Goal: Task Accomplishment & Management: Manage account settings

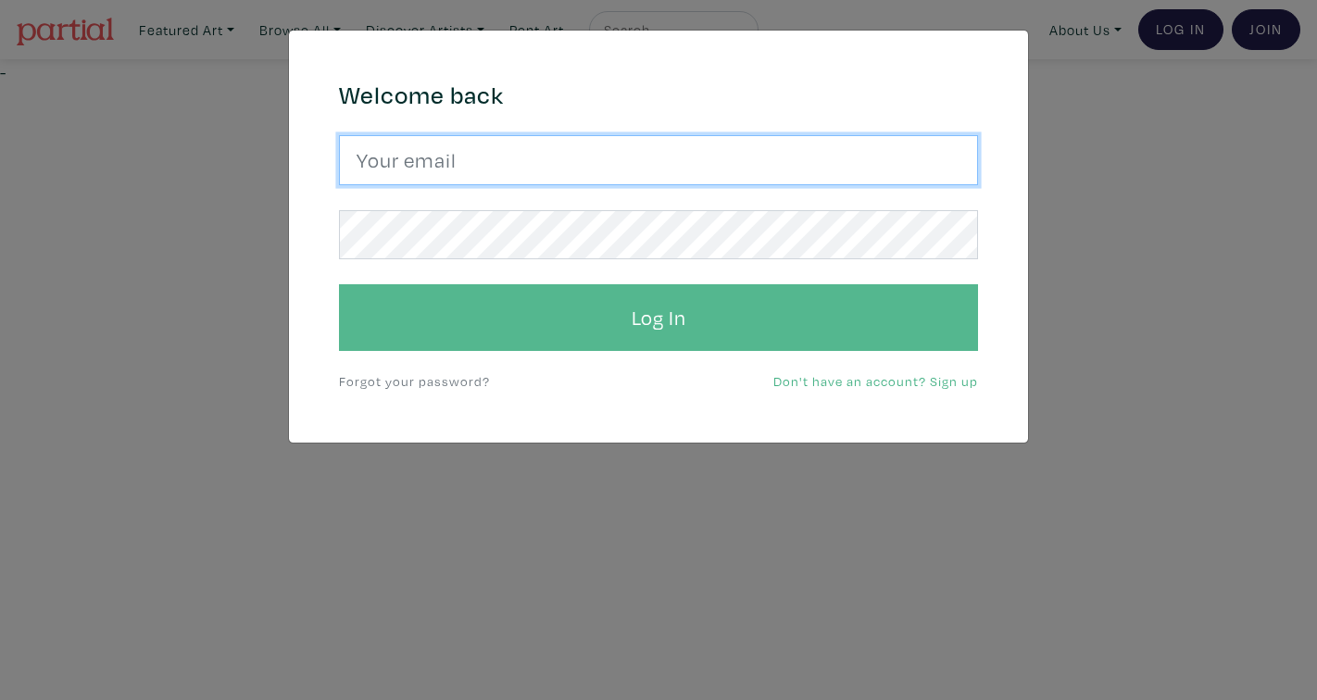
type input "claguearts@gmail.com"
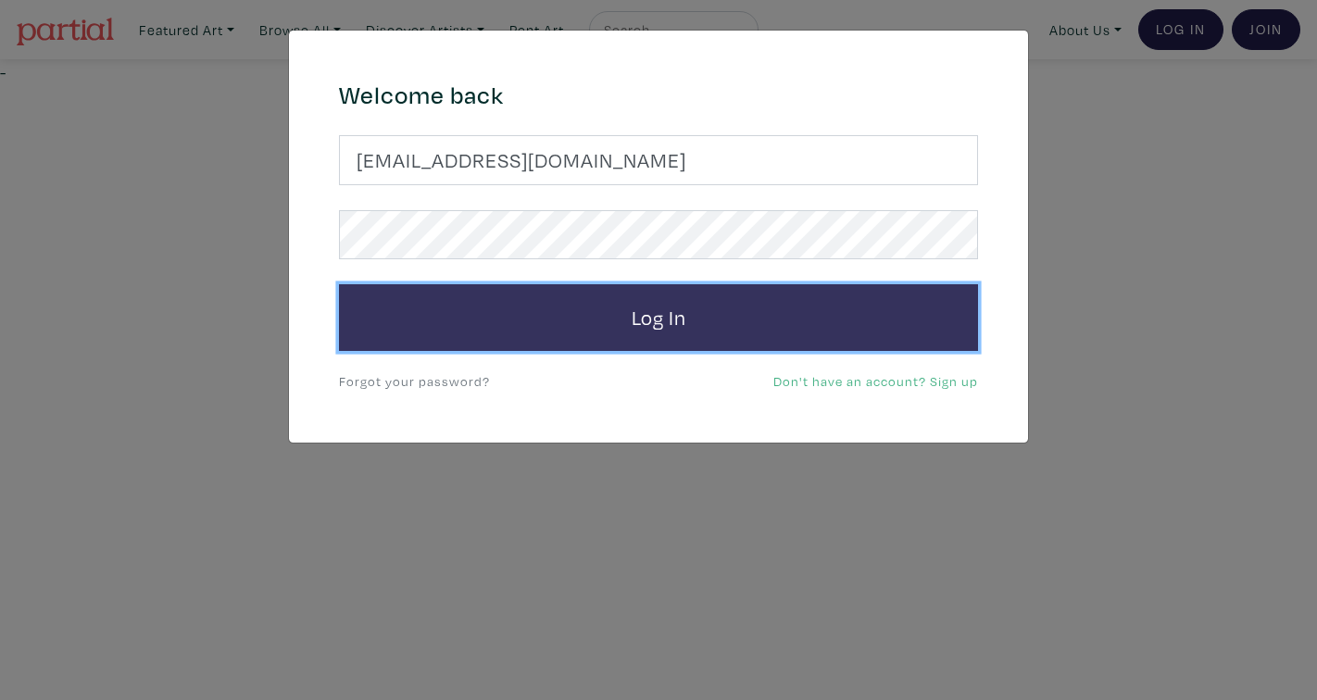
click at [639, 324] on button "Log In" at bounding box center [658, 317] width 639 height 67
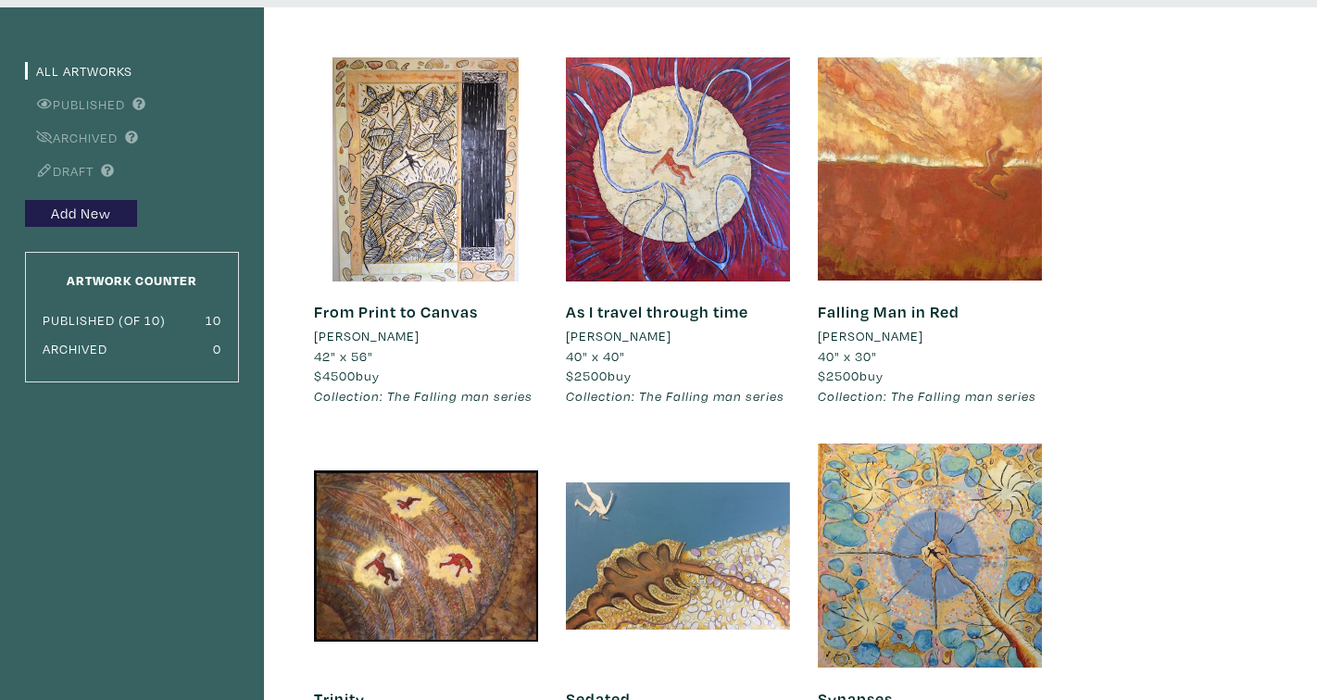
scroll to position [120, 0]
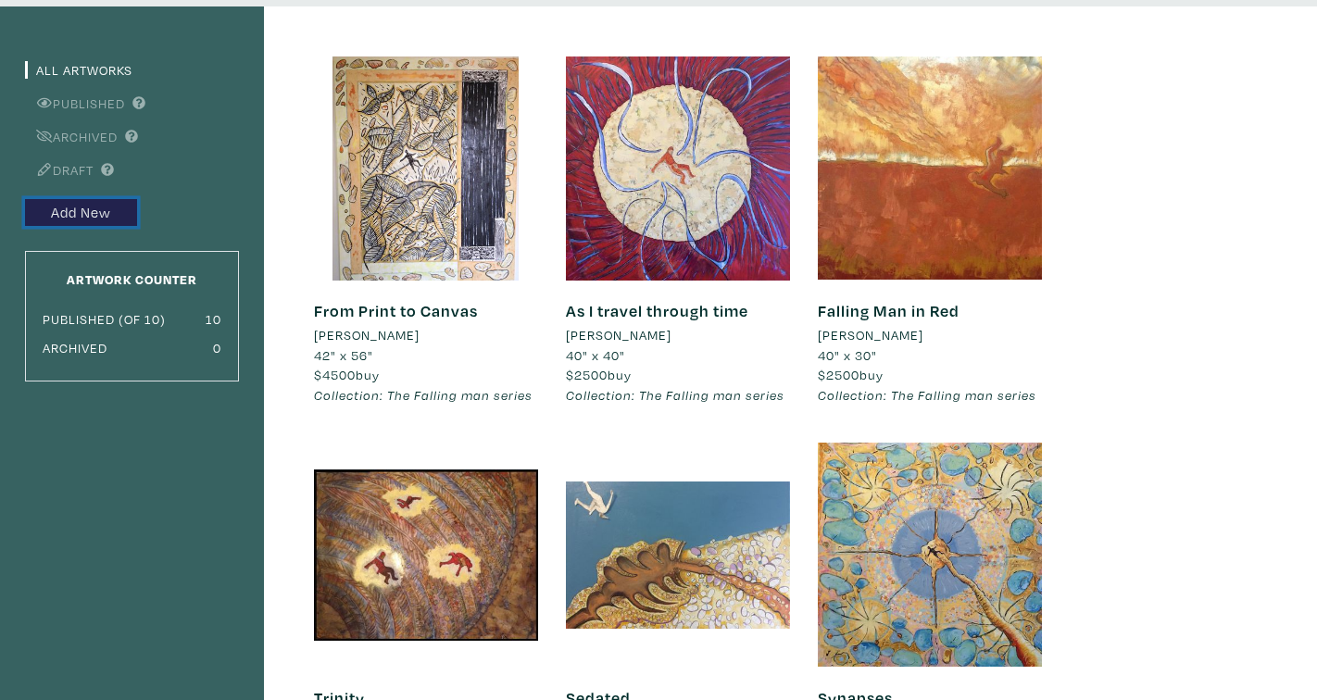
click at [71, 205] on link "Add New" at bounding box center [81, 212] width 112 height 27
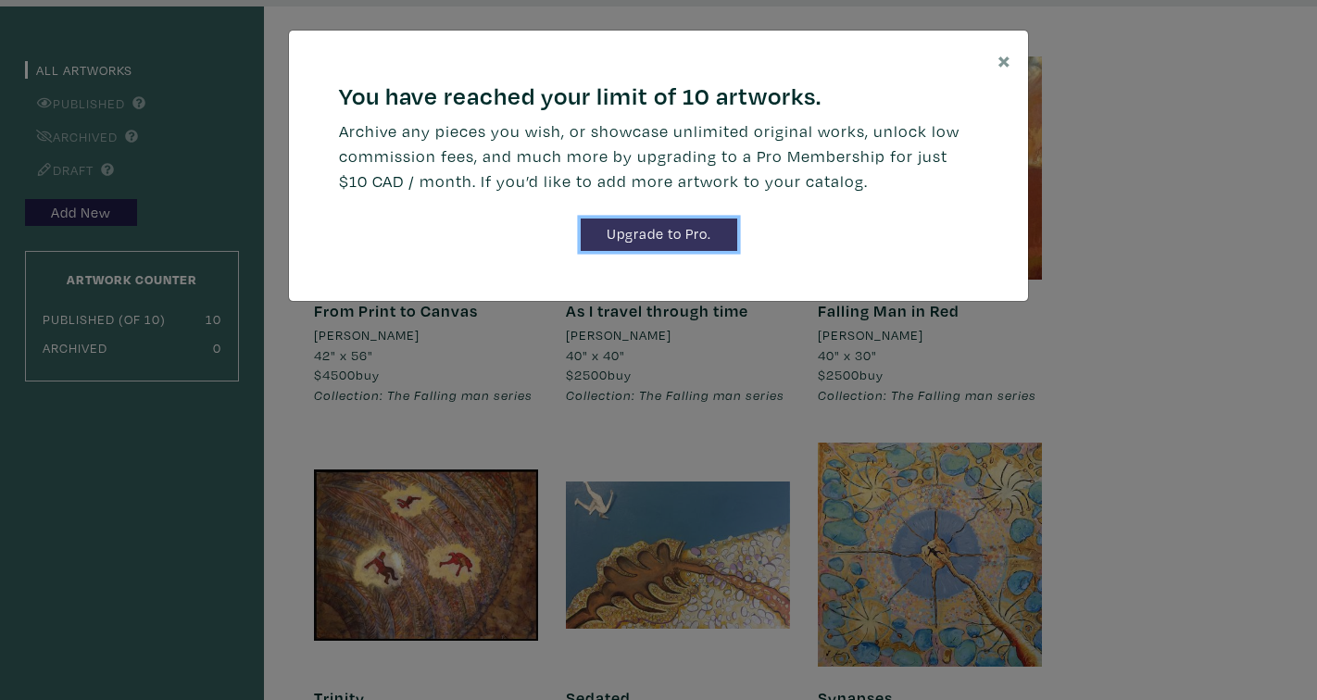
click at [643, 233] on link "Upgrade to Pro." at bounding box center [659, 235] width 156 height 32
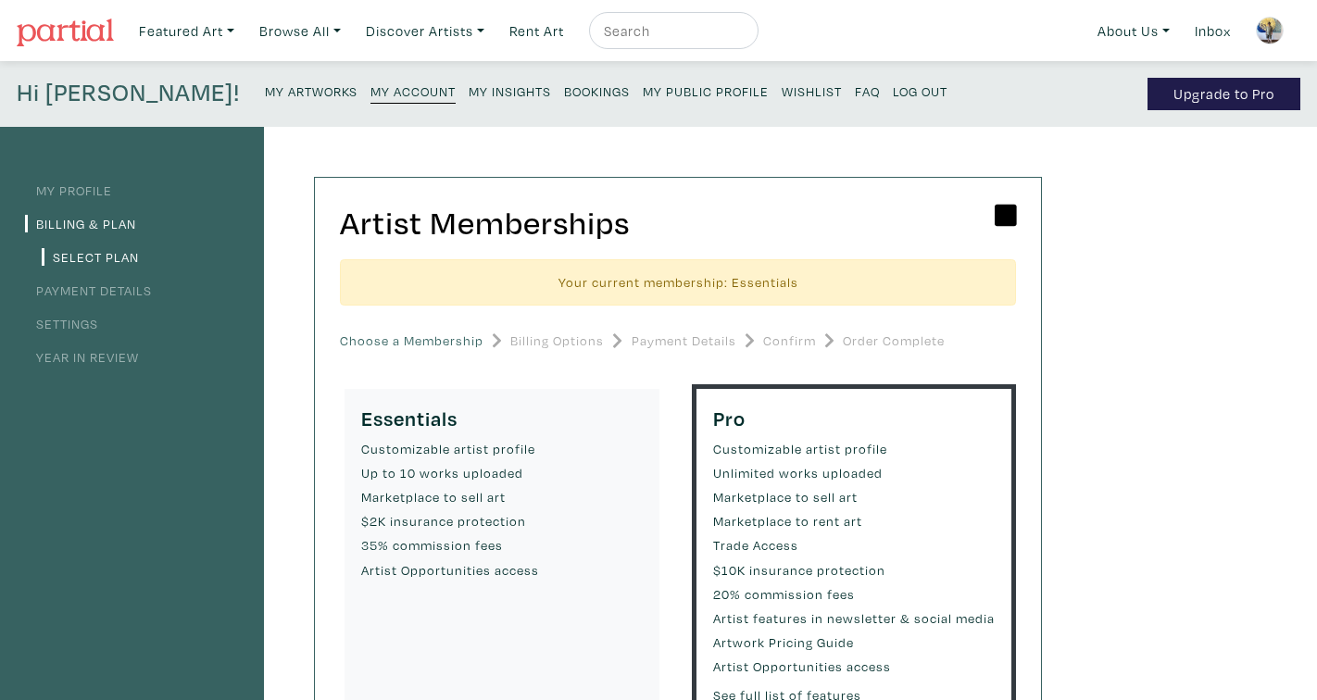
click at [370, 88] on small "My Account" at bounding box center [412, 91] width 85 height 18
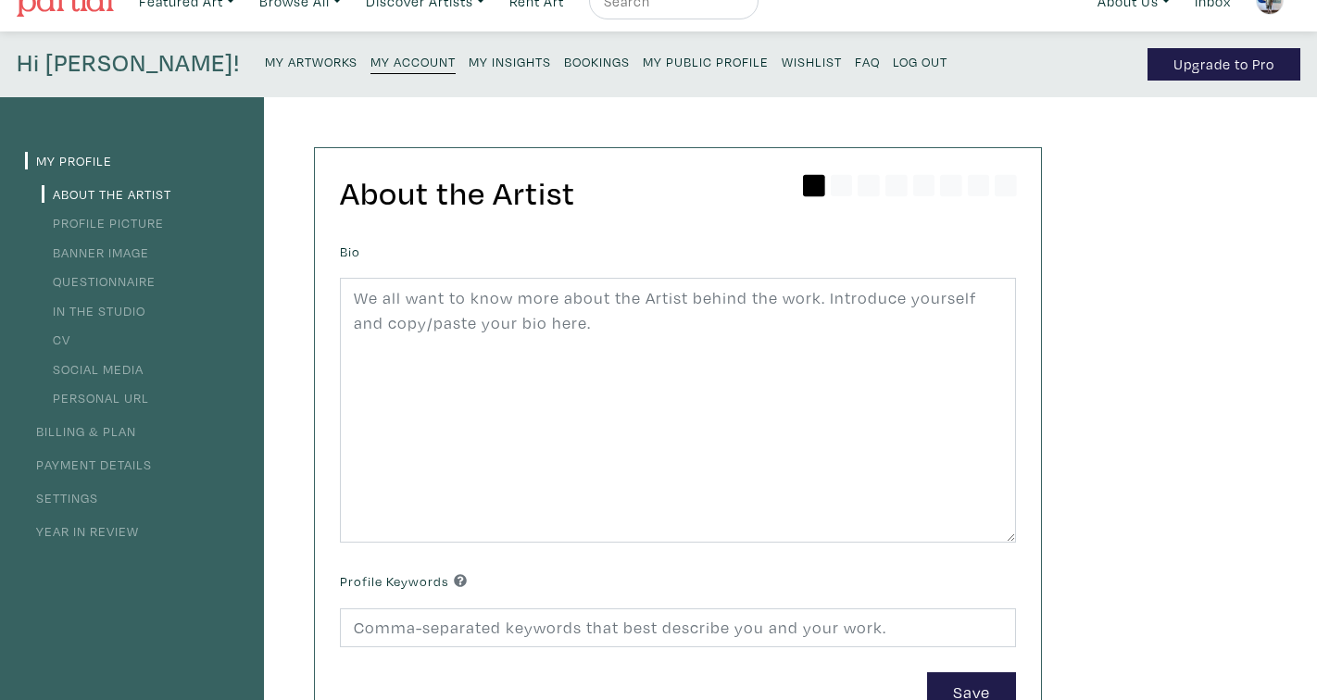
scroll to position [31, 0]
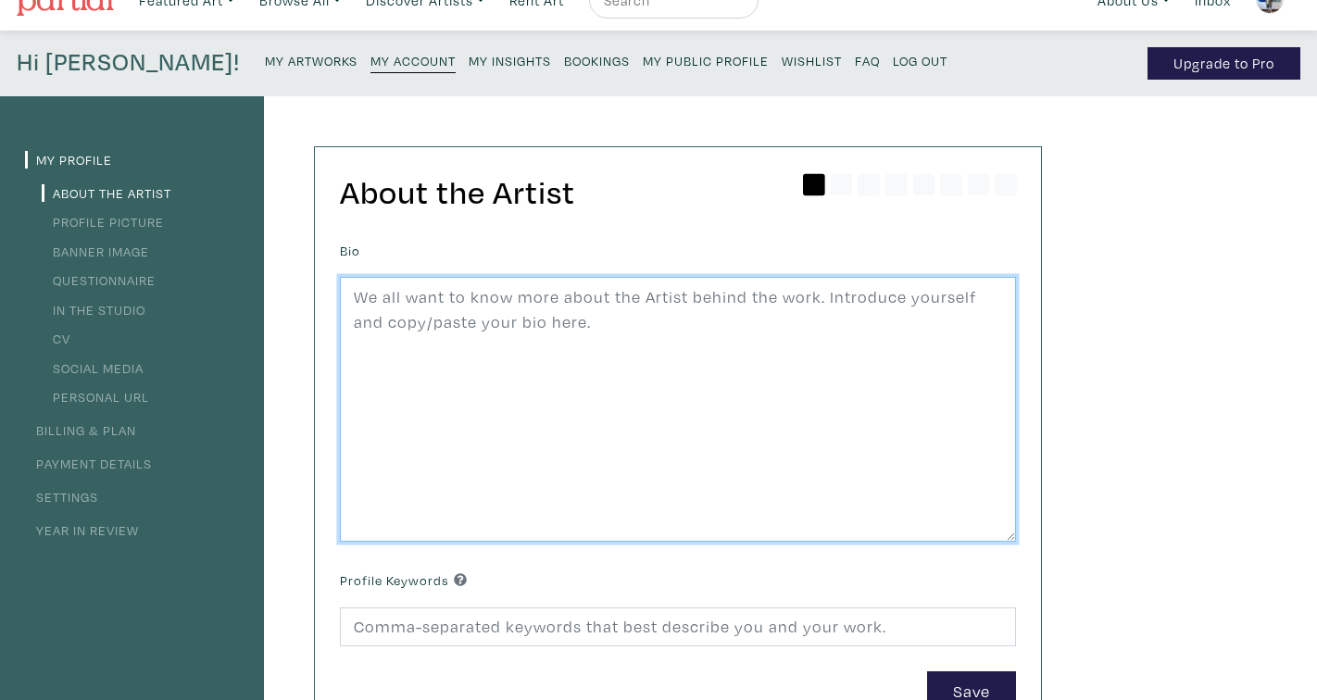
click at [404, 309] on textarea at bounding box center [678, 409] width 676 height 265
click at [707, 299] on textarea "I've been at this since I was a small child coloring" at bounding box center [678, 408] width 676 height 265
click at [750, 303] on textarea "I've been at this since I was a small child colouring" at bounding box center [678, 408] width 676 height 265
click at [977, 319] on textarea "I've been described as a " Blood Artist" and I had to ask what the meaning was,…" at bounding box center [678, 408] width 676 height 265
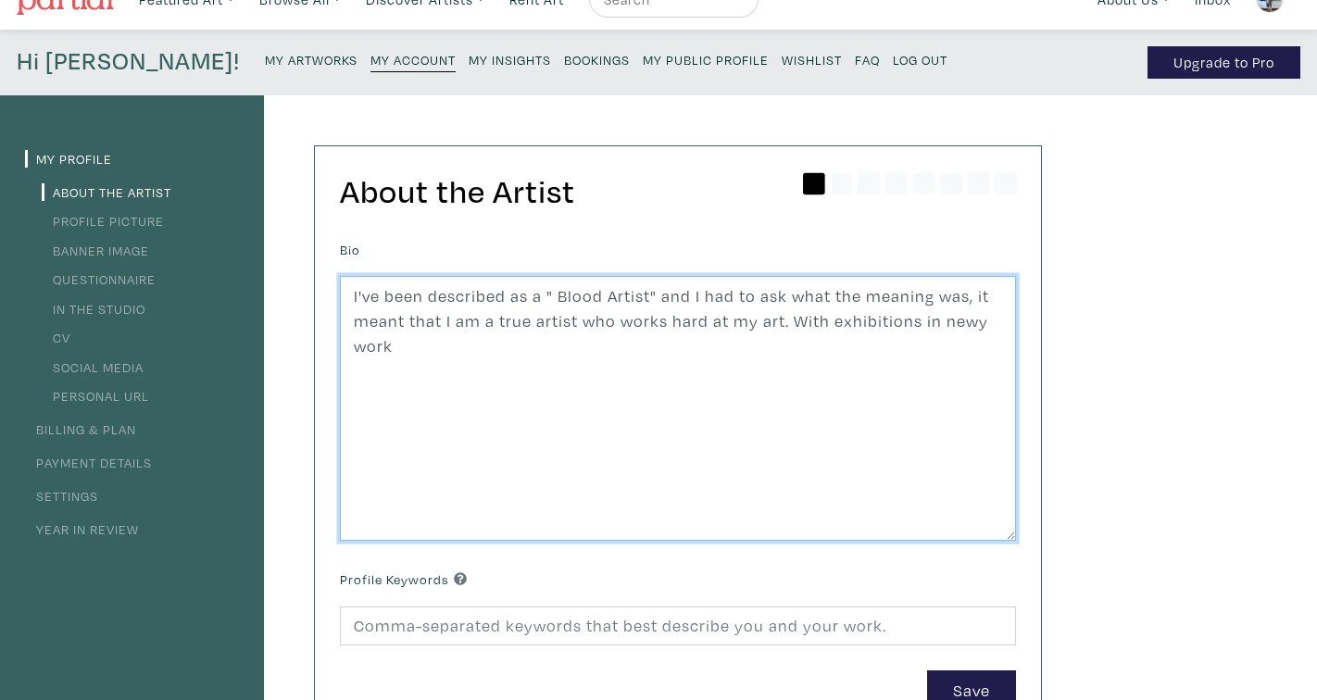
click at [974, 323] on textarea "I've been described as a " Blood Artist" and I had to ask what the meaning was,…" at bounding box center [678, 408] width 676 height 265
click at [981, 323] on textarea "I've been described as a " Blood Artist" and I had to ask what the meaning was,…" at bounding box center [678, 408] width 676 height 265
click at [410, 349] on textarea "I've been described as a " Blood Artist" and I had to ask what the meaning was,…" at bounding box center [678, 409] width 676 height 265
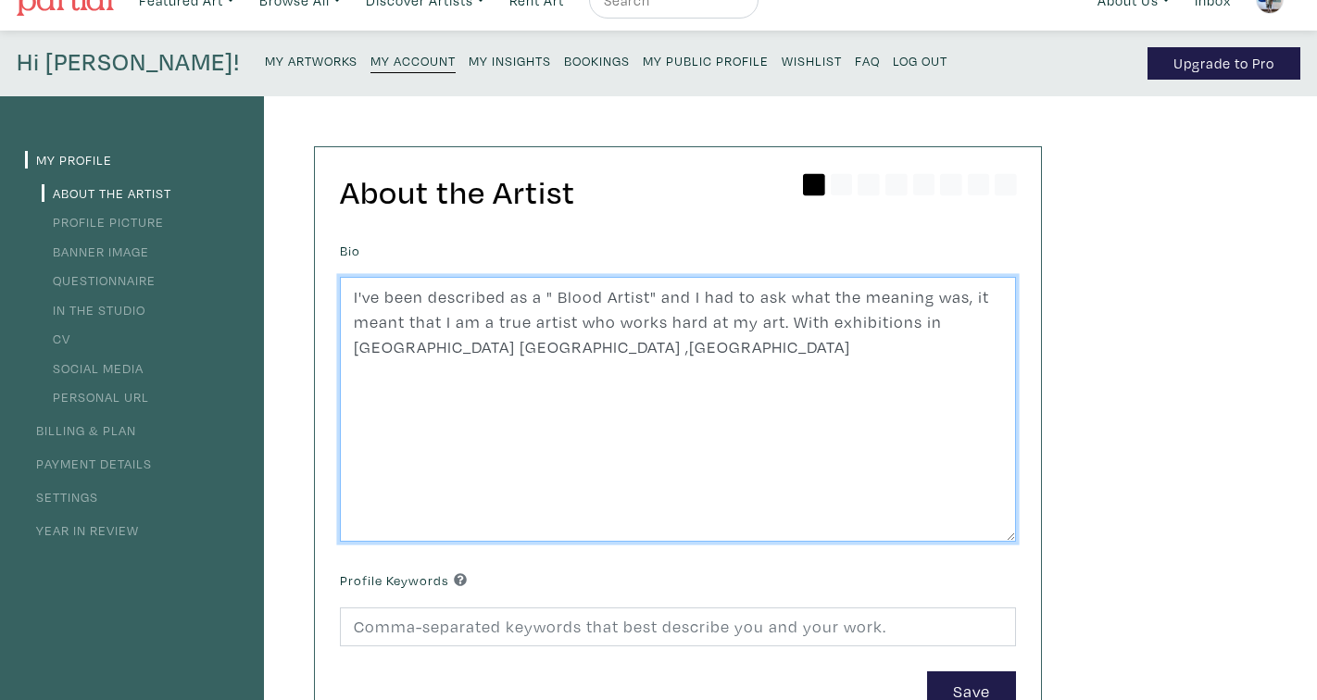
click at [459, 351] on textarea "I've been described as a " Blood Artist" and I had to ask what the meaning was,…" at bounding box center [678, 409] width 676 height 265
click at [417, 349] on textarea "I've been described as a " Blood Artist" and I had to ask what the meaning was,…" at bounding box center [678, 409] width 676 height 265
click at [459, 349] on textarea "I've been described as a " Blood Artist" and I had to ask what the meaning was,…" at bounding box center [678, 409] width 676 height 265
click at [437, 350] on textarea "I've been described as a " Blood Artist" and I had to ask what the meaning was,…" at bounding box center [678, 410] width 676 height 265
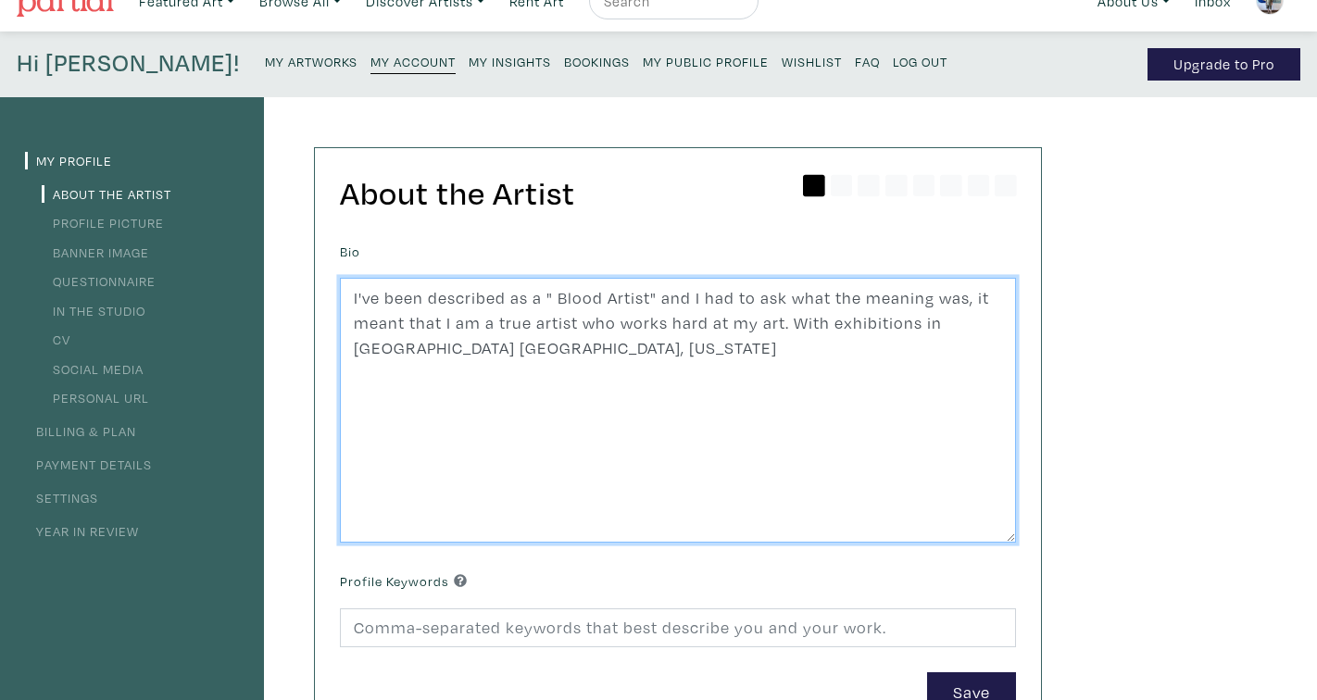
click at [538, 344] on textarea "I've been described as a " Blood Artist" and I had to ask what the meaning was,…" at bounding box center [678, 410] width 676 height 265
click at [406, 326] on textarea "I've been described as a " Blood Artist" and I had to ask what the meaning was,…" at bounding box center [678, 410] width 676 height 265
click at [832, 324] on textarea "I've been described as a " Blood Artist" and I had to ask what the meaning was,…" at bounding box center [678, 410] width 676 height 265
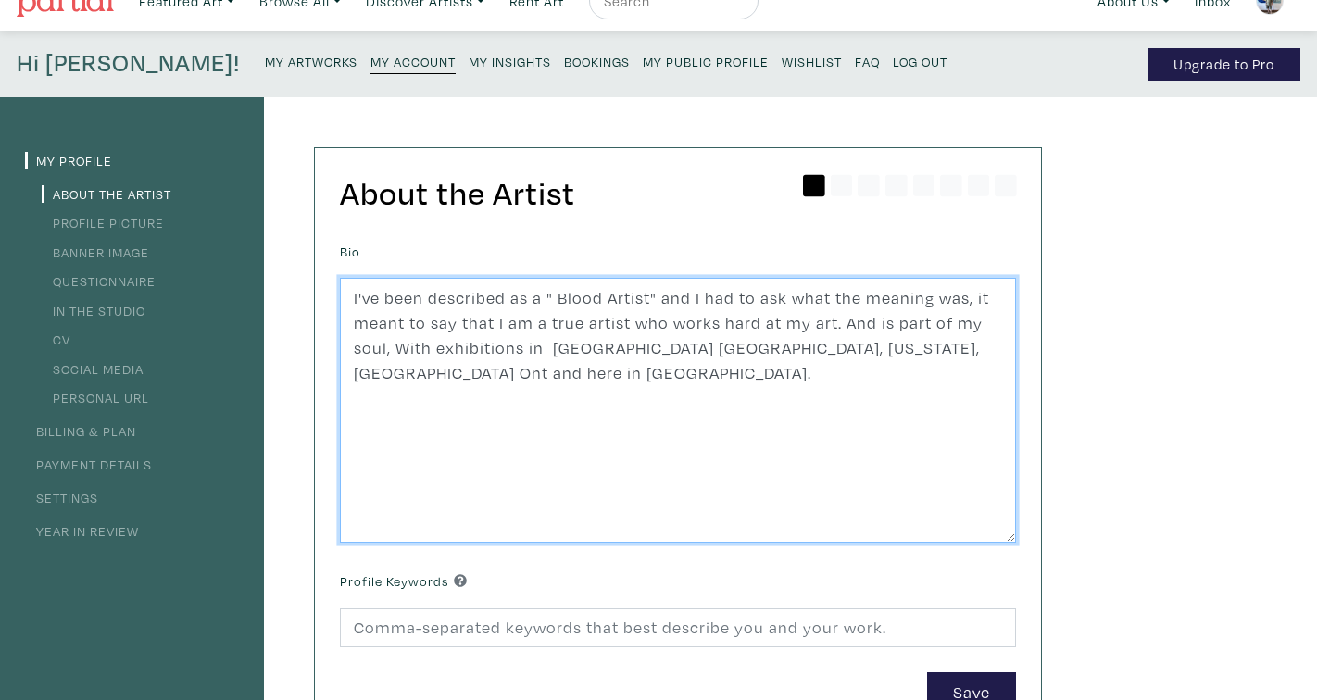
click at [408, 350] on textarea "I've been described as a " Blood Artist" and I had to ask what the meaning was,…" at bounding box center [678, 410] width 676 height 265
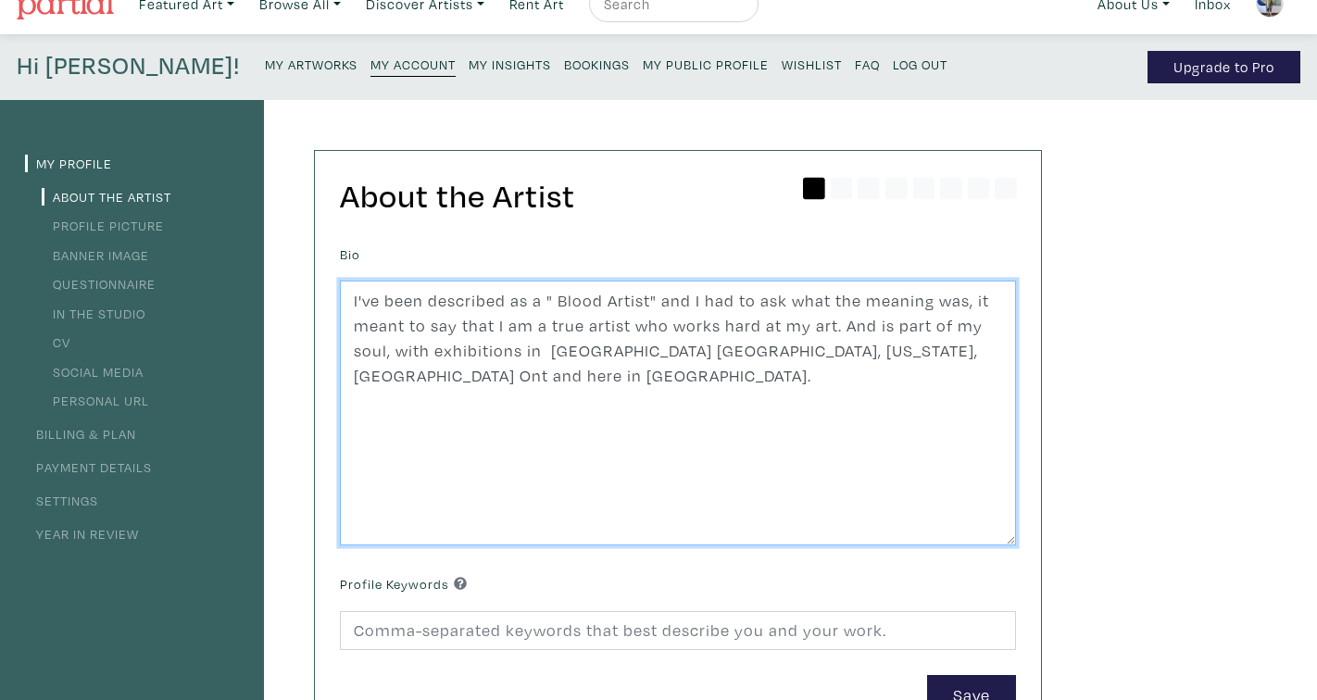
click at [579, 354] on textarea "I've been described as a " Blood Artist" and I had to ask what the meaning was,…" at bounding box center [678, 413] width 676 height 265
click at [844, 355] on textarea "I've been described as a " Blood Artist" and I had to ask what the meaning was,…" at bounding box center [678, 413] width 676 height 265
click at [444, 377] on textarea "I've been described as a " Blood Artist" and I had to ask what the meaning was,…" at bounding box center [678, 413] width 676 height 265
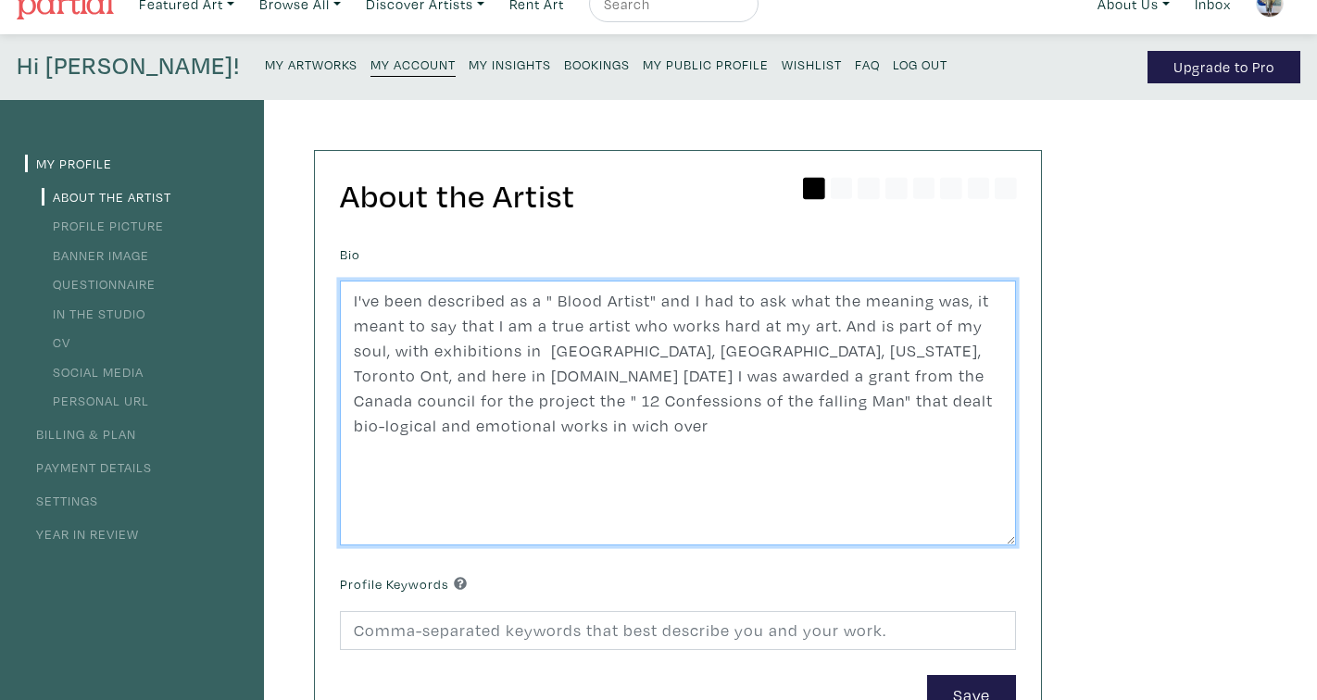
click at [364, 426] on textarea "I've been described as a " Blood Artist" and I had to ask what the meaning was,…" at bounding box center [678, 413] width 676 height 265
click at [457, 421] on textarea "I've been described as a " Blood Artist" and I had to ask what the meaning was,…" at bounding box center [678, 413] width 676 height 265
click at [833, 331] on textarea "I've been described as a " Blood Artist" and I had to ask what the meaning was,…" at bounding box center [678, 413] width 676 height 265
click at [841, 330] on textarea "I've been described as a " Blood Artist" and I had to ask what the meaning was,…" at bounding box center [678, 413] width 676 height 265
click at [389, 355] on textarea "I've been described as a " Blood Artist" and I had to ask what the meaning was,…" at bounding box center [678, 413] width 676 height 265
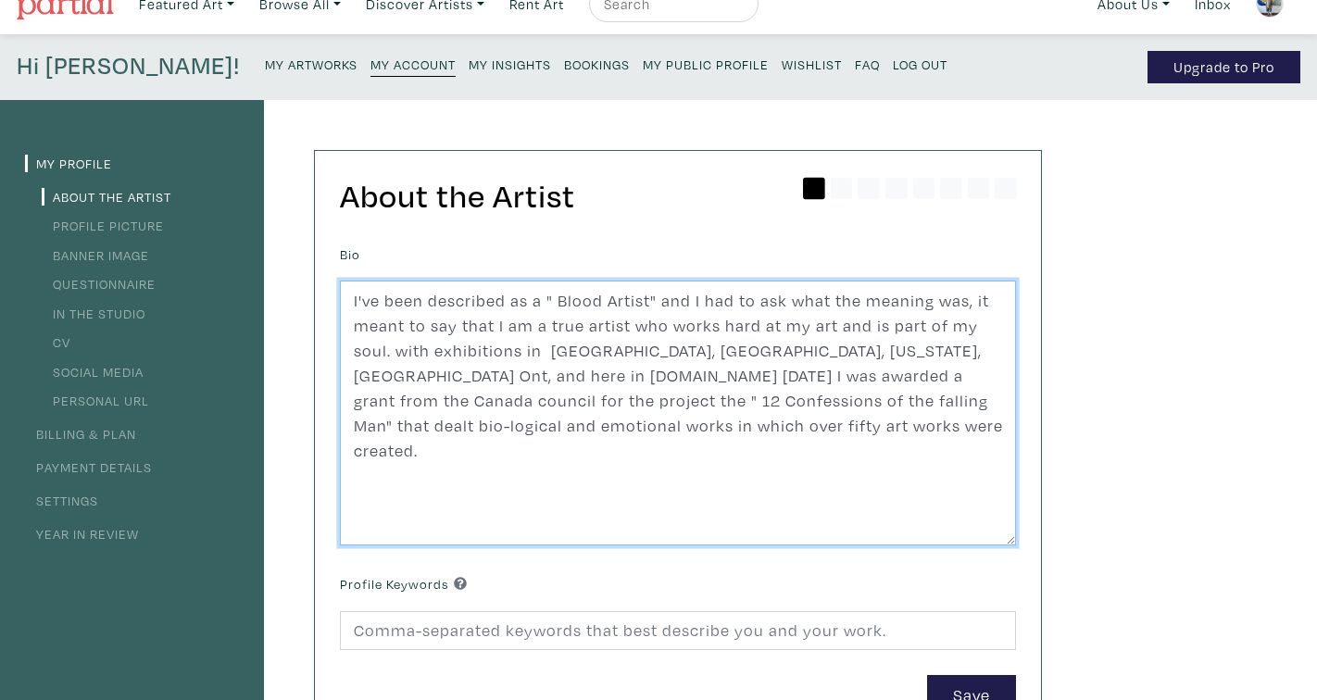
click at [407, 353] on textarea "I've been described as a " Blood Artist" and I had to ask what the meaning was,…" at bounding box center [678, 413] width 676 height 265
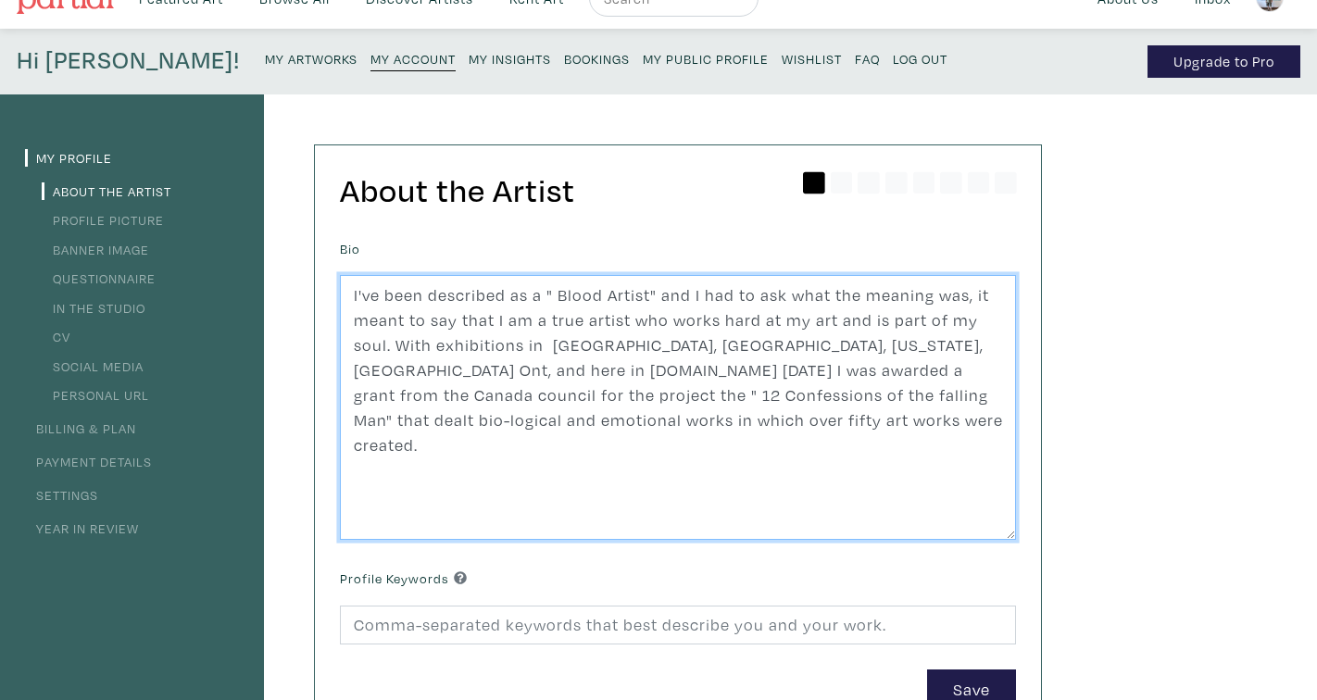
scroll to position [33, 0]
click at [422, 370] on textarea "I've been described as a " Blood Artist" and I had to ask what the meaning was,…" at bounding box center [678, 406] width 676 height 265
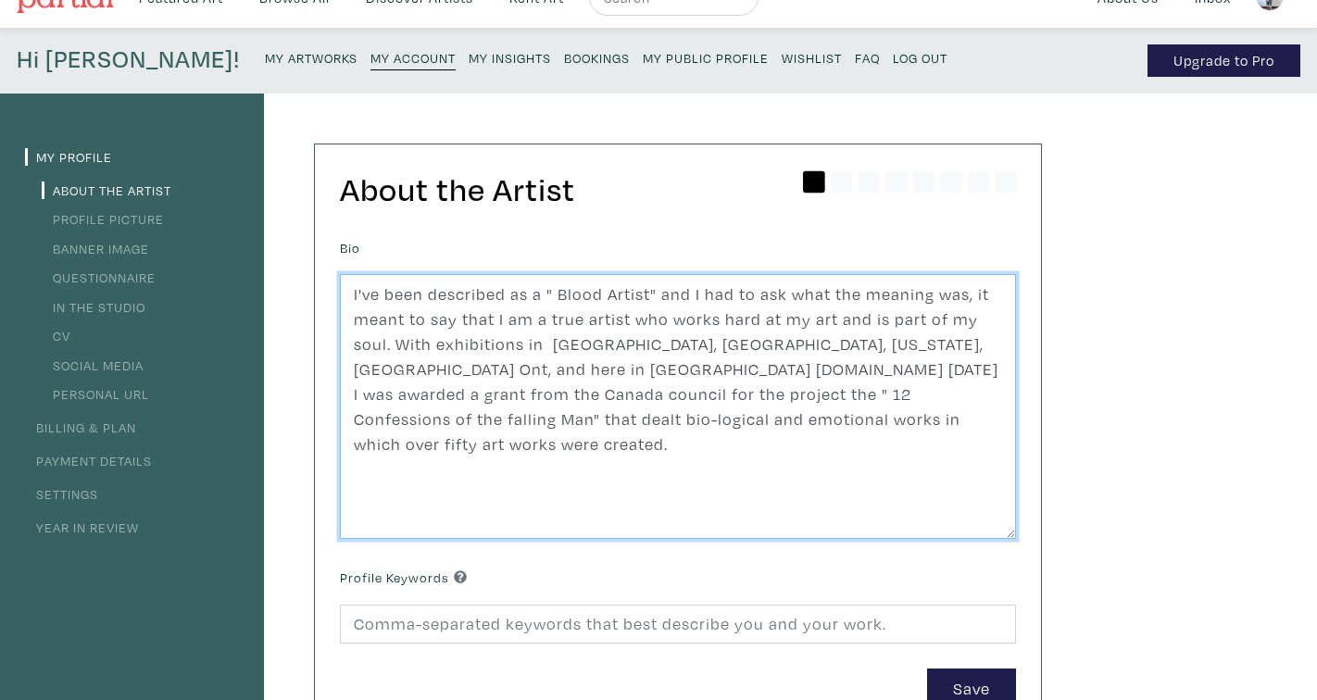
click at [450, 372] on textarea "I've been described as a " Blood Artist" and I had to ask what the meaning was,…" at bounding box center [678, 406] width 676 height 265
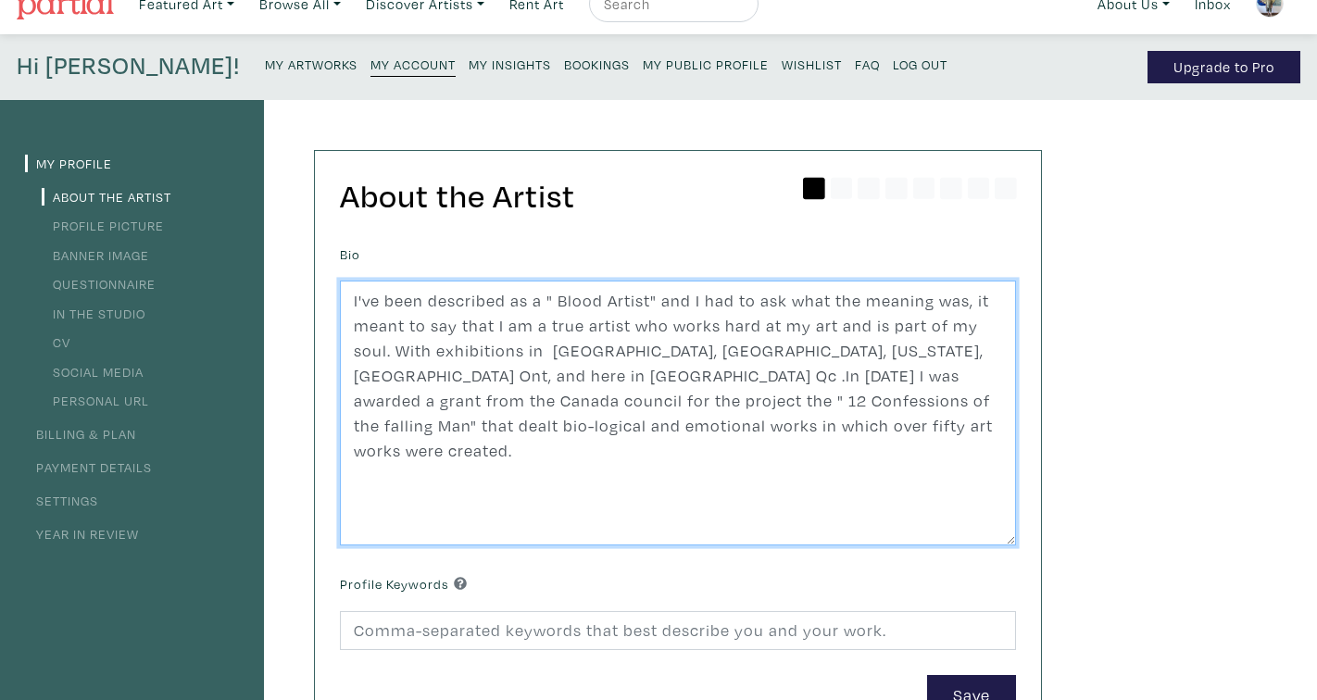
click at [694, 426] on textarea "I've been described as a " Blood Artist" and I had to ask what the meaning was,…" at bounding box center [678, 413] width 676 height 265
click at [684, 425] on textarea "I've been described as a " Blood Artist" and I had to ask what the meaning was,…" at bounding box center [678, 413] width 676 height 265
click at [928, 428] on textarea "I've been described as a " Blood Artist" and I had to ask what the meaning was,…" at bounding box center [678, 413] width 676 height 265
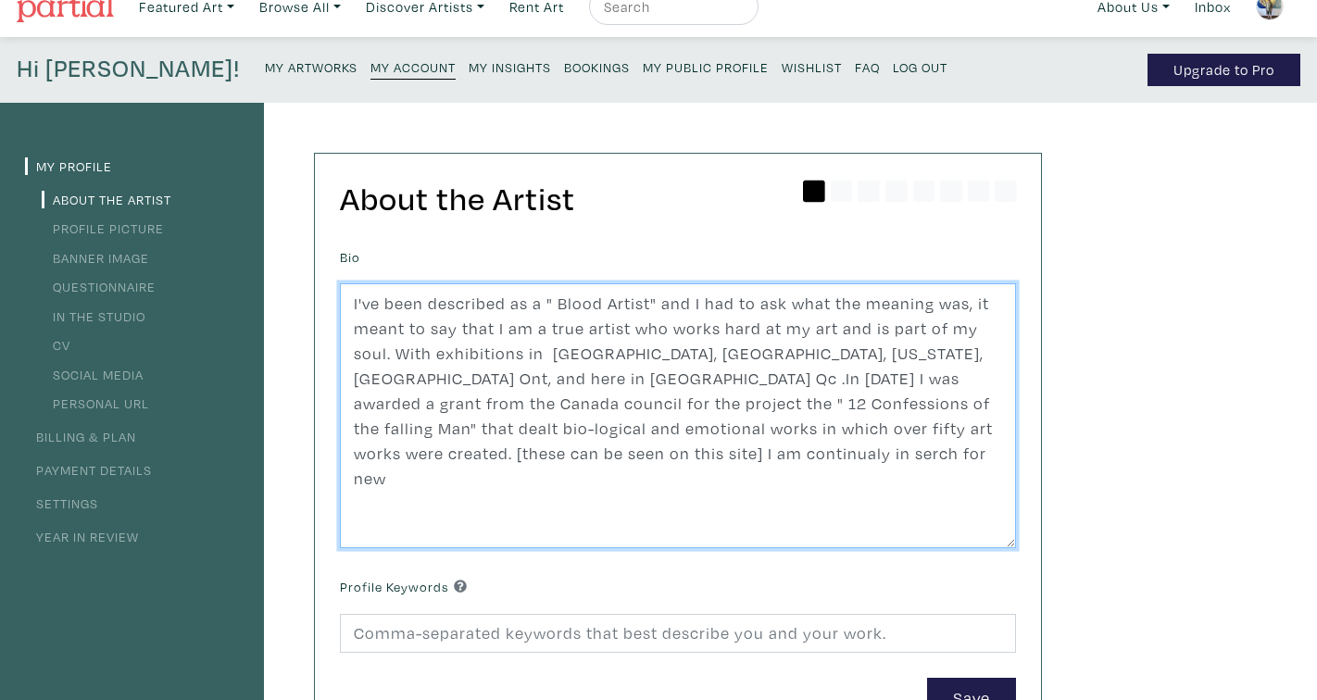
scroll to position [23, 0]
click at [404, 458] on textarea "I've been described as a " Blood Artist" and I had to ask what the meaning was,…" at bounding box center [678, 416] width 676 height 265
click at [489, 456] on textarea "I've been described as a " Blood Artist" and I had to ask what the meaning was,…" at bounding box center [678, 416] width 676 height 265
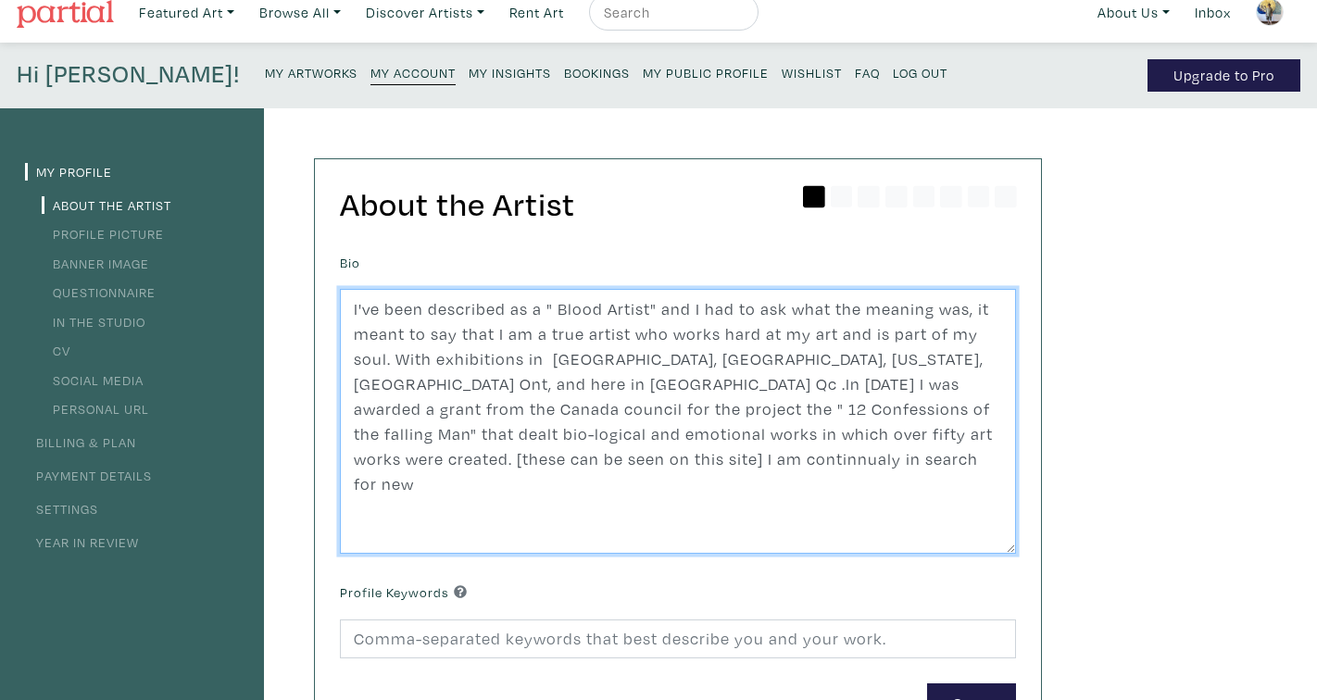
click at [418, 462] on textarea "I've been described as a " Blood Artist" and I had to ask what the meaning was,…" at bounding box center [678, 421] width 676 height 265
click at [426, 457] on textarea "I've been described as a " Blood Artist" and I had to ask what the meaning was,…" at bounding box center [678, 421] width 676 height 265
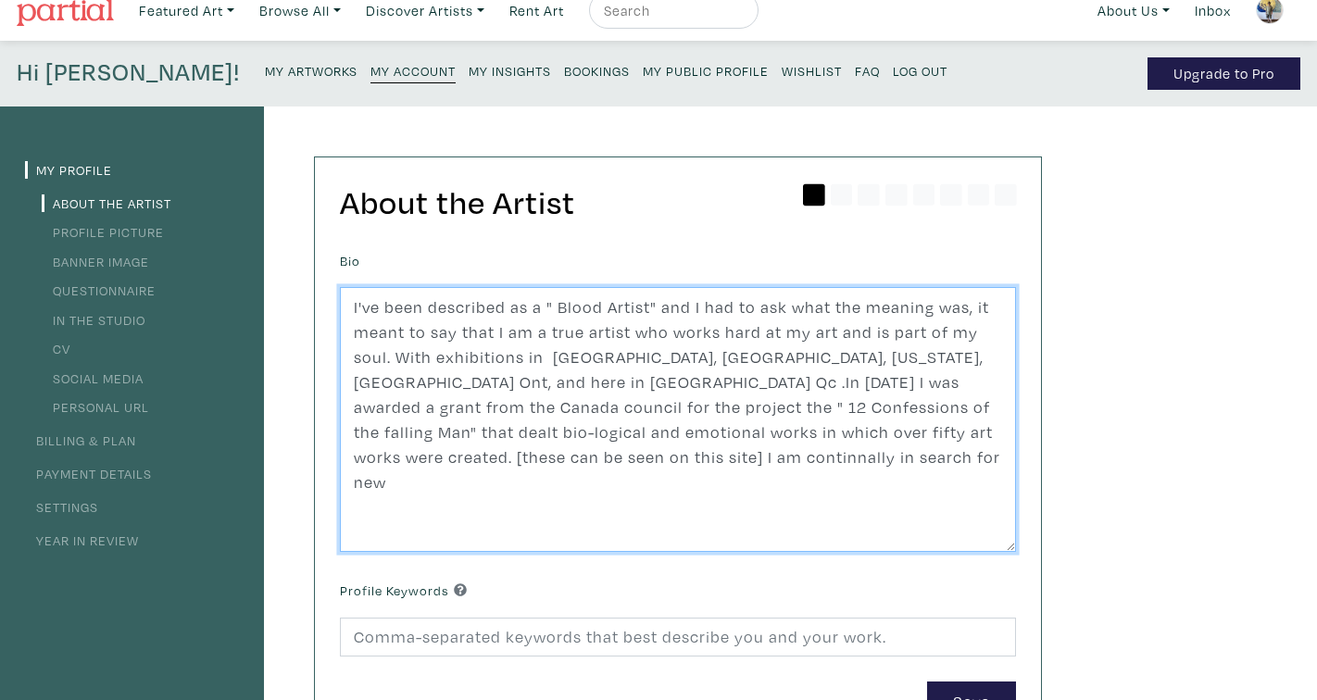
click at [444, 497] on textarea "I've been described as a " Blood Artist" and I had to ask what the meaning was,…" at bounding box center [678, 419] width 676 height 265
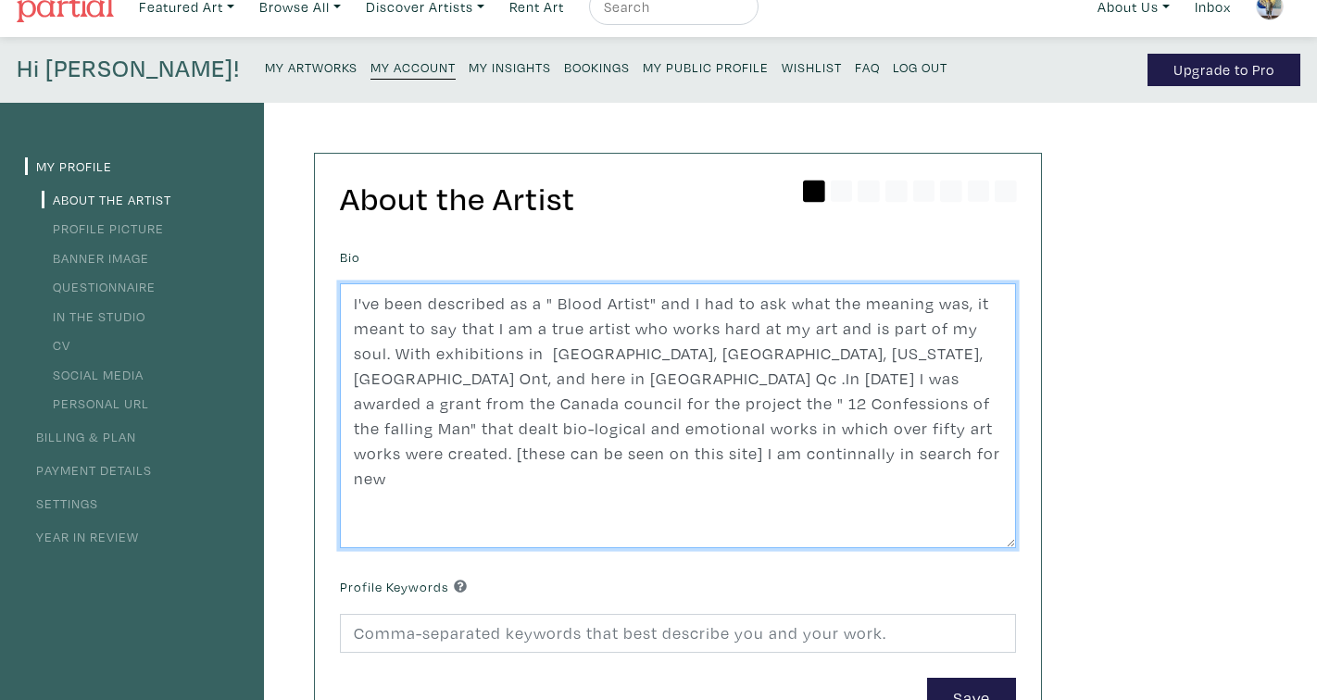
click at [440, 456] on textarea "I've been described as a " Blood Artist" and I had to ask what the meaning was,…" at bounding box center [678, 415] width 676 height 265
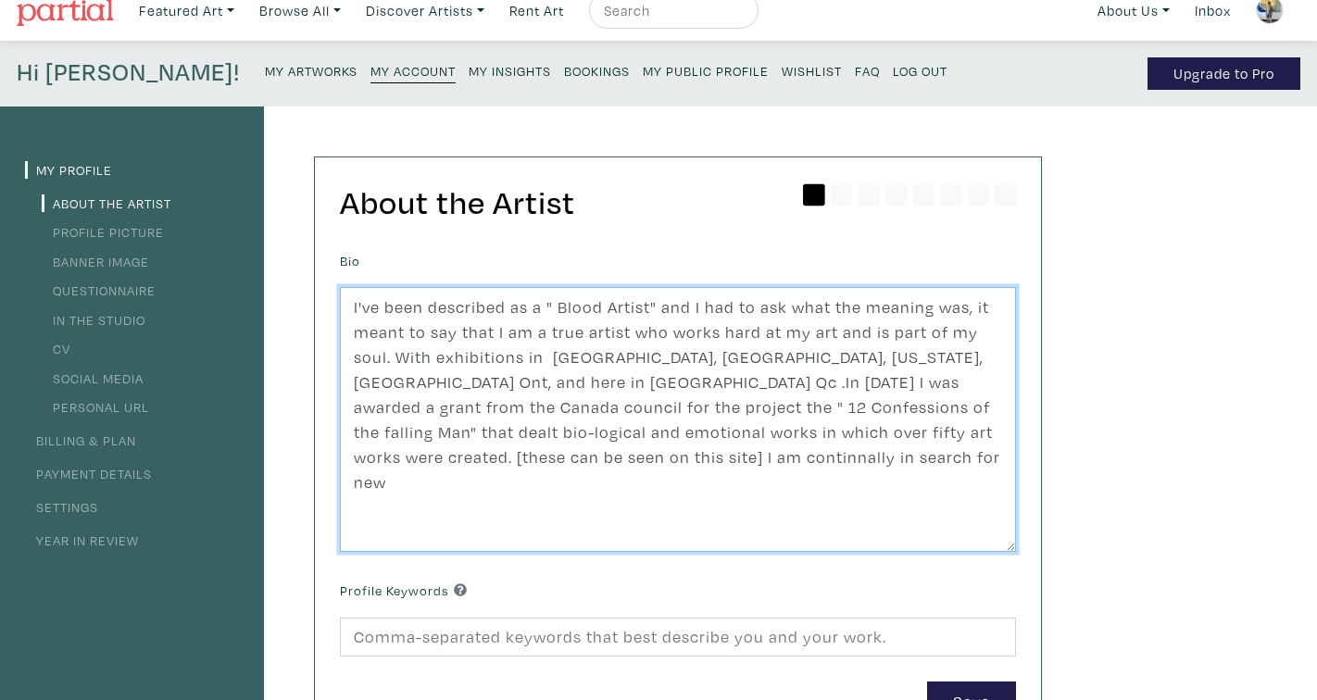
scroll to position [7, 0]
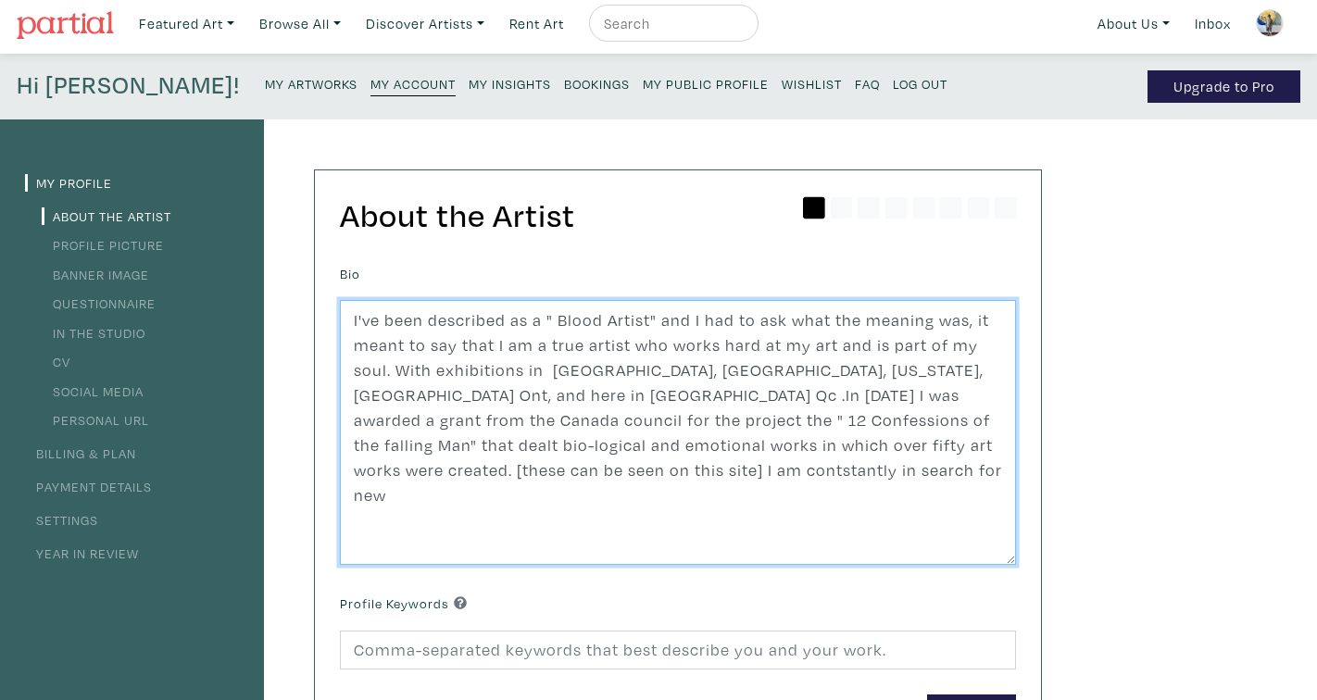
click at [411, 478] on textarea "I've been described as a " Blood Artist" and I had to ask what the meaning was,…" at bounding box center [678, 432] width 676 height 265
drag, startPoint x: 446, startPoint y: 473, endPoint x: 338, endPoint y: 469, distance: 108.4
click at [338, 469] on div "Bio I've been described as a " Blood Artist" and I had to ask what the meaning …" at bounding box center [678, 497] width 704 height 474
click at [995, 443] on textarea "I've been described as a " Blood Artist" and I had to ask what the meaning was,…" at bounding box center [678, 432] width 676 height 265
click at [989, 446] on textarea "I've been described as a " Blood Artist" and I had to ask what the meaning was,…" at bounding box center [678, 432] width 676 height 265
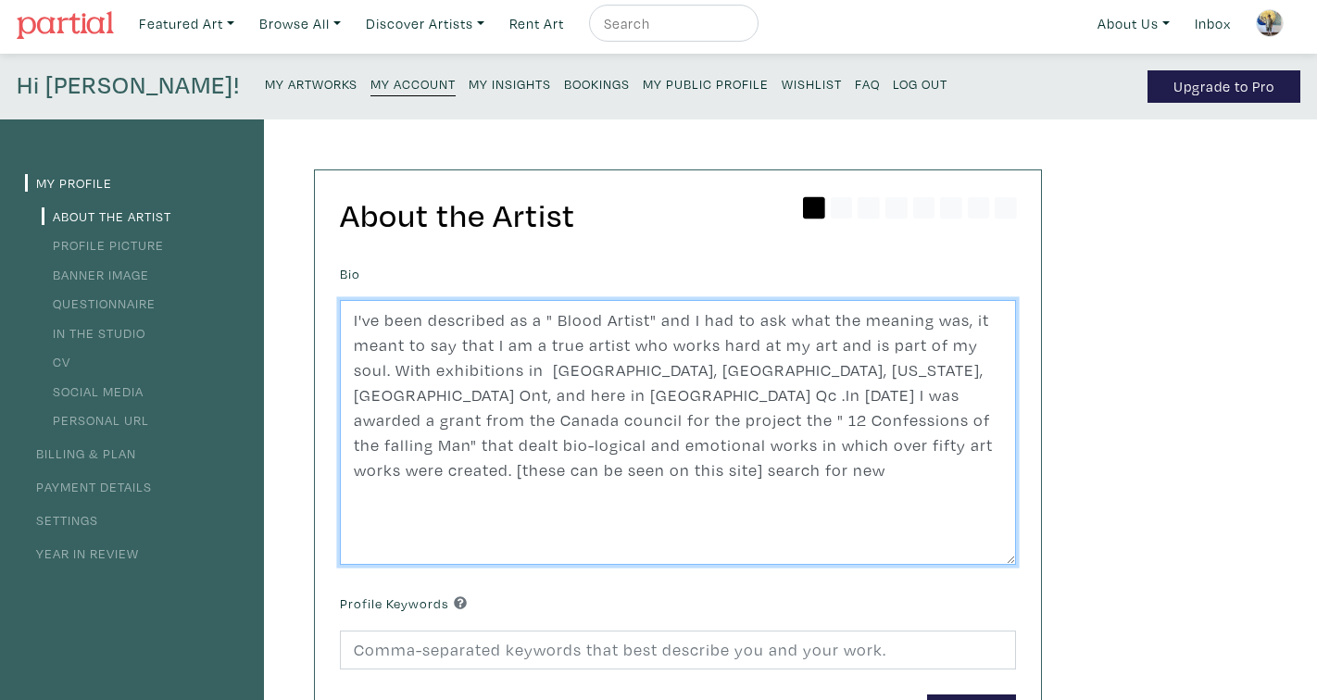
click at [987, 446] on textarea "I've been described as a " Blood Artist" and I had to ask what the meaning was,…" at bounding box center [678, 432] width 676 height 265
click at [1005, 444] on textarea "I've been described as a " Blood Artist" and I had to ask what the meaning was,…" at bounding box center [678, 432] width 676 height 265
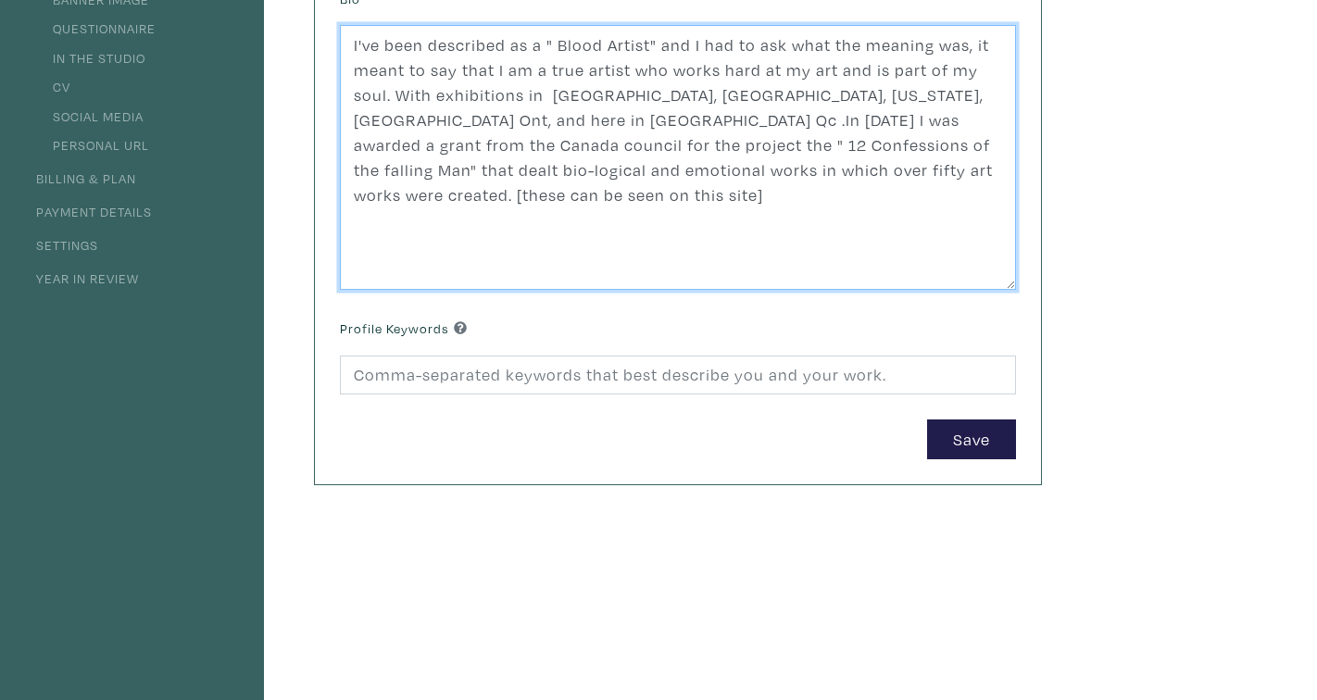
scroll to position [283, 0]
type textarea "I've been described as a " Blood Artist" and I had to ask what the meaning was,…"
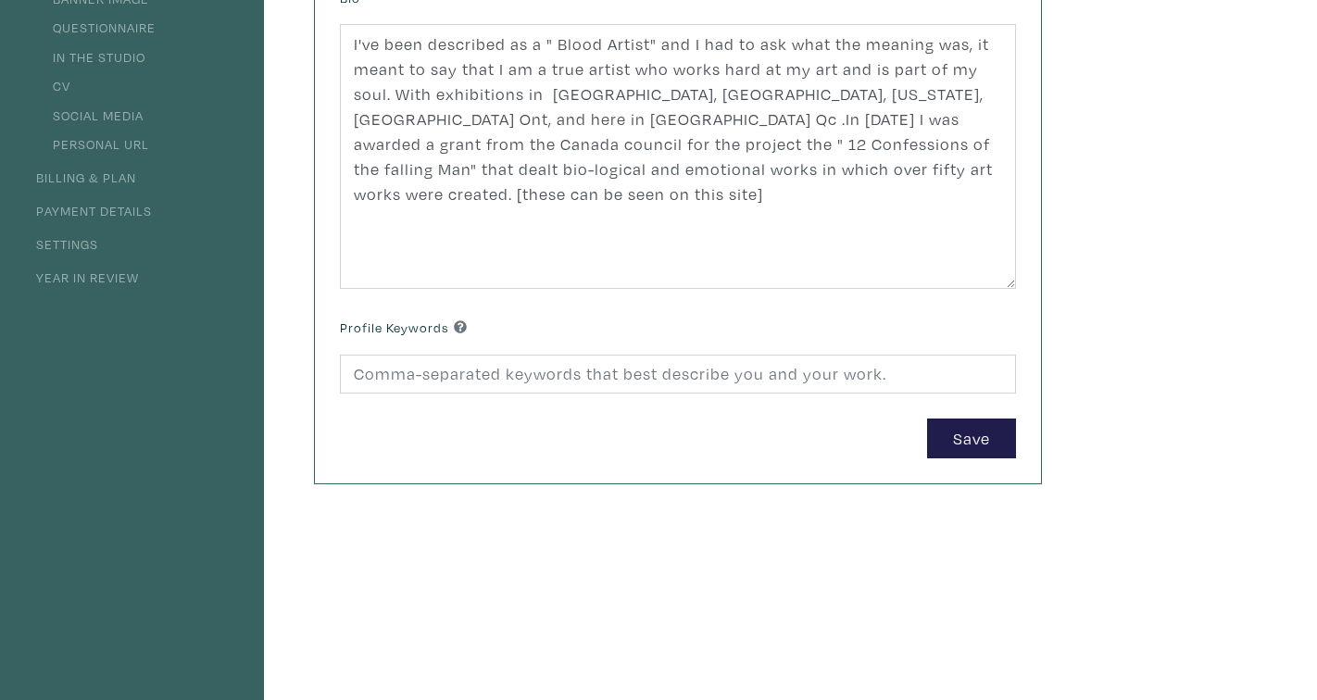
click at [438, 449] on div "Save" at bounding box center [678, 439] width 676 height 40
click at [443, 443] on div "Save" at bounding box center [678, 439] width 676 height 40
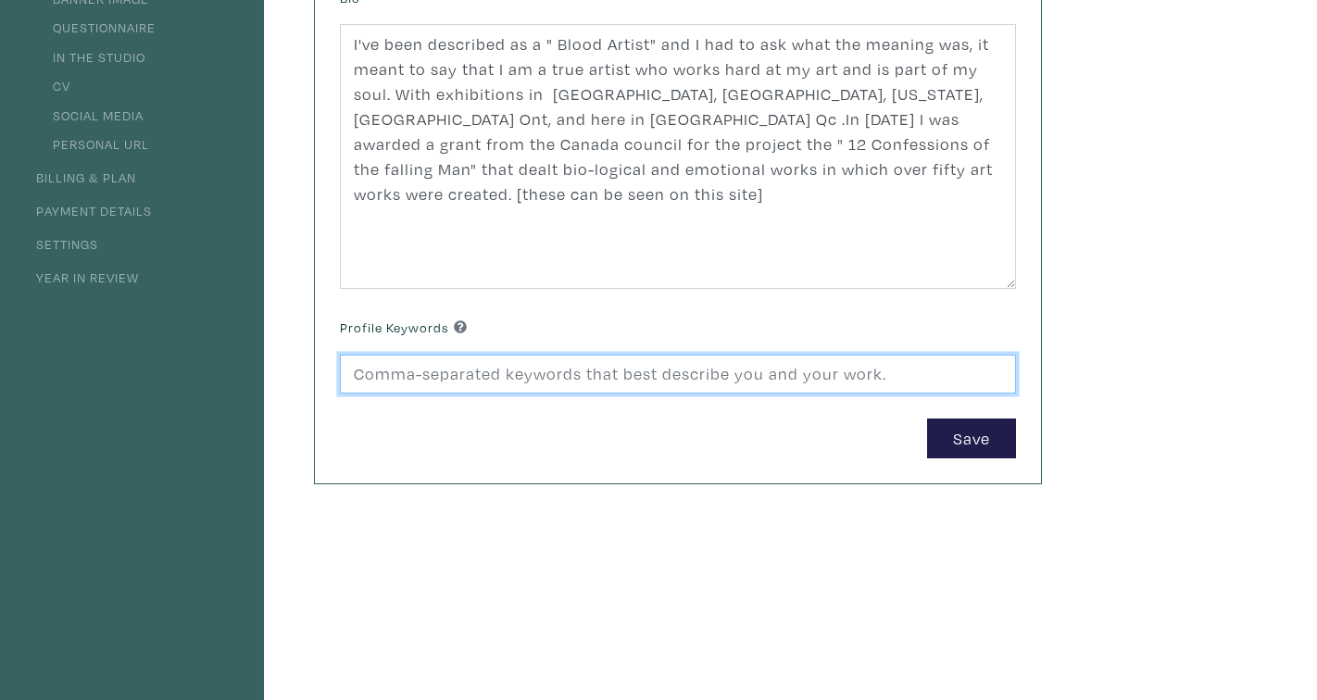
click at [397, 380] on input at bounding box center [678, 375] width 676 height 40
type input "W"
click at [578, 375] on input "Deep, bold, Inspirational, Intyition" at bounding box center [678, 375] width 676 height 40
click at [628, 377] on input "Deep, bold, Inspirational, Intuition" at bounding box center [678, 375] width 676 height 40
type input "Deep, bold, Inspirational, Intuition, Brave, Serial painter, Action painter,"
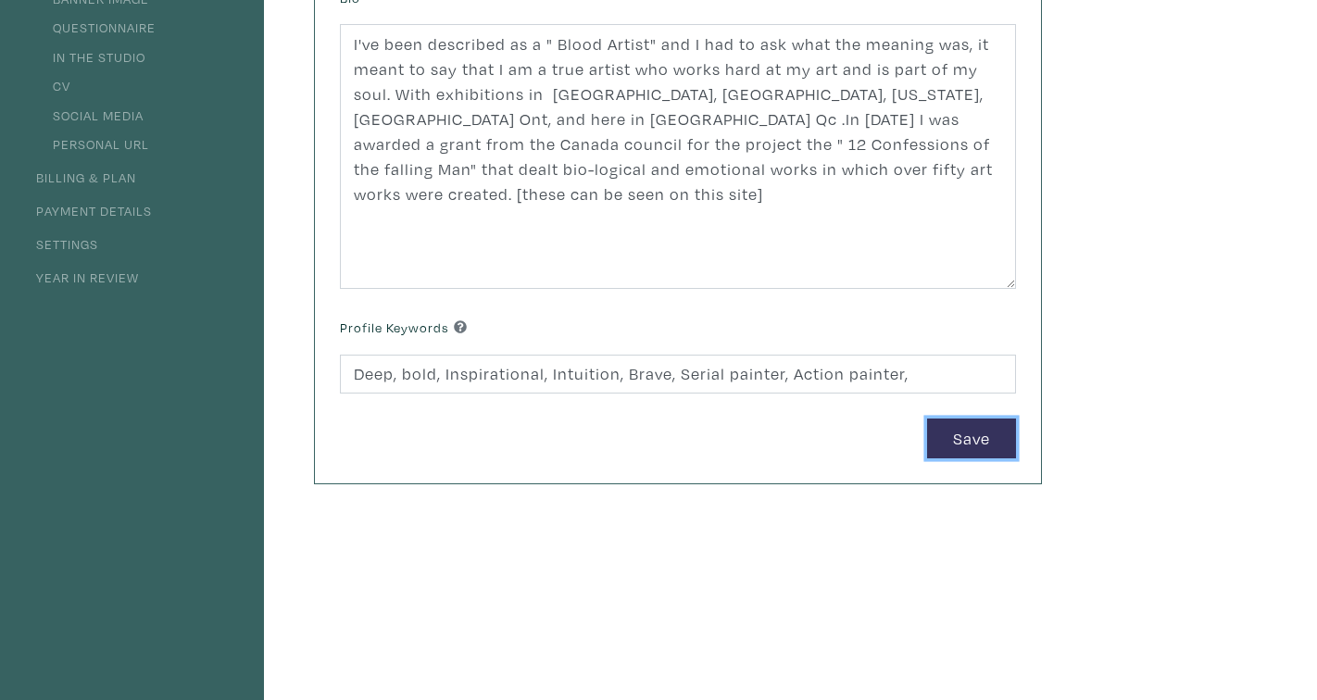
click at [987, 437] on button "Save" at bounding box center [971, 439] width 89 height 40
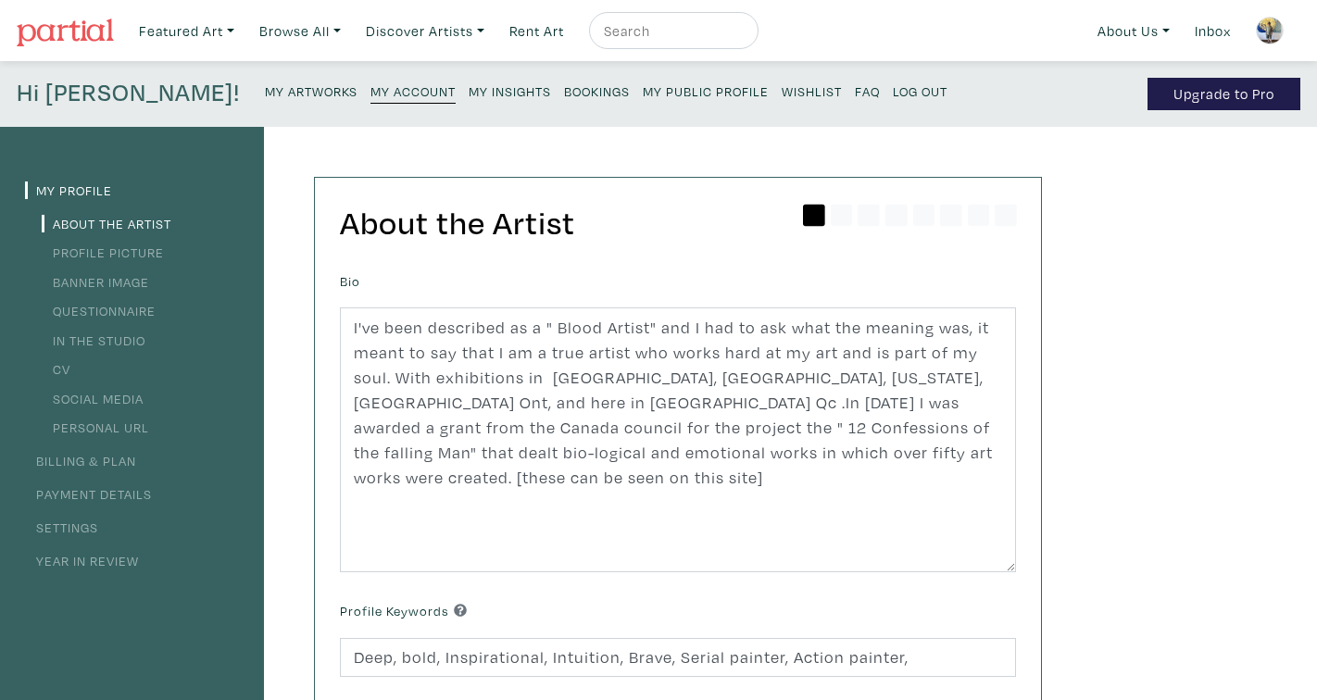
scroll to position [1, 0]
click at [643, 92] on small "My Public Profile" at bounding box center [706, 90] width 126 height 18
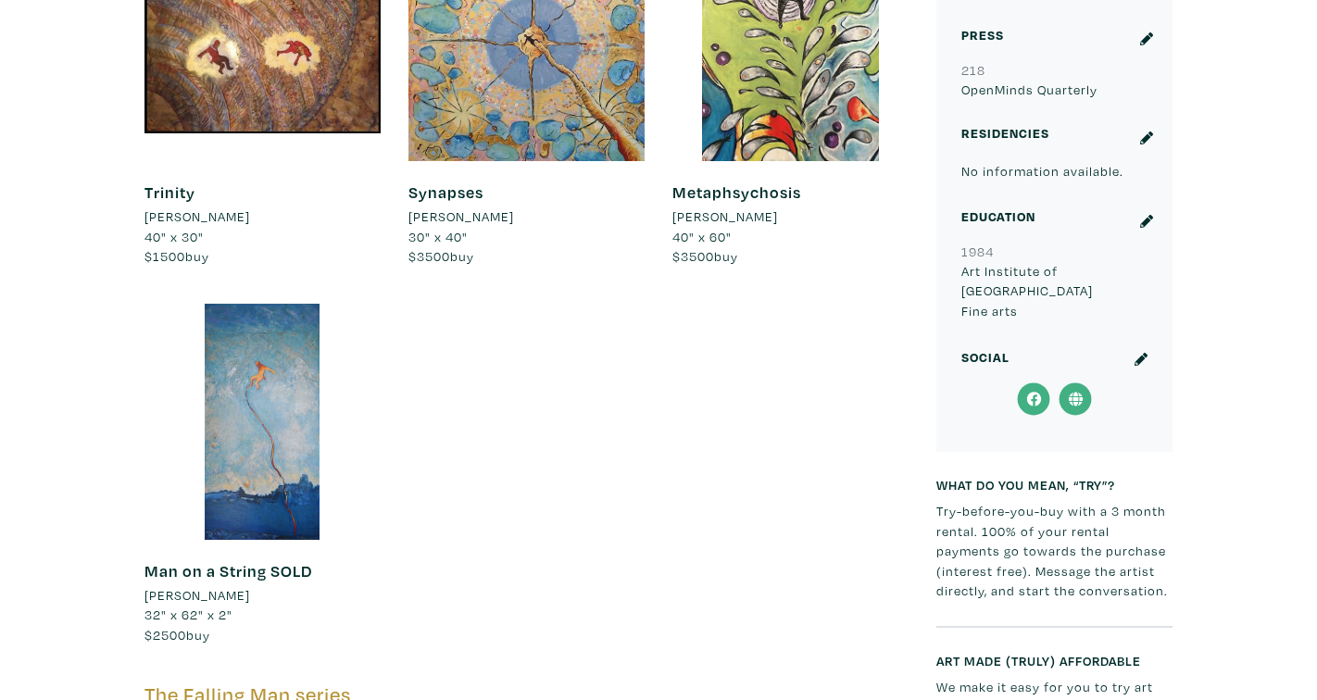
scroll to position [1364, 0]
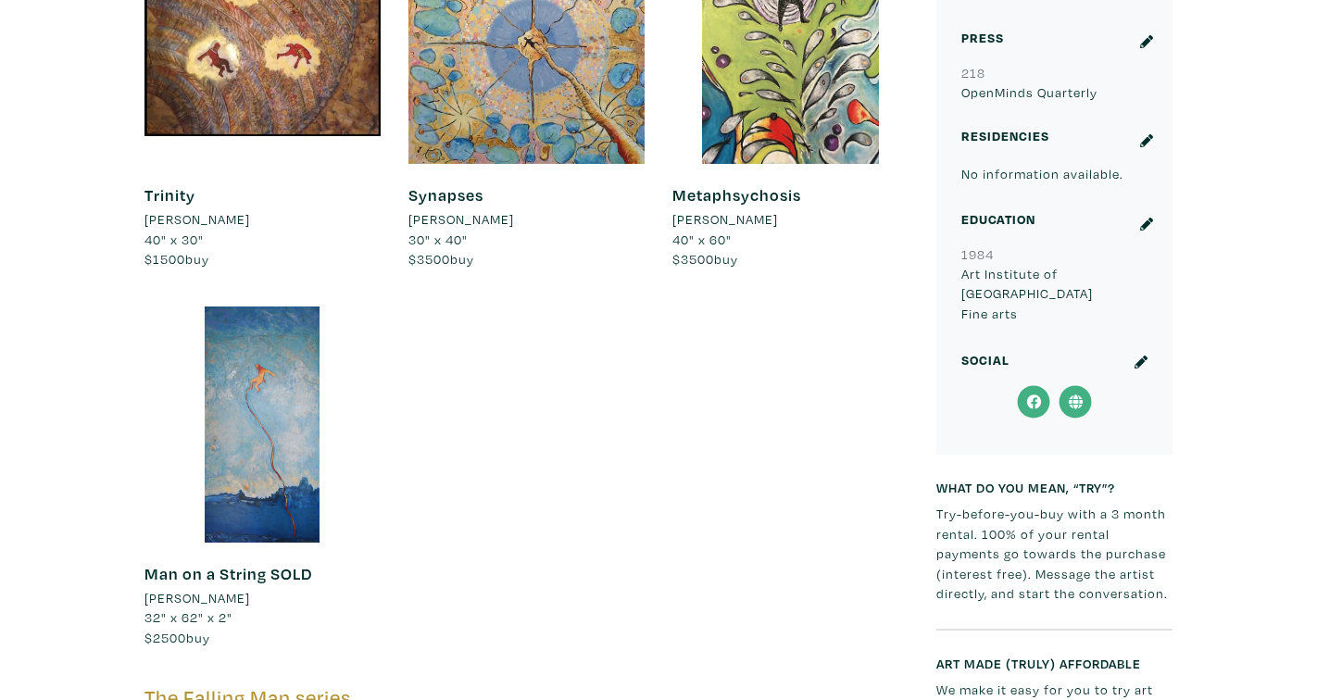
click at [1149, 218] on icon at bounding box center [1146, 224] width 13 height 13
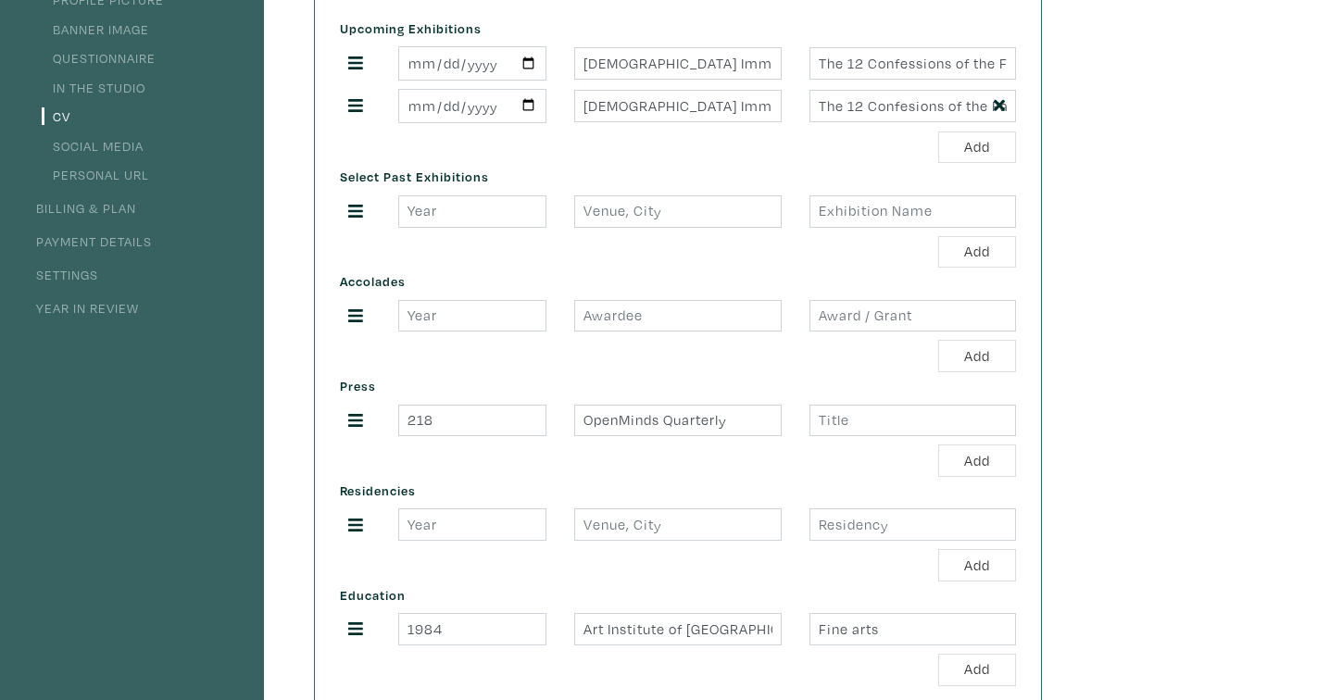
scroll to position [288, 0]
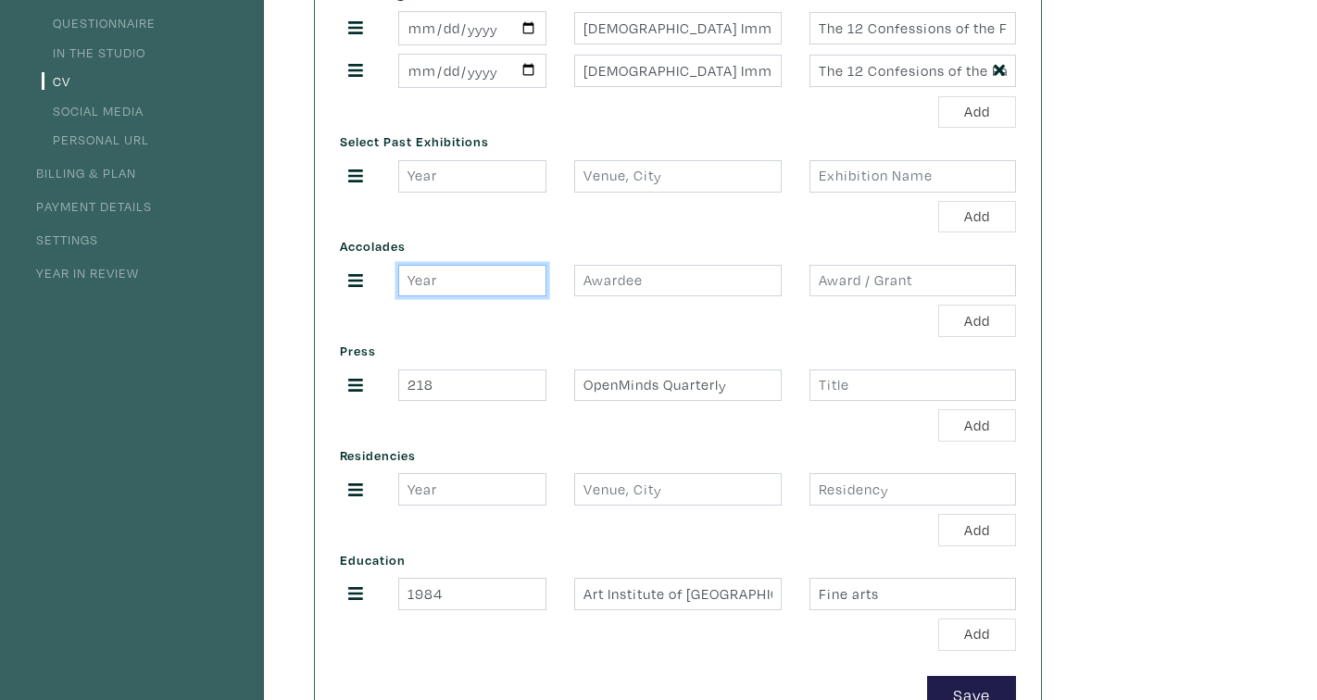
click at [473, 284] on input "number" at bounding box center [472, 281] width 148 height 32
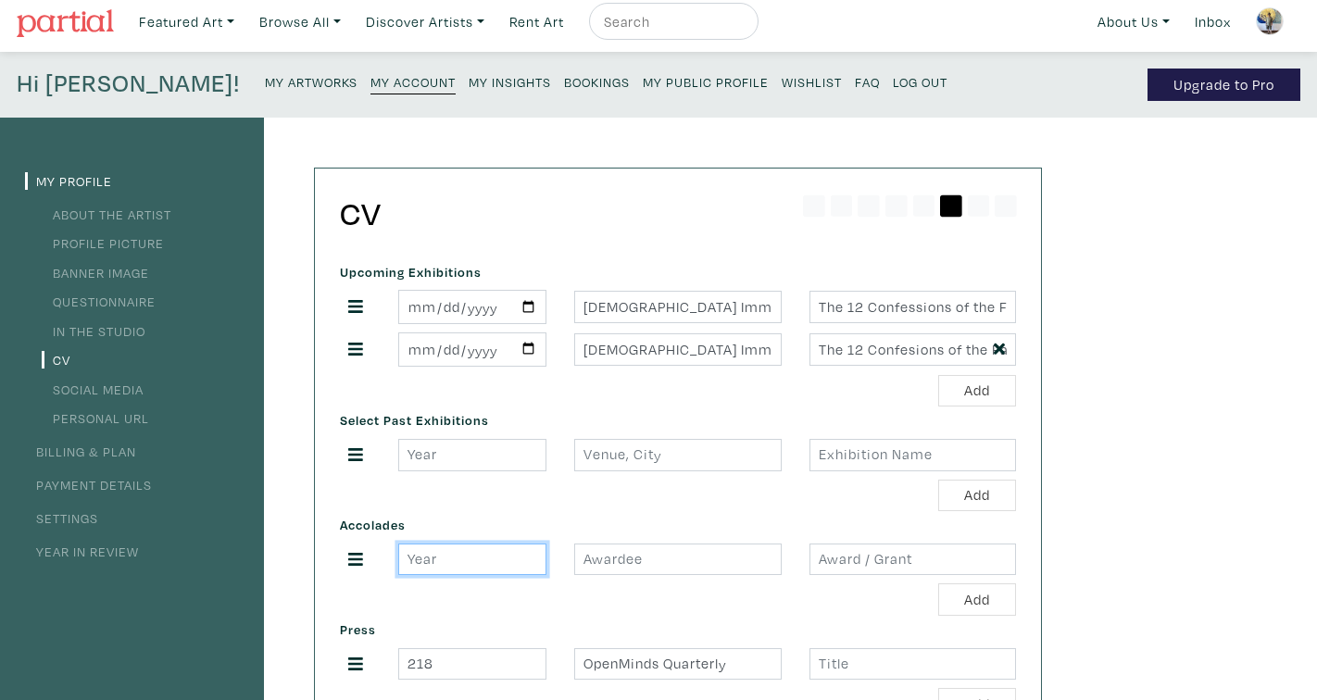
scroll to position [0, 0]
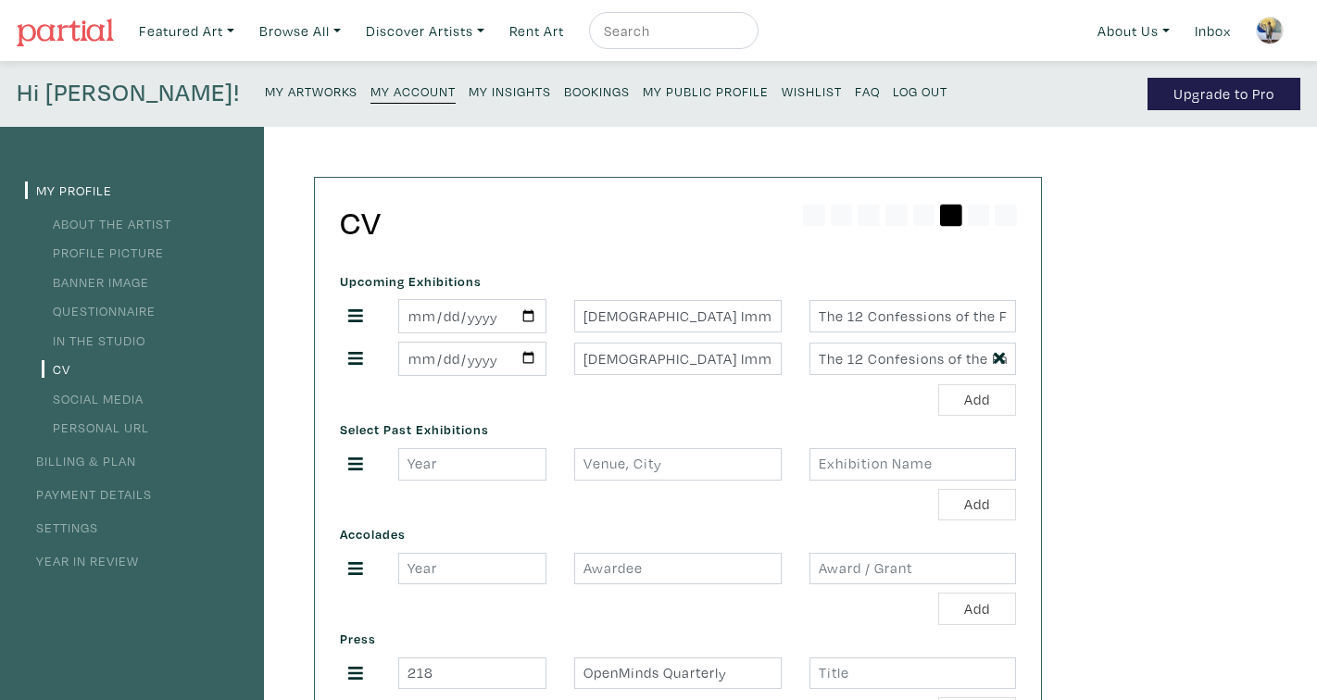
click at [90, 244] on link "Profile Picture" at bounding box center [103, 253] width 122 height 18
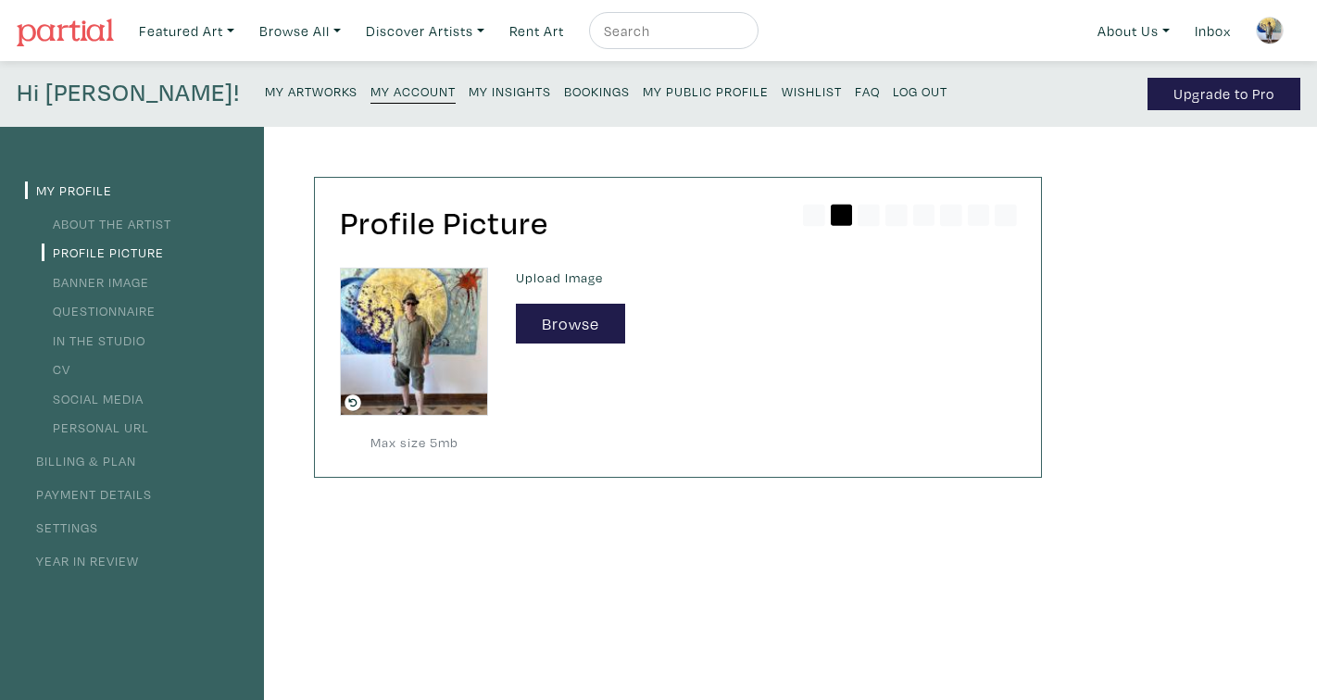
click at [81, 278] on link "Banner Image" at bounding box center [95, 282] width 107 height 18
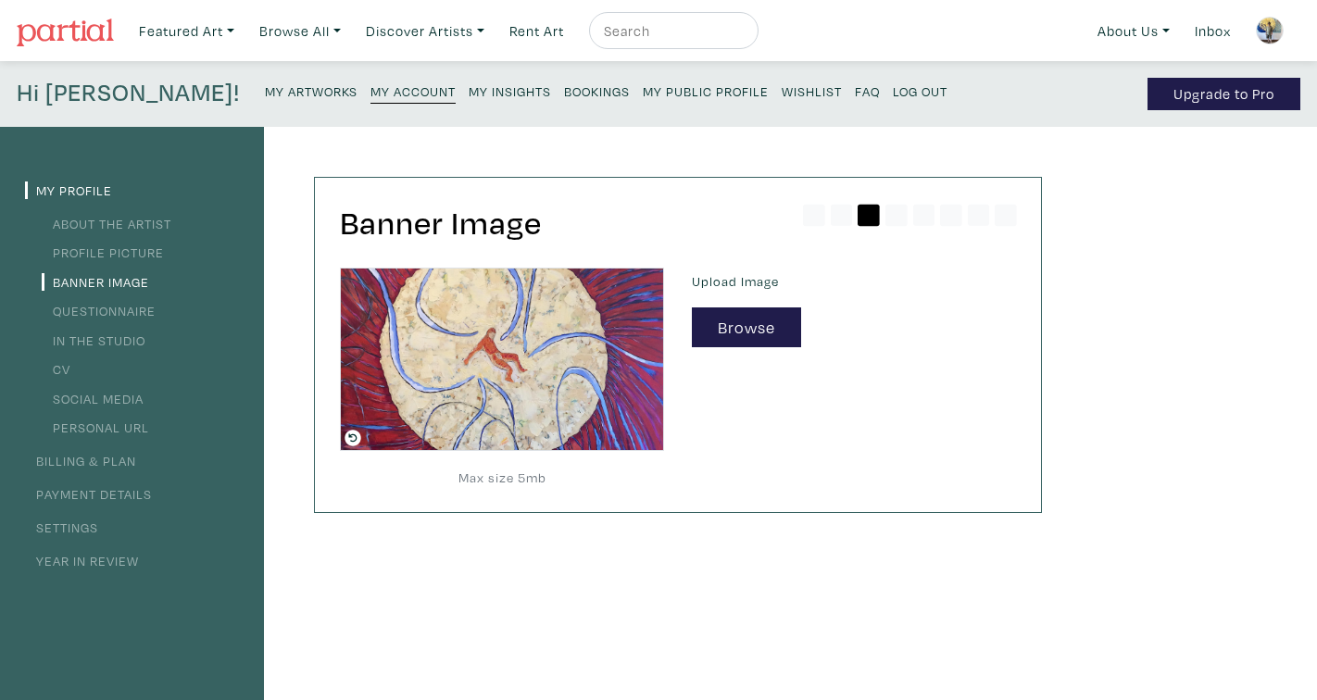
click at [76, 308] on link "Questionnaire" at bounding box center [99, 311] width 114 height 18
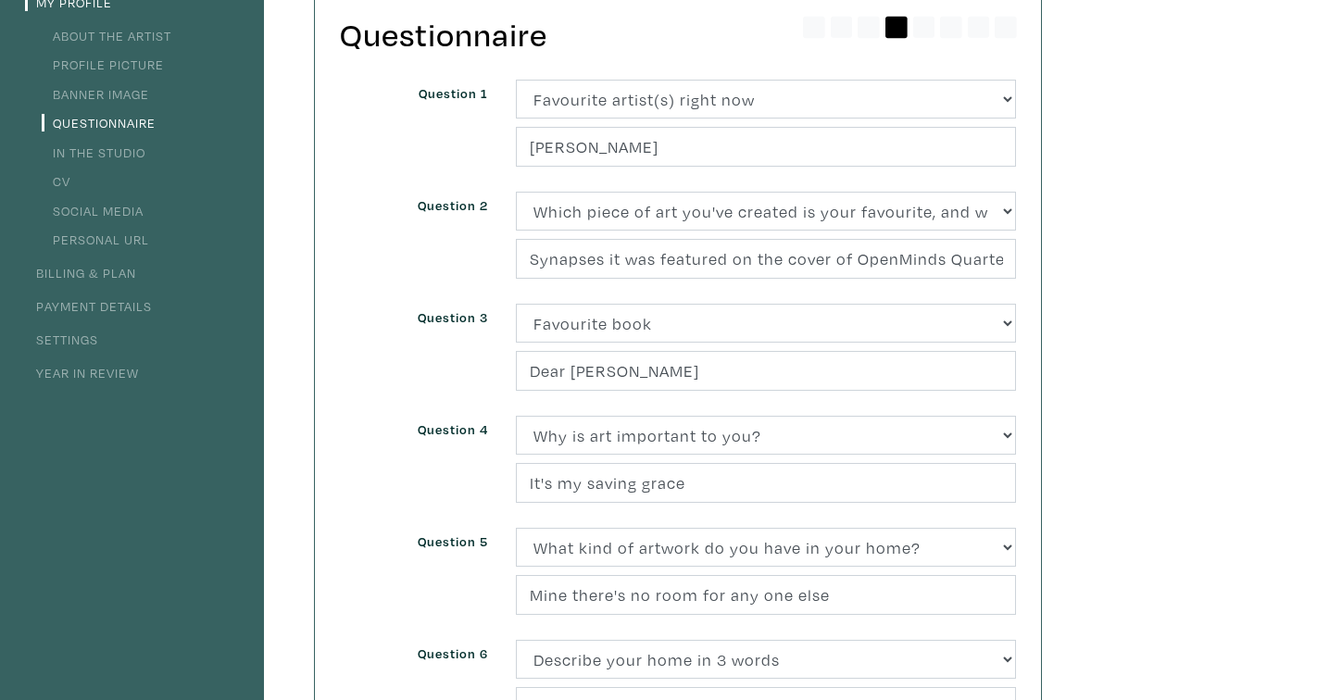
scroll to position [185, 0]
click at [115, 158] on link "In the Studio" at bounding box center [94, 155] width 104 height 18
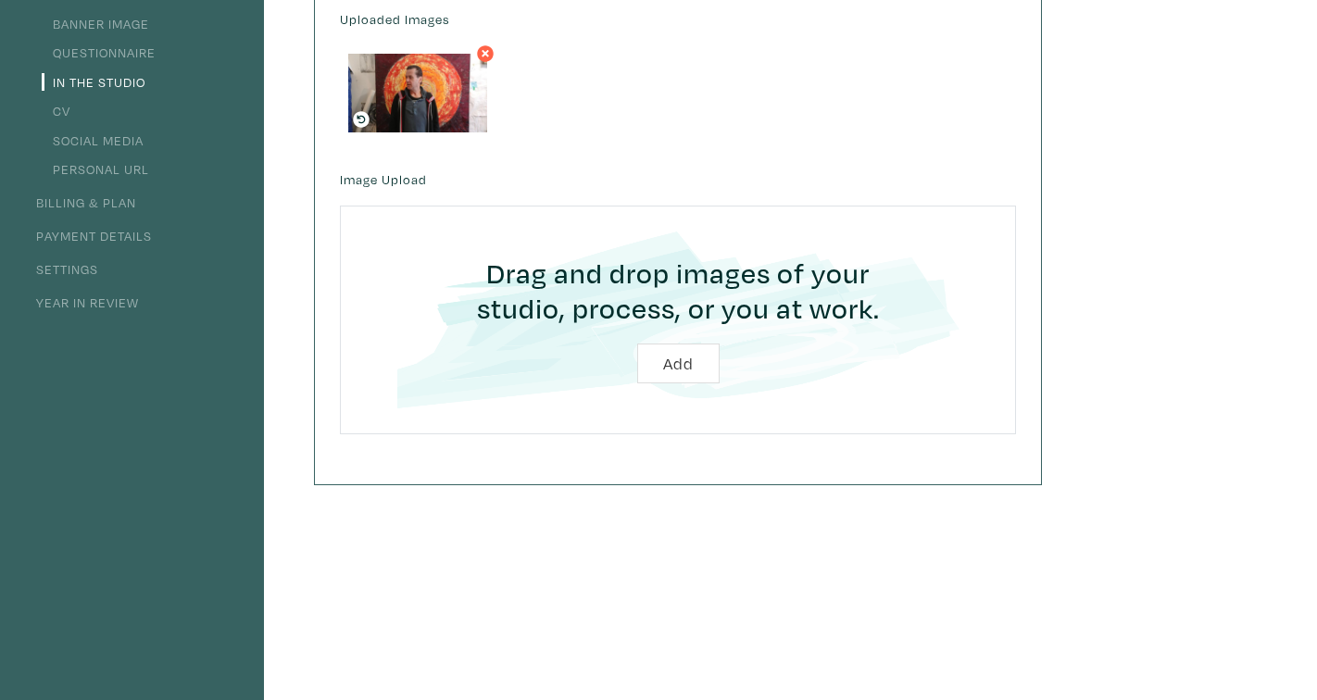
scroll to position [263, 0]
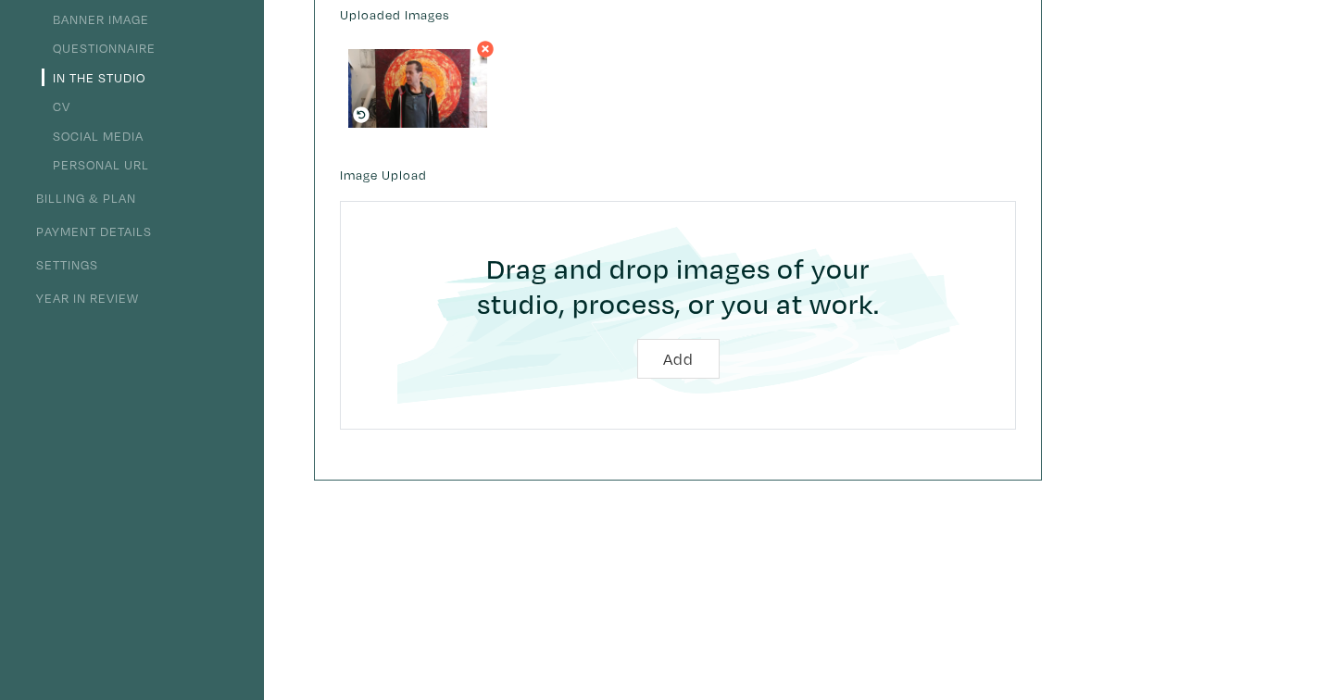
click at [693, 356] on input "file" at bounding box center [678, 315] width 624 height 176
type input "C:\fakepath\IMG-0223.jpg"
click at [664, 356] on input "file" at bounding box center [678, 315] width 624 height 176
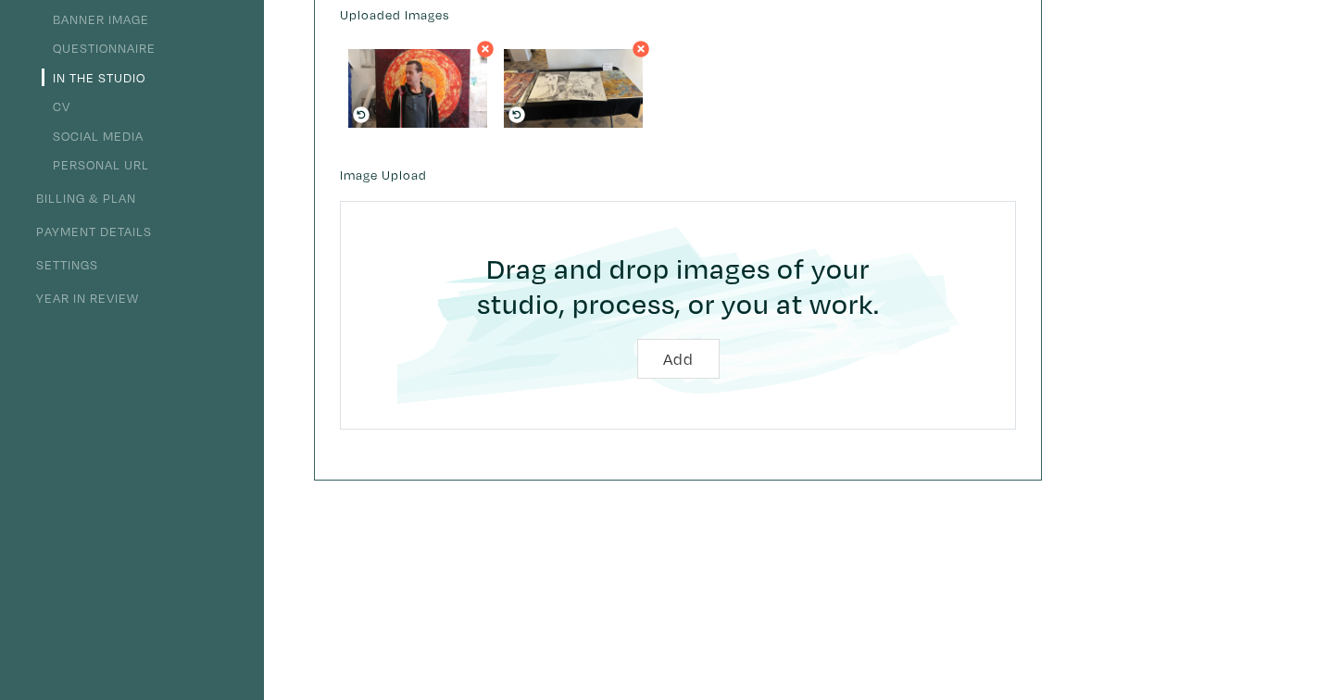
click at [678, 358] on input "file" at bounding box center [678, 315] width 624 height 176
type input "C:\fakepath\IMG-0216.jpg"
click at [687, 366] on input "file" at bounding box center [678, 315] width 624 height 176
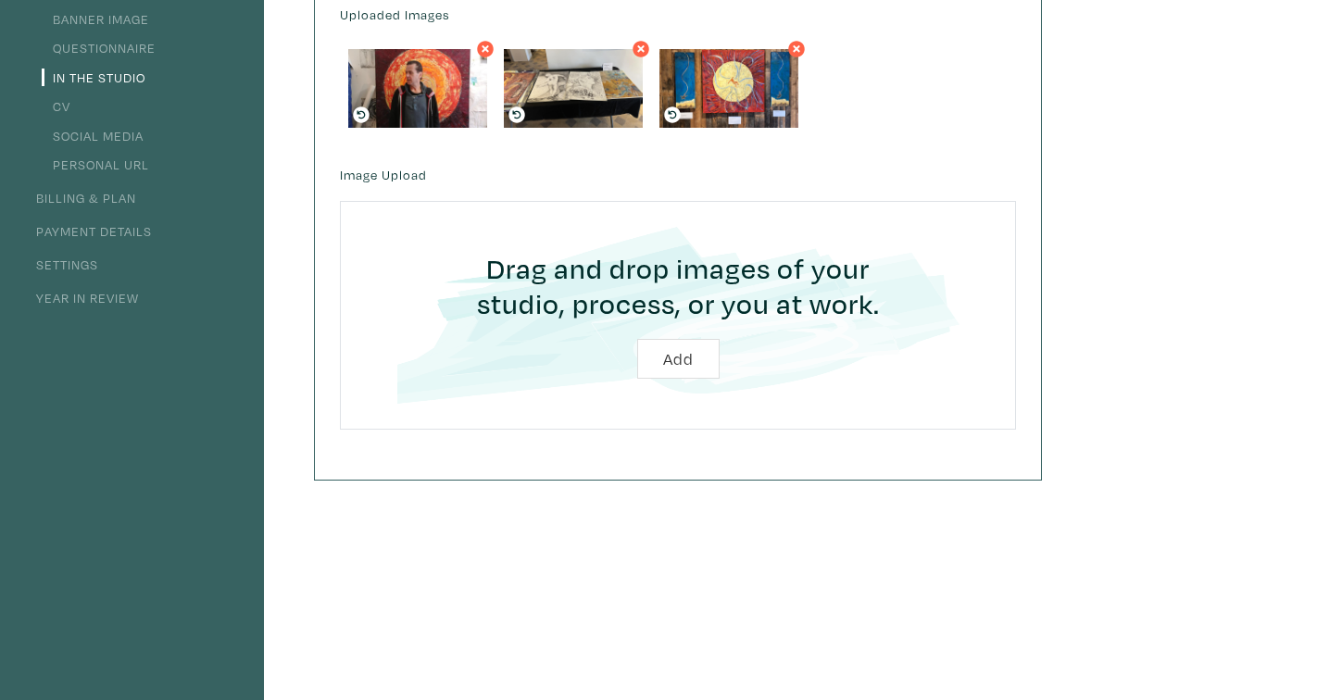
click at [675, 363] on input "file" at bounding box center [678, 315] width 624 height 176
type input "C:\fakepath\IMG-0211.jpg"
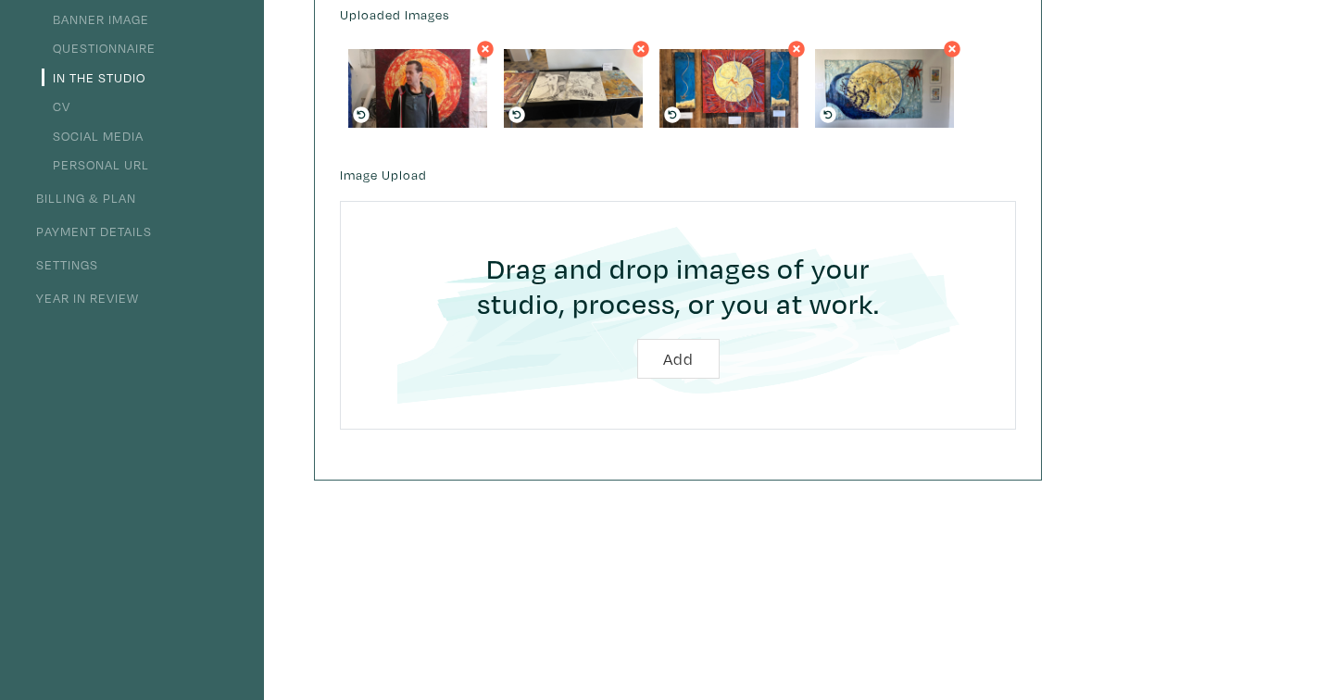
click at [56, 105] on link "CV" at bounding box center [56, 106] width 29 height 18
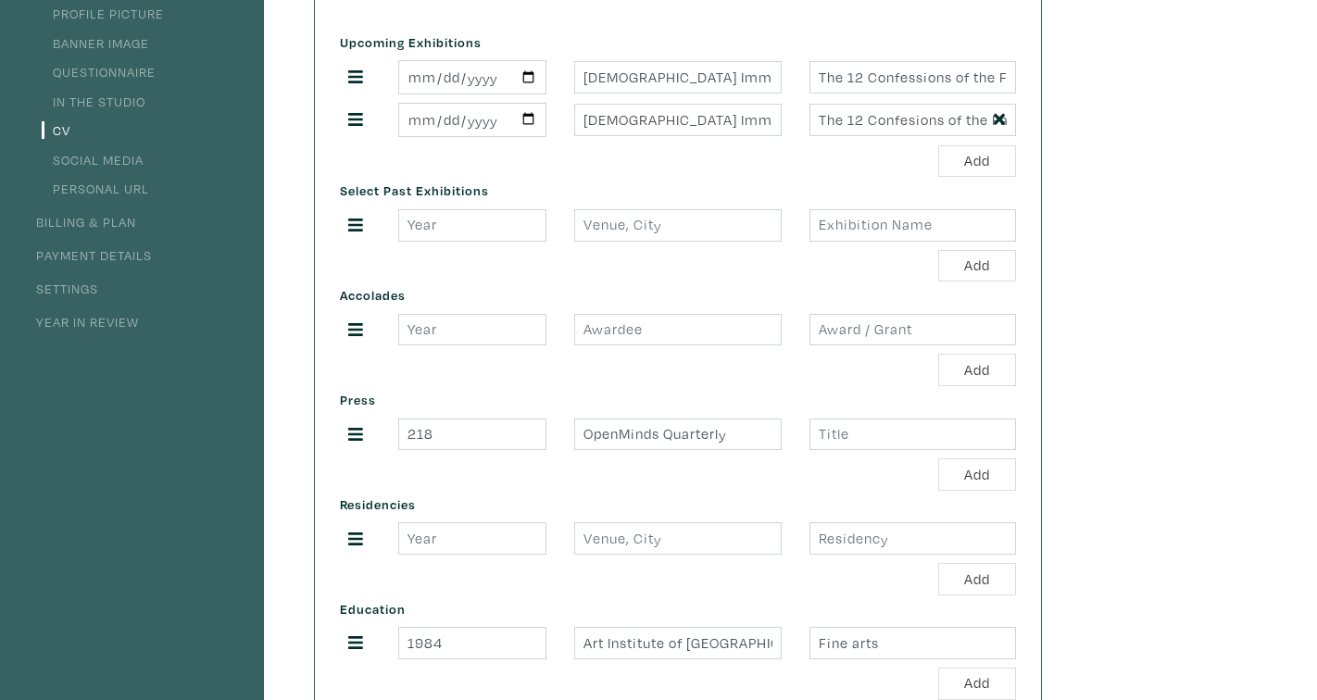
scroll to position [237, 0]
click at [105, 163] on link "Social Media" at bounding box center [93, 162] width 102 height 18
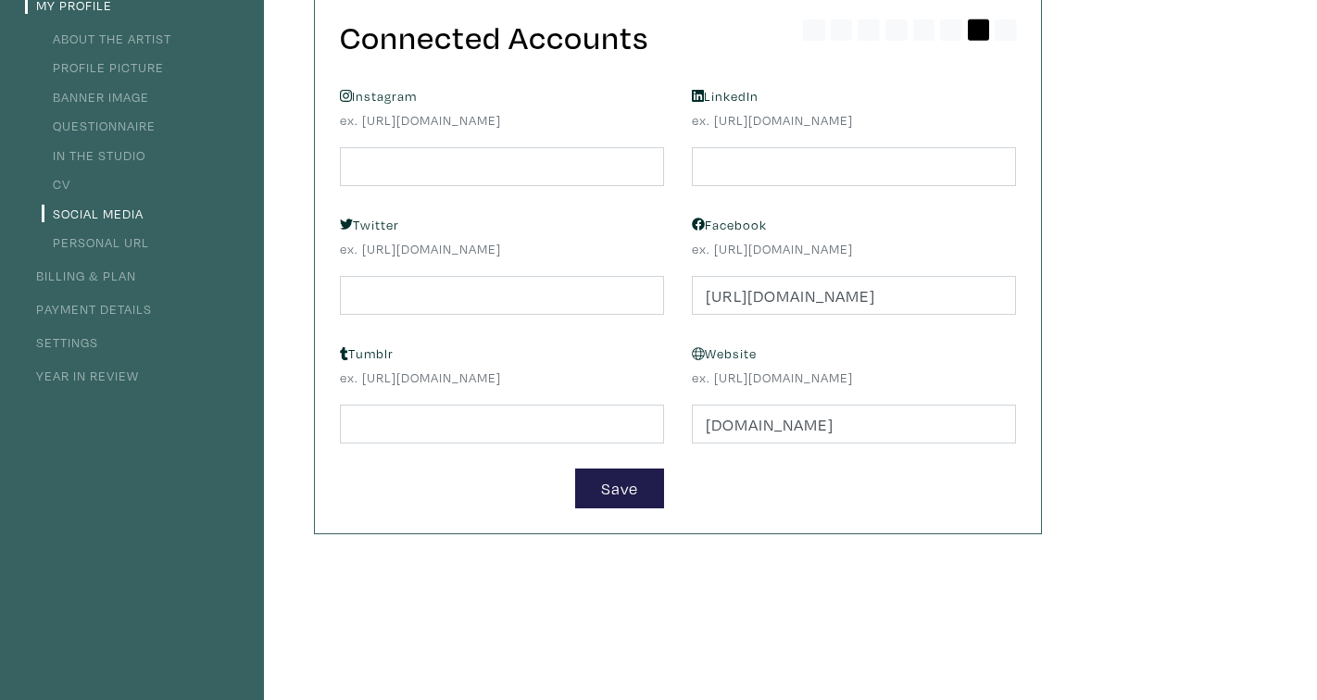
scroll to position [187, 0]
click at [91, 242] on link "Personal URL" at bounding box center [95, 241] width 107 height 18
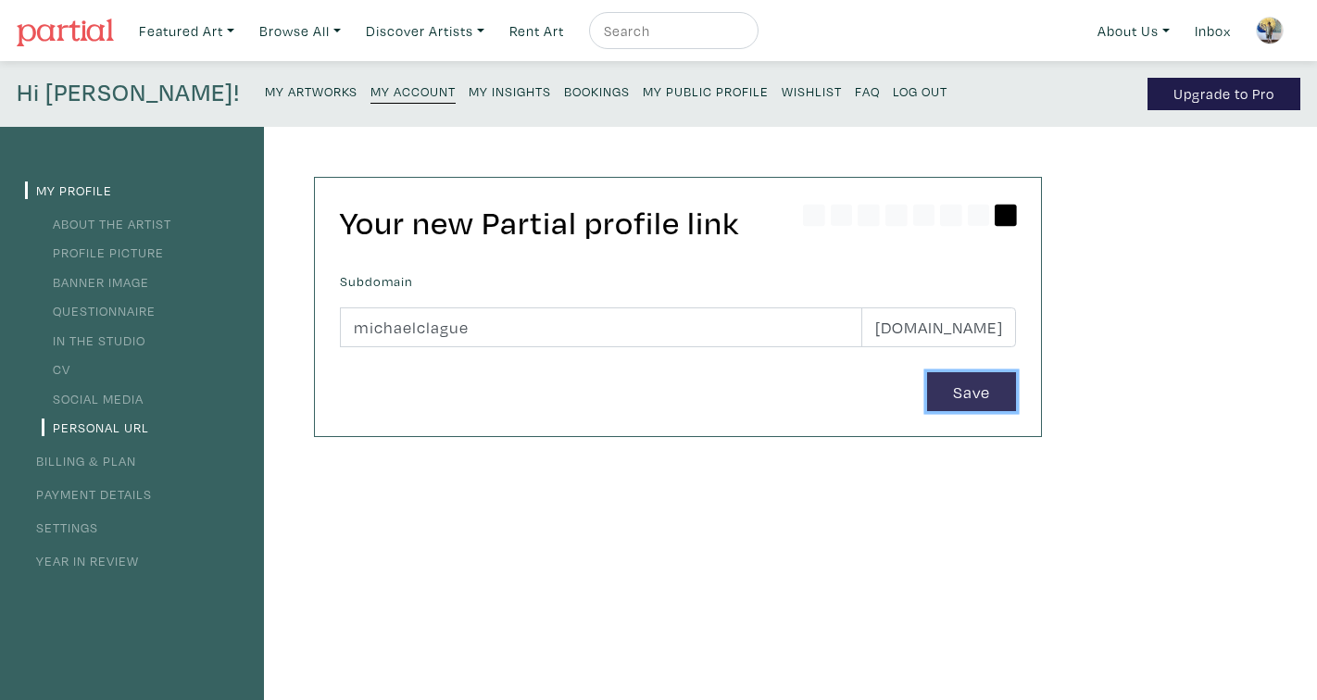
click at [956, 393] on button "Save" at bounding box center [971, 392] width 89 height 40
click at [87, 465] on link "Billing & Plan" at bounding box center [80, 461] width 111 height 18
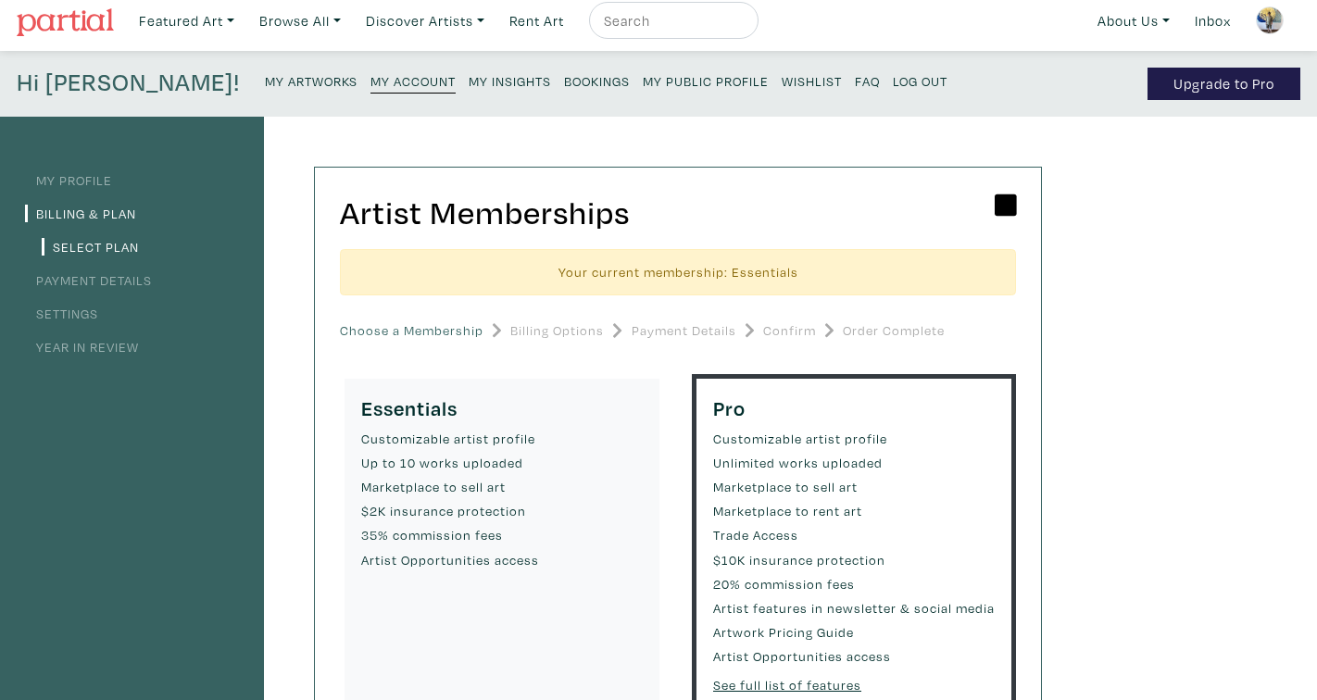
scroll to position [14, 0]
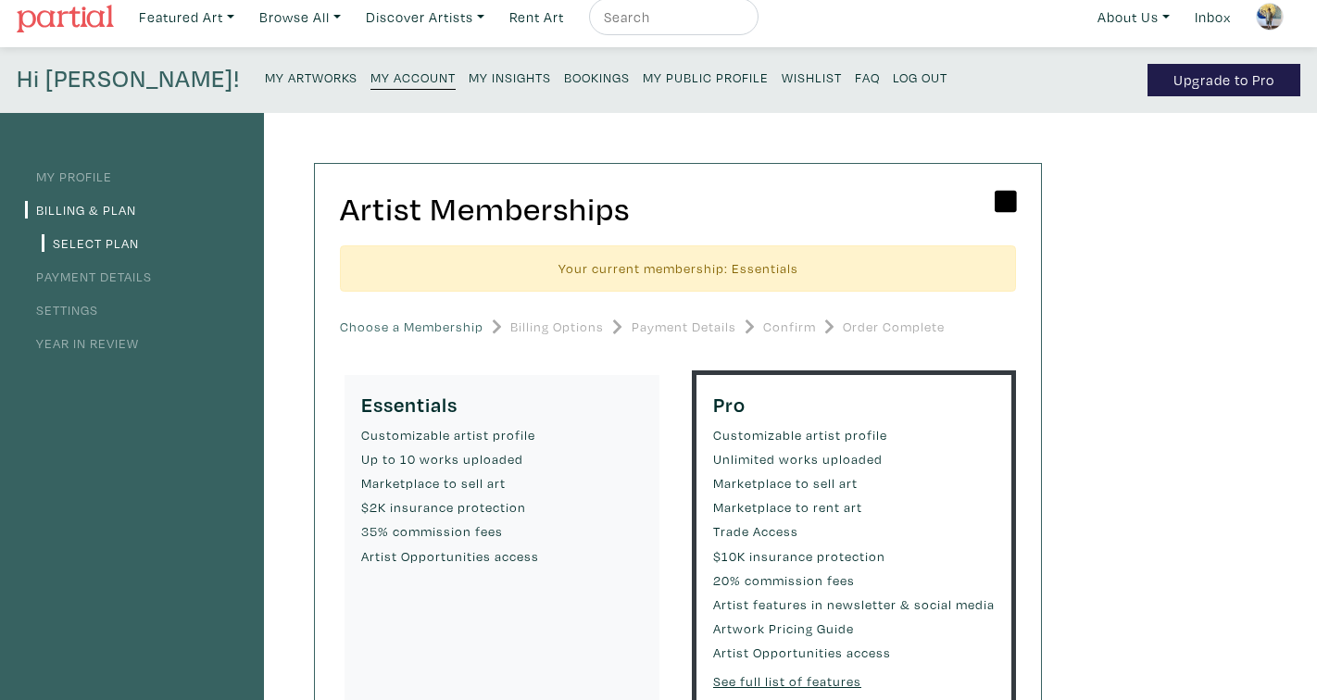
click at [66, 308] on link "Settings" at bounding box center [61, 310] width 73 height 18
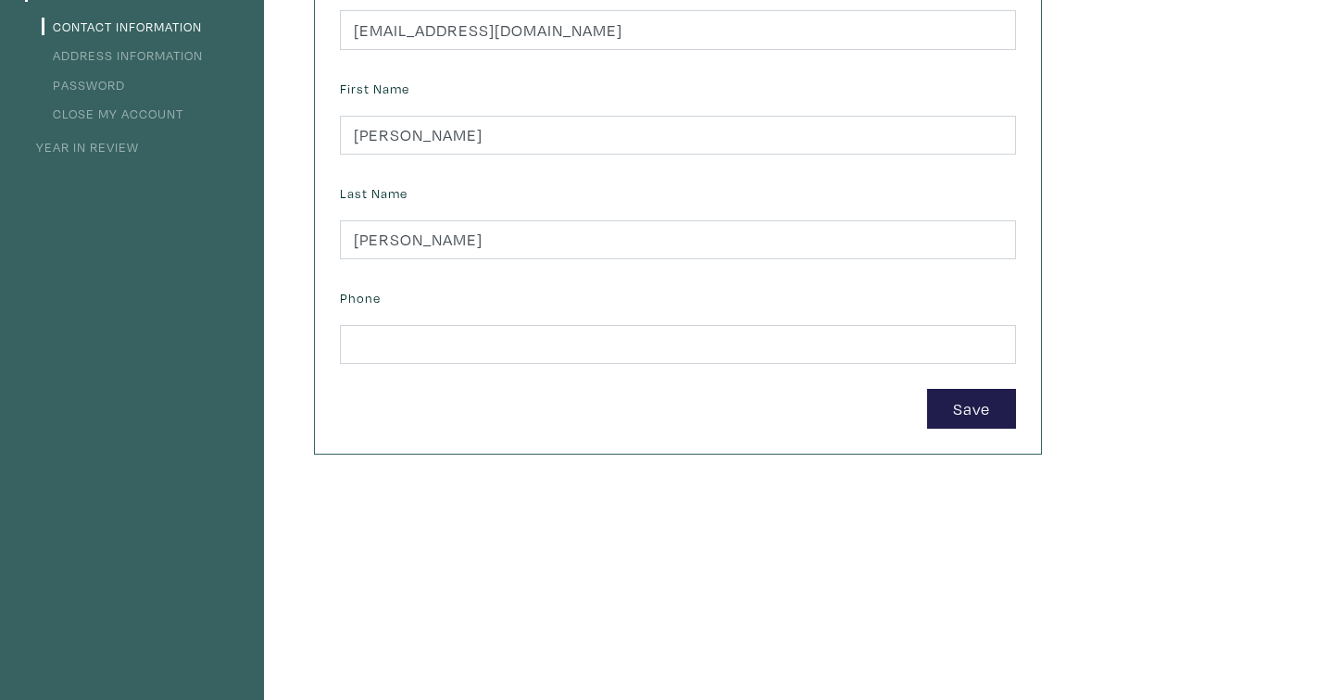
scroll to position [307, 0]
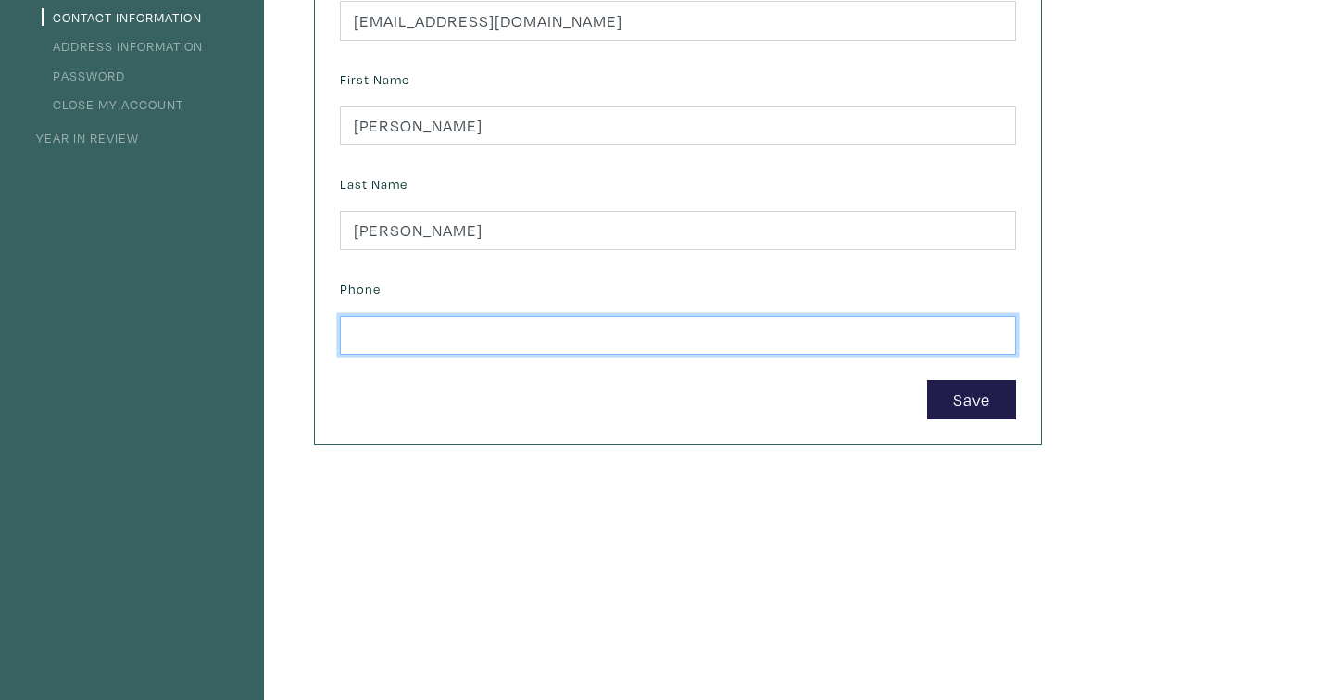
click at [413, 330] on input "text" at bounding box center [678, 336] width 676 height 40
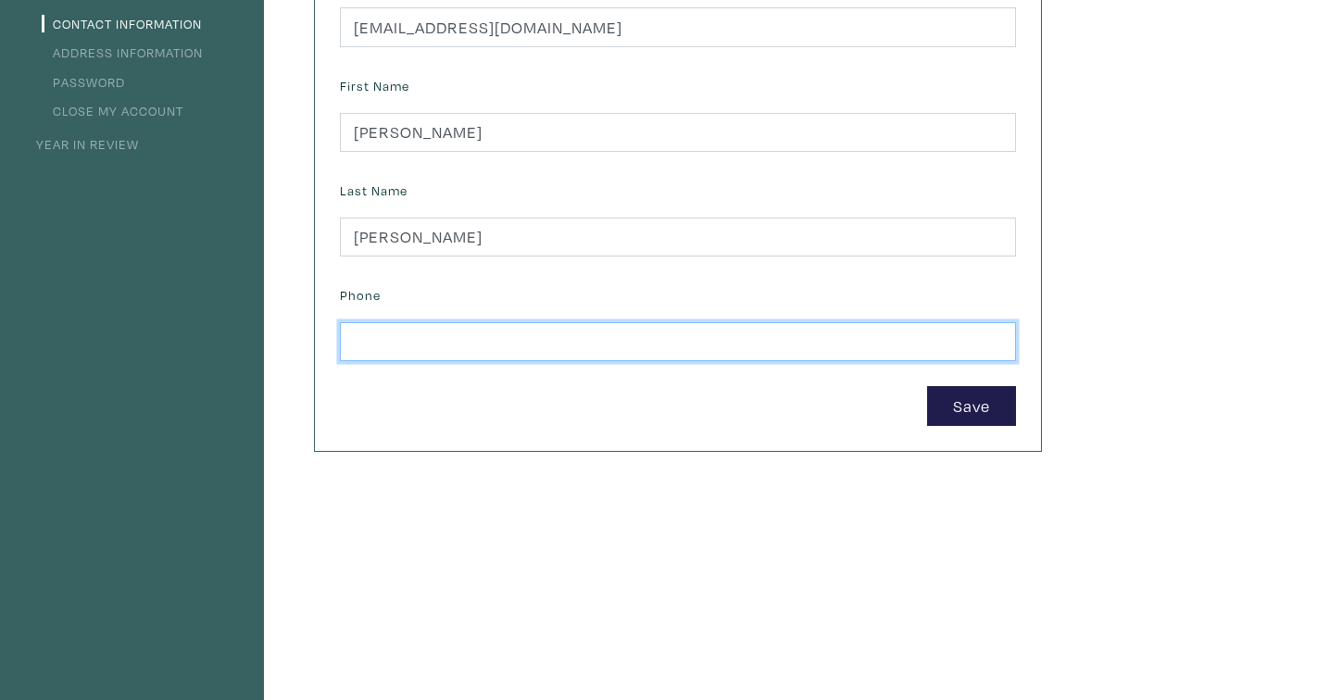
scroll to position [301, 0]
click at [411, 341] on input "text" at bounding box center [678, 341] width 676 height 40
type input "14388618418"
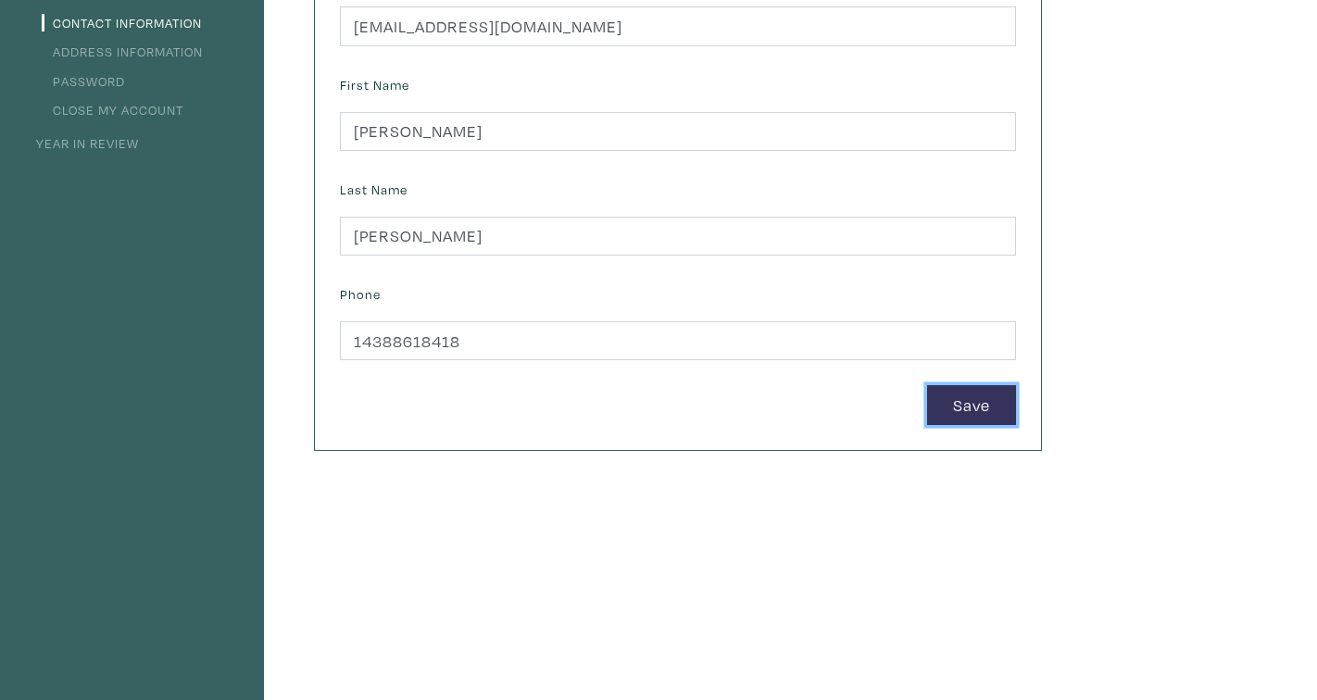
click at [966, 412] on button "Save" at bounding box center [971, 405] width 89 height 40
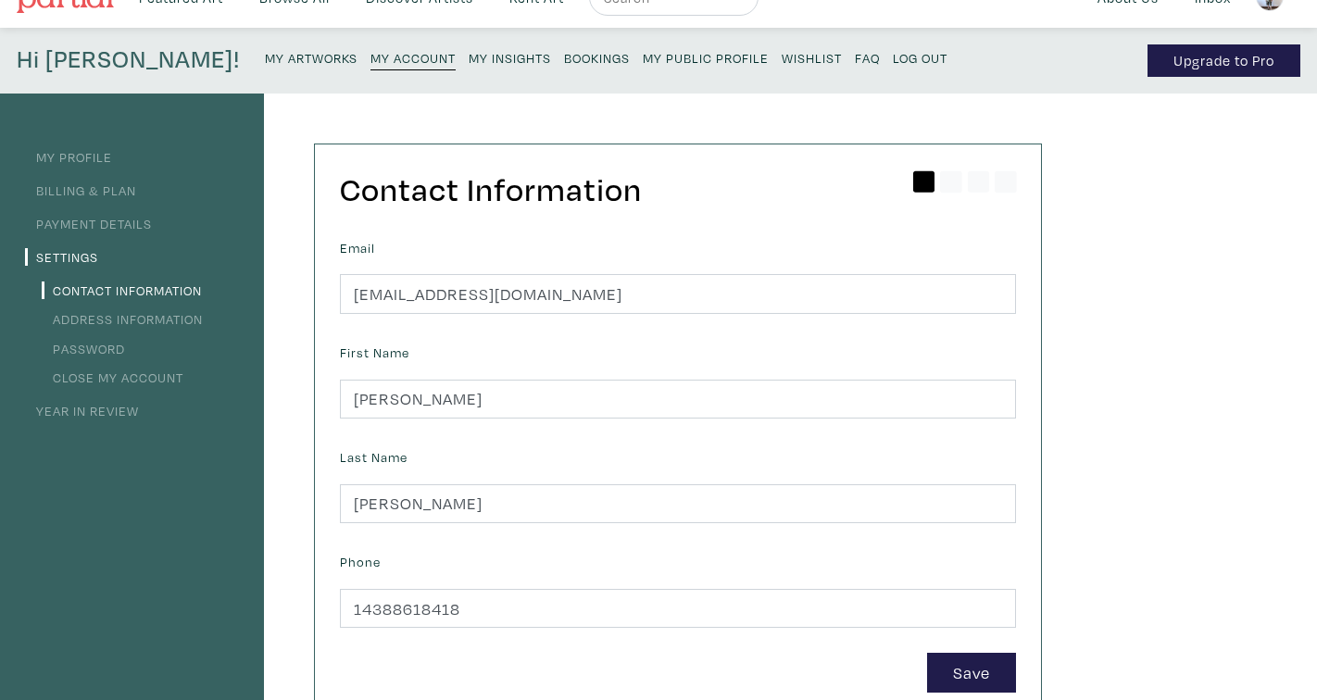
scroll to position [31, 0]
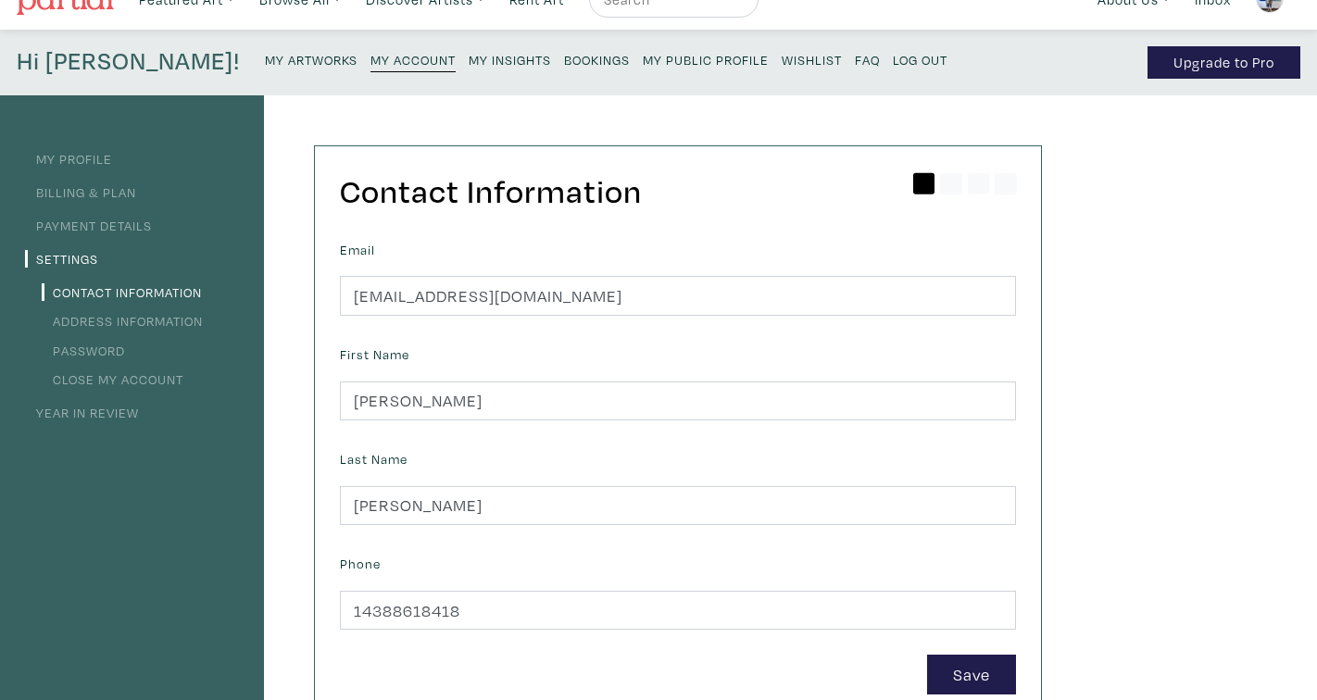
click at [78, 412] on link "Year in Review" at bounding box center [82, 413] width 114 height 18
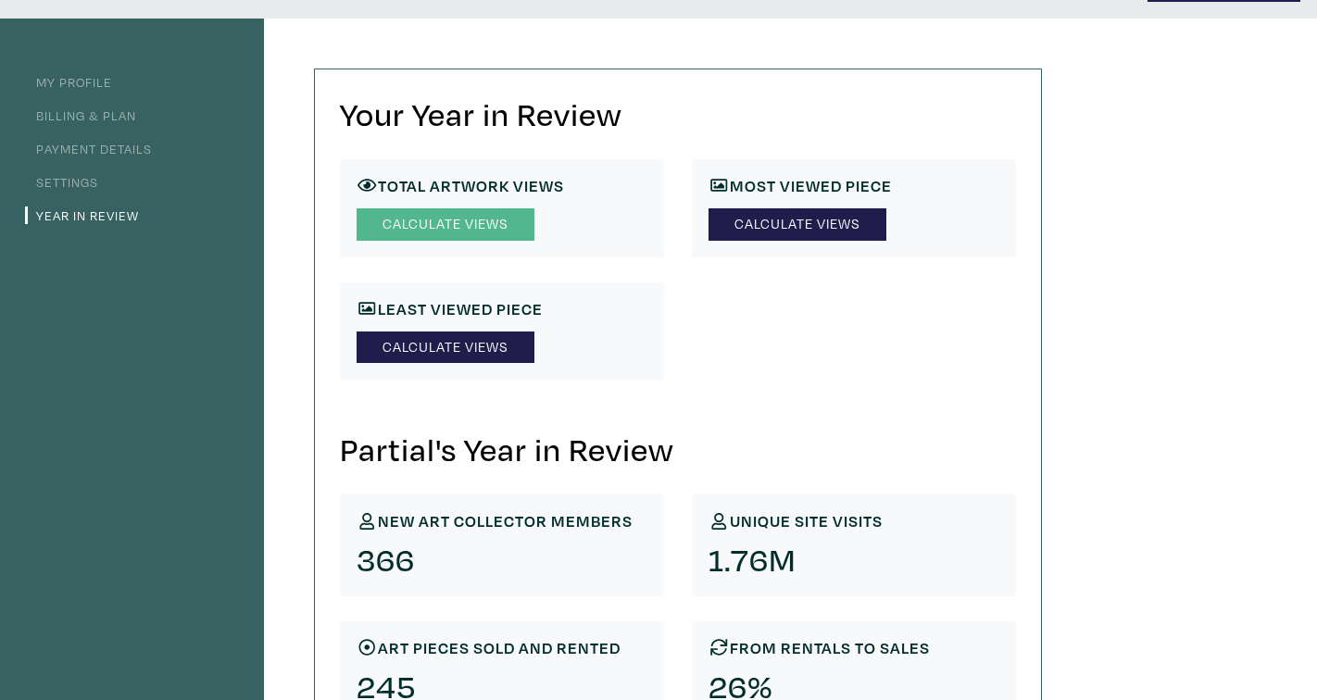
scroll to position [62, 0]
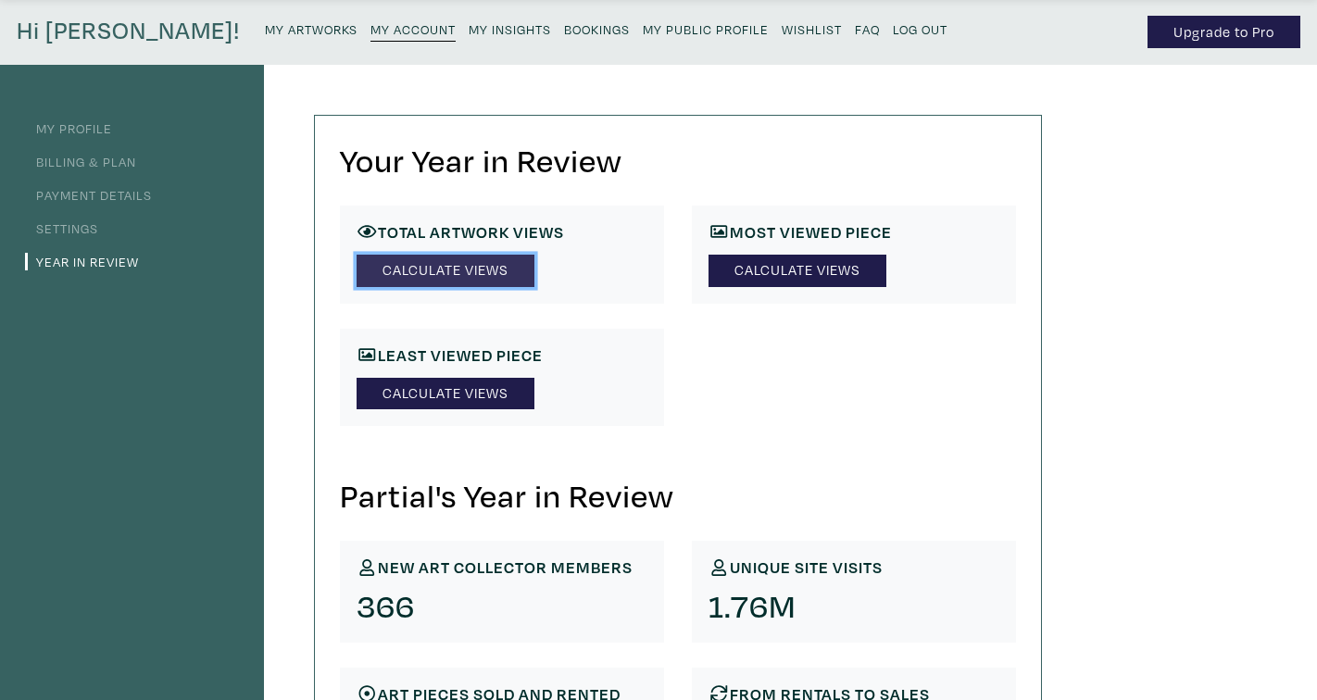
click at [438, 266] on link "Calculate Views" at bounding box center [446, 271] width 178 height 32
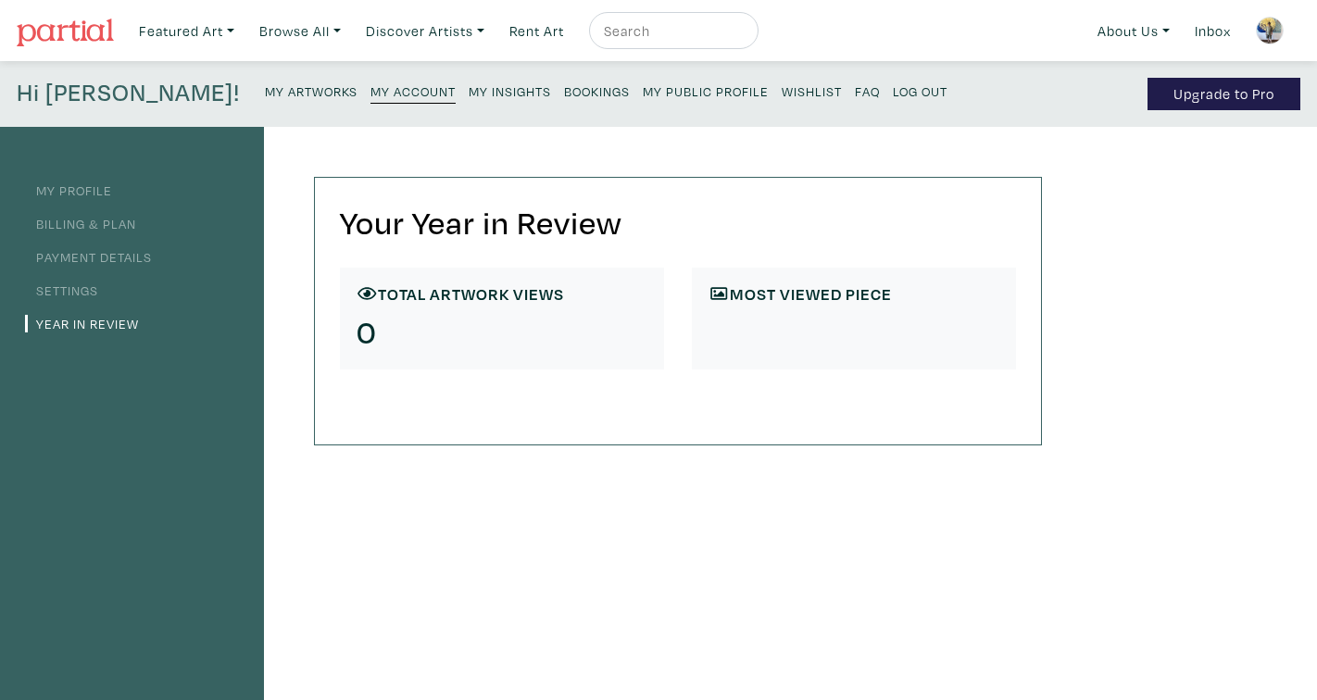
click at [823, 299] on h6 "Most viewed Piece" at bounding box center [853, 294] width 291 height 20
click at [68, 324] on link "Year in Review" at bounding box center [82, 324] width 114 height 18
click at [810, 298] on h6 "Most viewed Piece" at bounding box center [853, 294] width 291 height 20
click at [75, 321] on link "Year in Review" at bounding box center [82, 324] width 114 height 18
click at [73, 291] on link "Settings" at bounding box center [61, 291] width 73 height 18
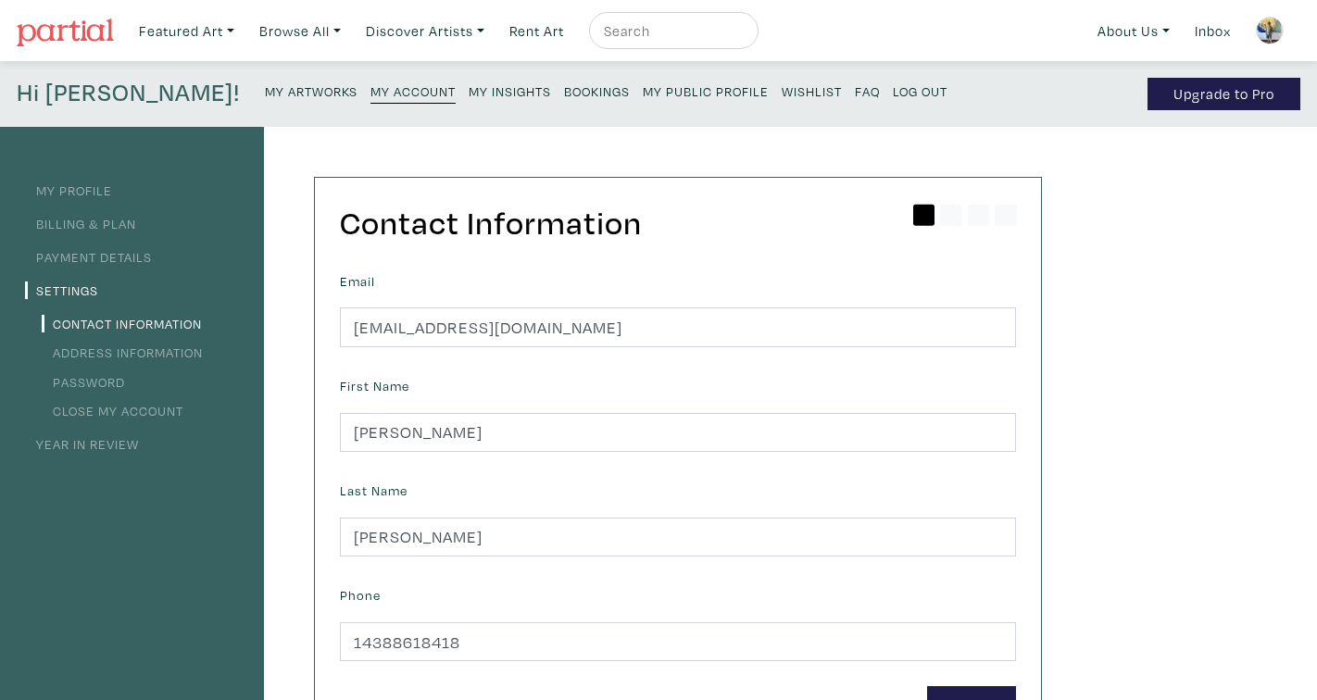
click at [469, 93] on small "My Insights" at bounding box center [510, 91] width 82 height 18
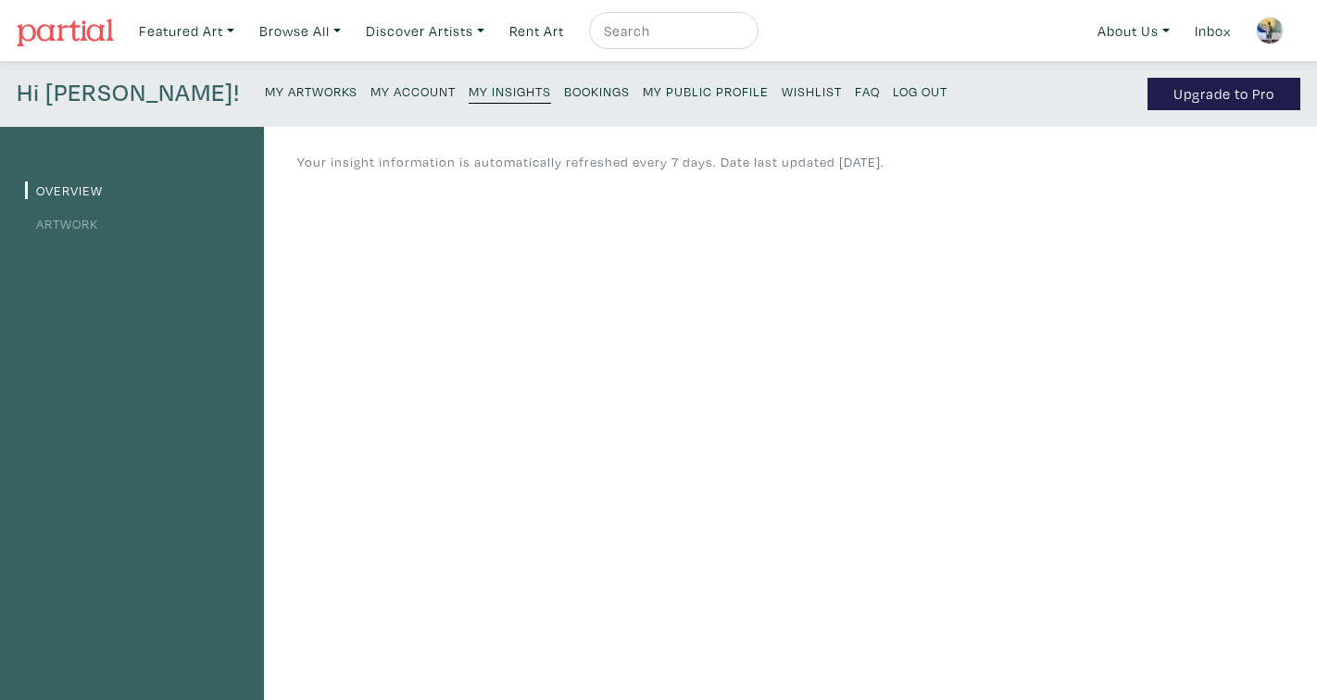
click at [74, 225] on link "Artwork" at bounding box center [61, 224] width 73 height 18
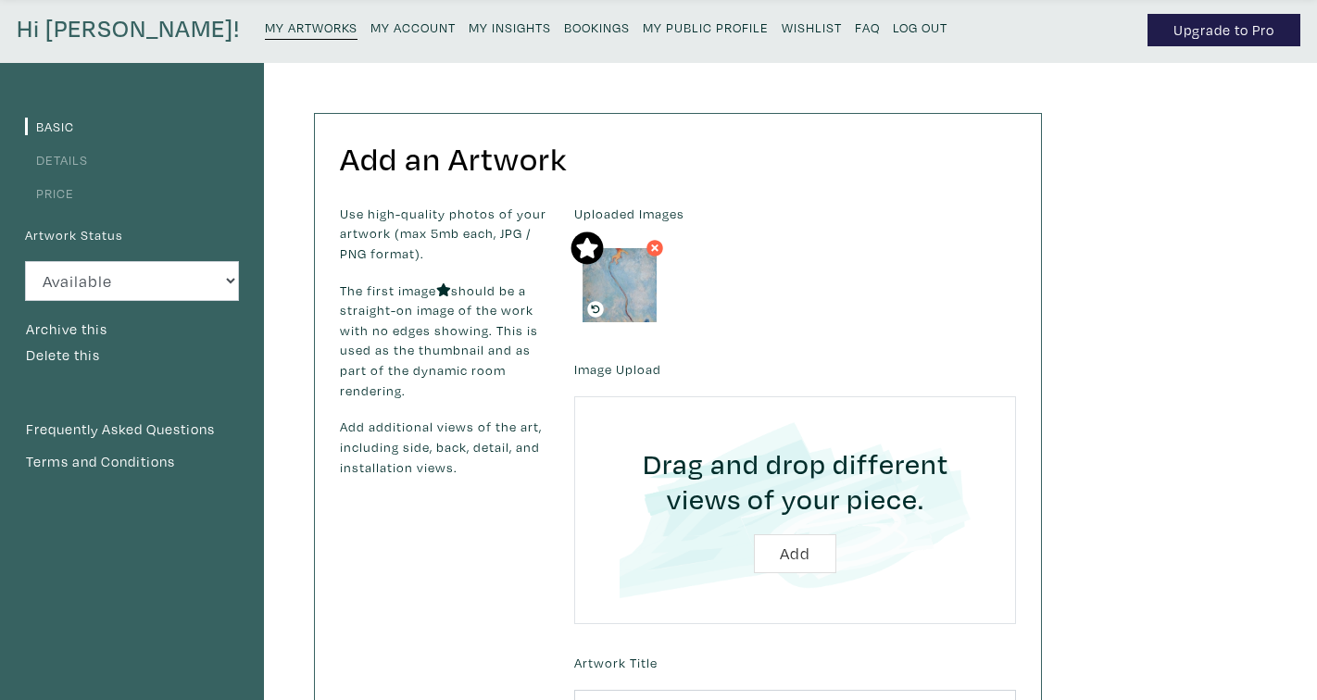
scroll to position [67, 0]
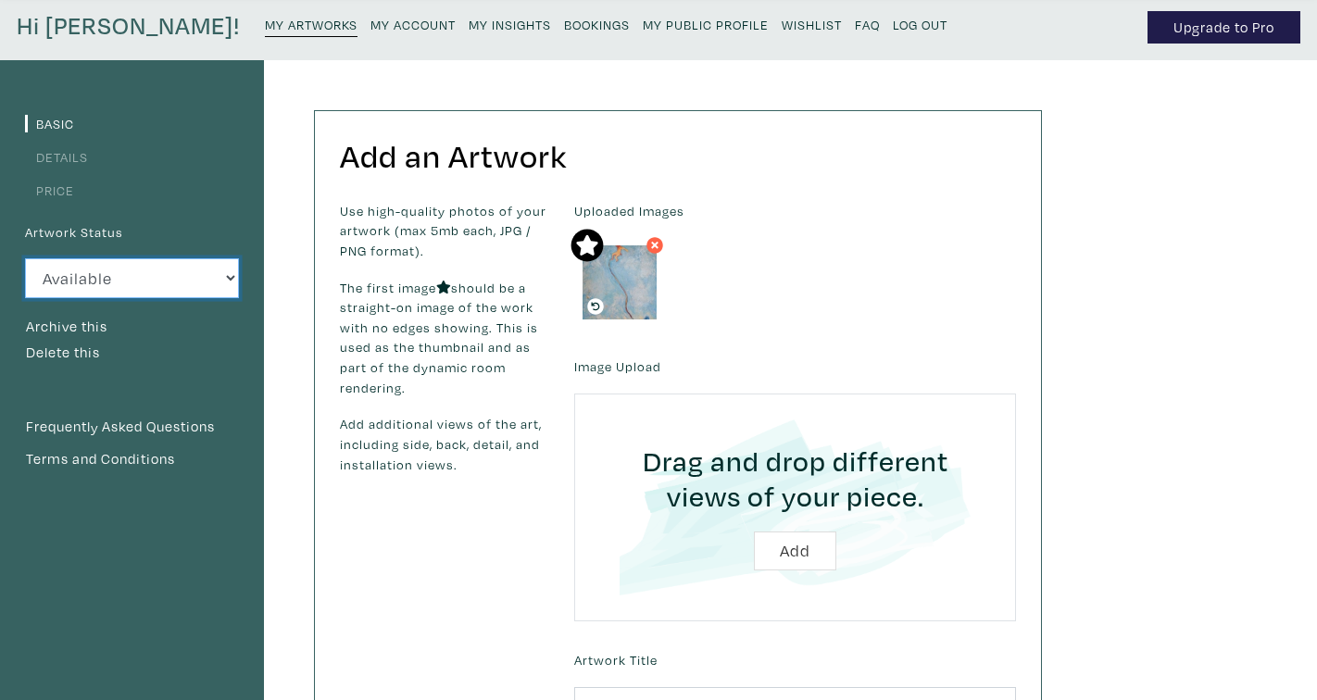
click at [172, 277] on select "Available Sold Rented Unavailable (other reason)" at bounding box center [132, 278] width 214 height 40
select select "3"
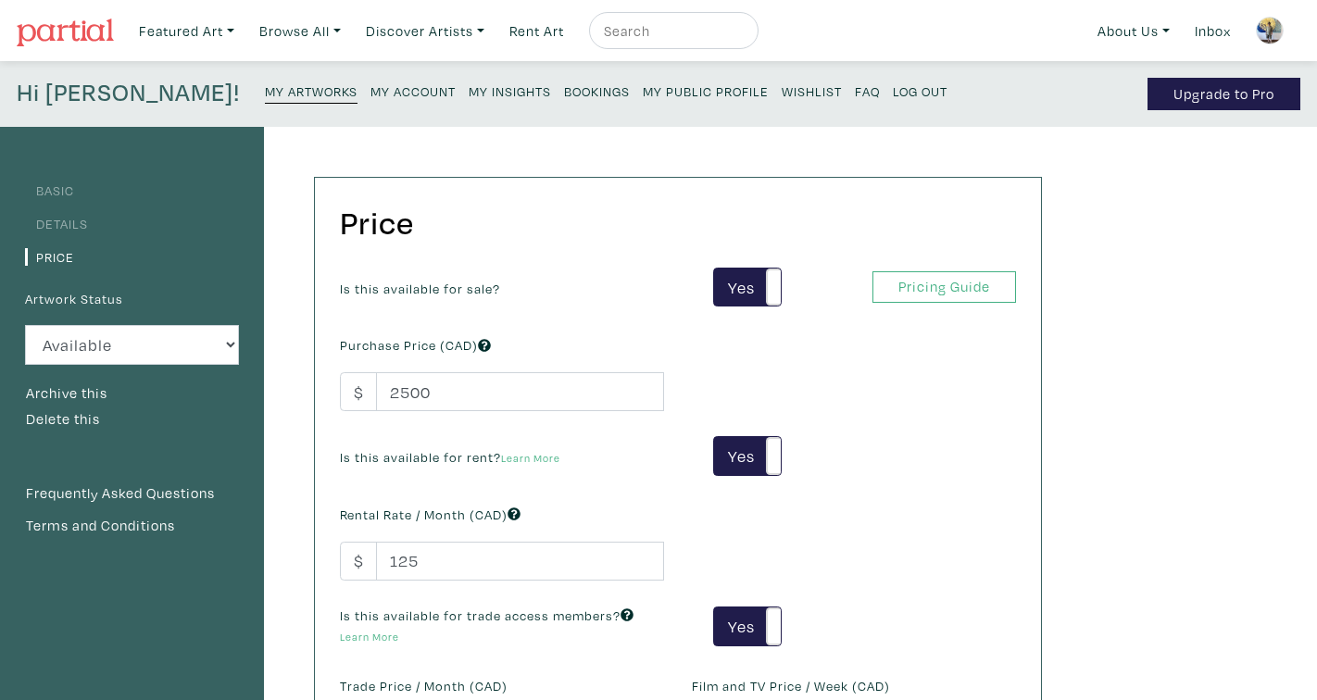
click at [79, 300] on label "Artwork Status" at bounding box center [74, 299] width 98 height 20
click at [60, 300] on label "Artwork Status" at bounding box center [74, 299] width 98 height 20
click at [249, 316] on div "Basic Details Price Artwork Status Available Sold Rented Unavailable (other rea…" at bounding box center [132, 627] width 264 height 1000
click at [231, 346] on select "Available Sold Rented Unavailable (other reason)" at bounding box center [132, 345] width 214 height 40
click at [141, 347] on select "Available Sold Rented Unavailable (other reason)" at bounding box center [132, 345] width 214 height 40
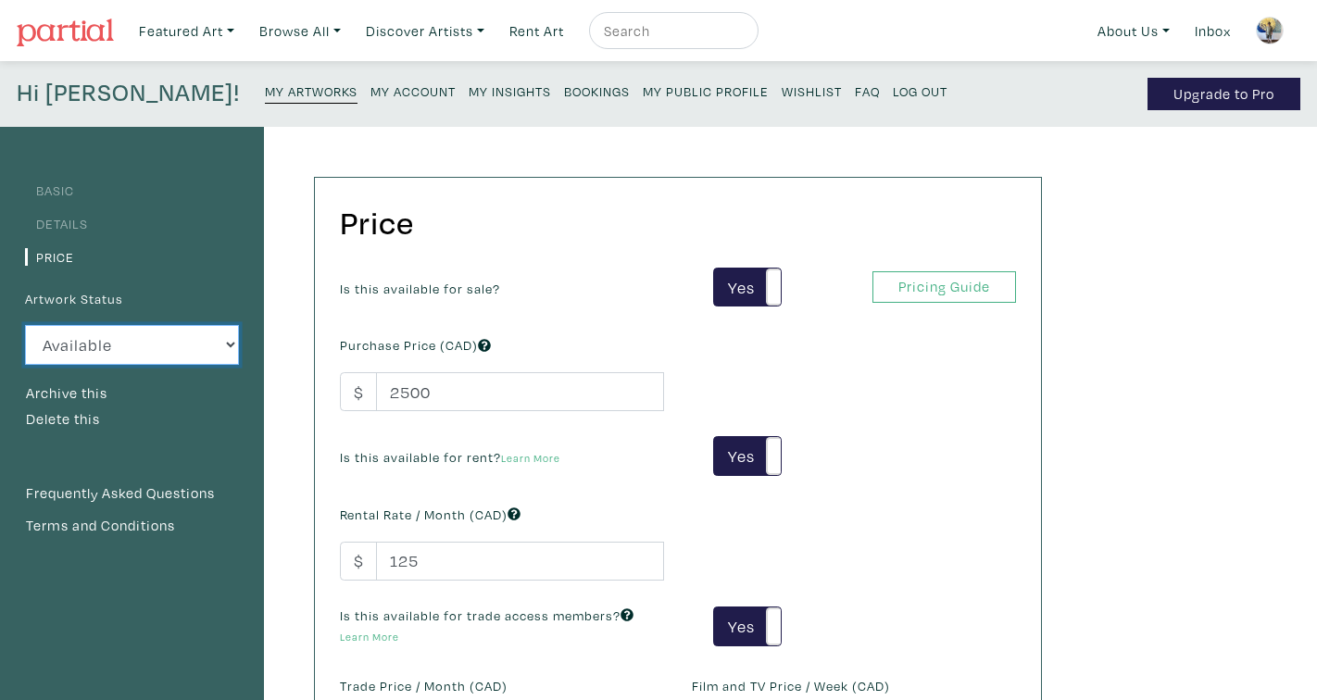
select select "3"
click at [1220, 32] on link "Inbox" at bounding box center [1212, 31] width 53 height 38
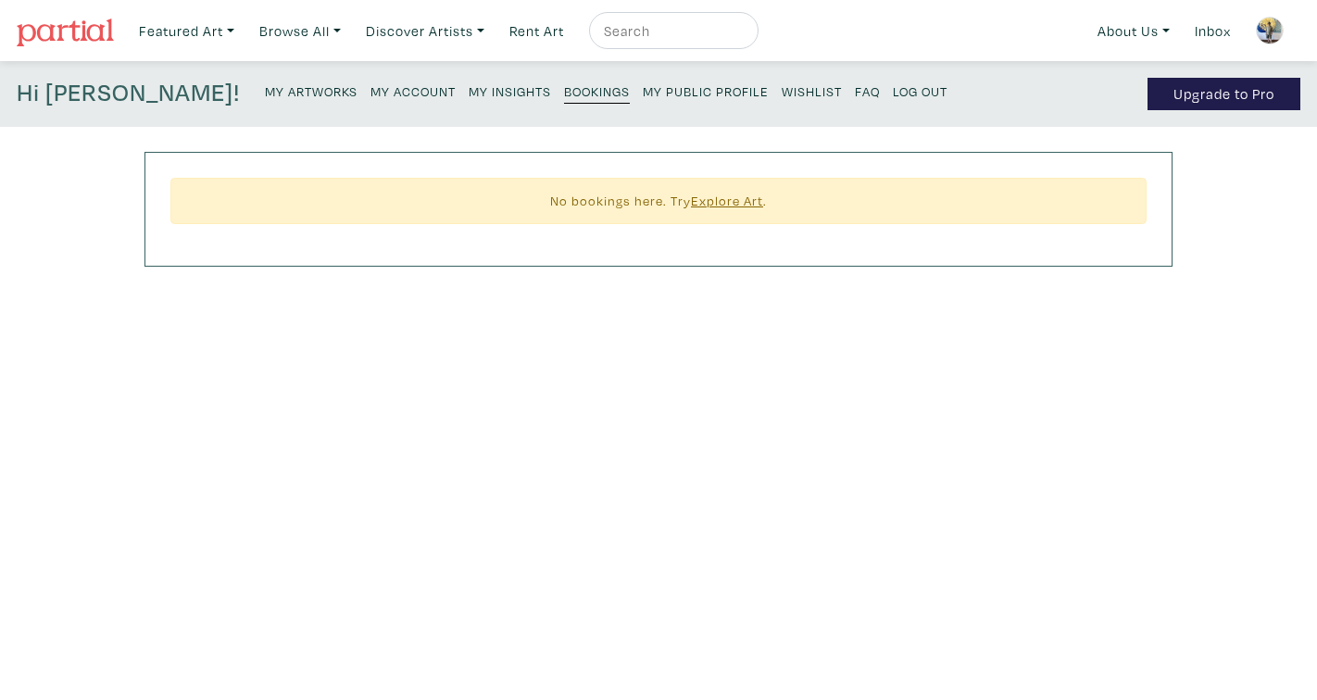
click at [728, 199] on u "Explore Art" at bounding box center [727, 201] width 72 height 18
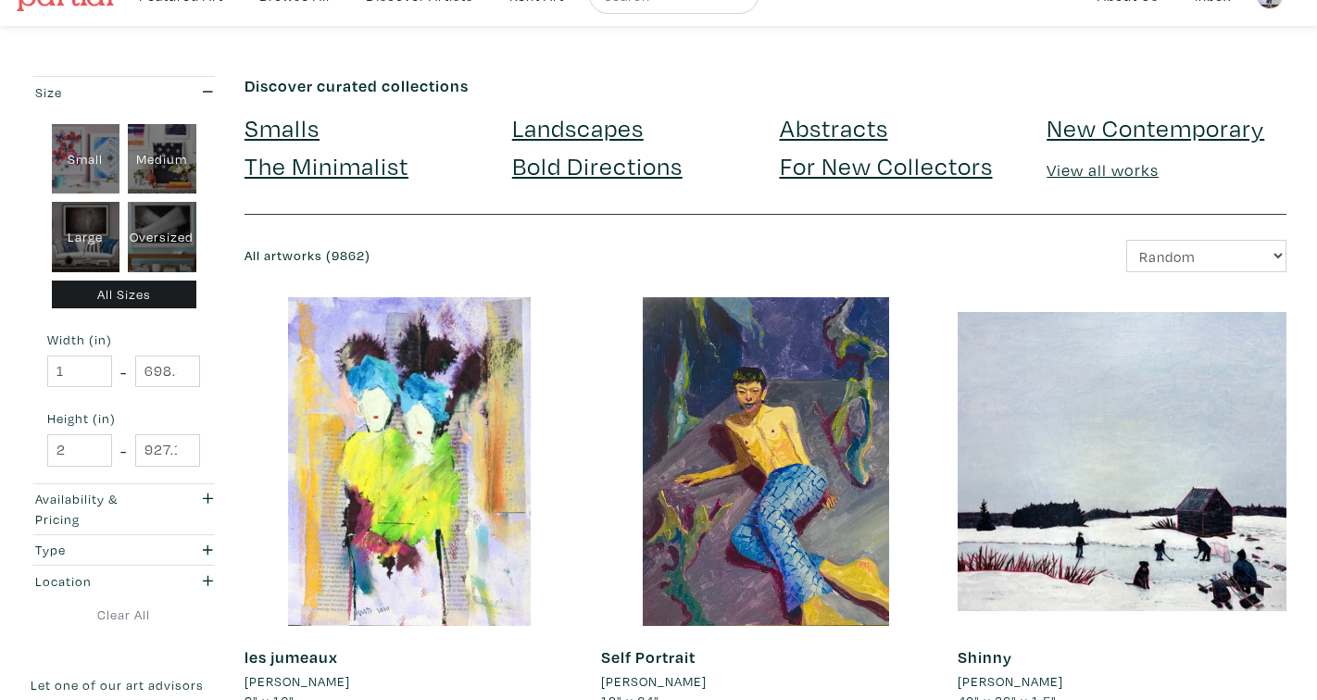
scroll to position [58, 0]
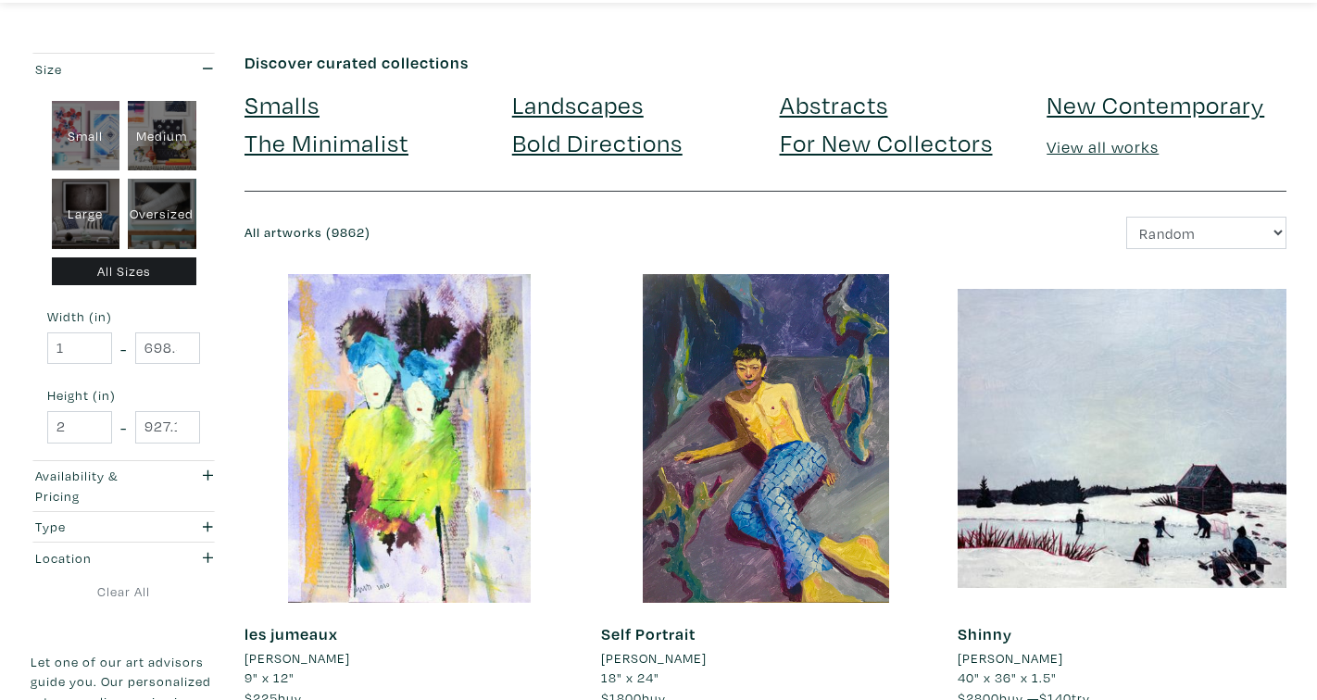
click at [862, 144] on link "For New Collectors" at bounding box center [886, 142] width 213 height 32
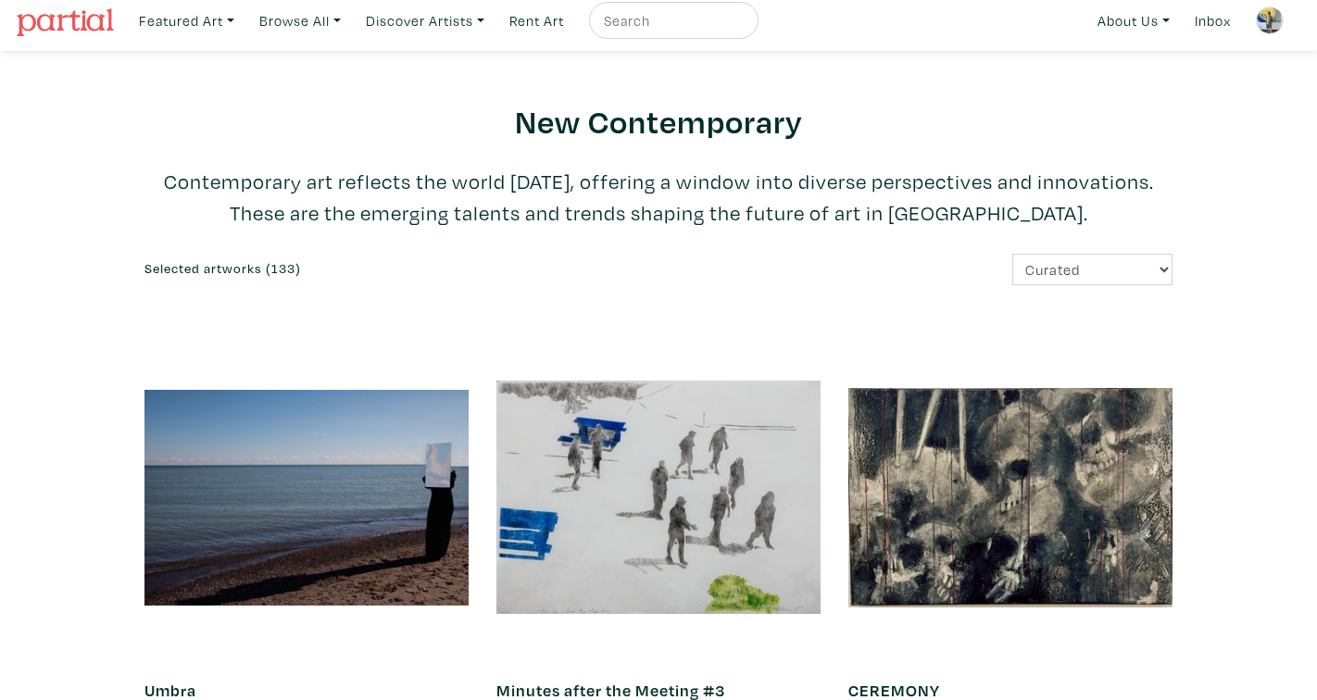
scroll to position [3, 0]
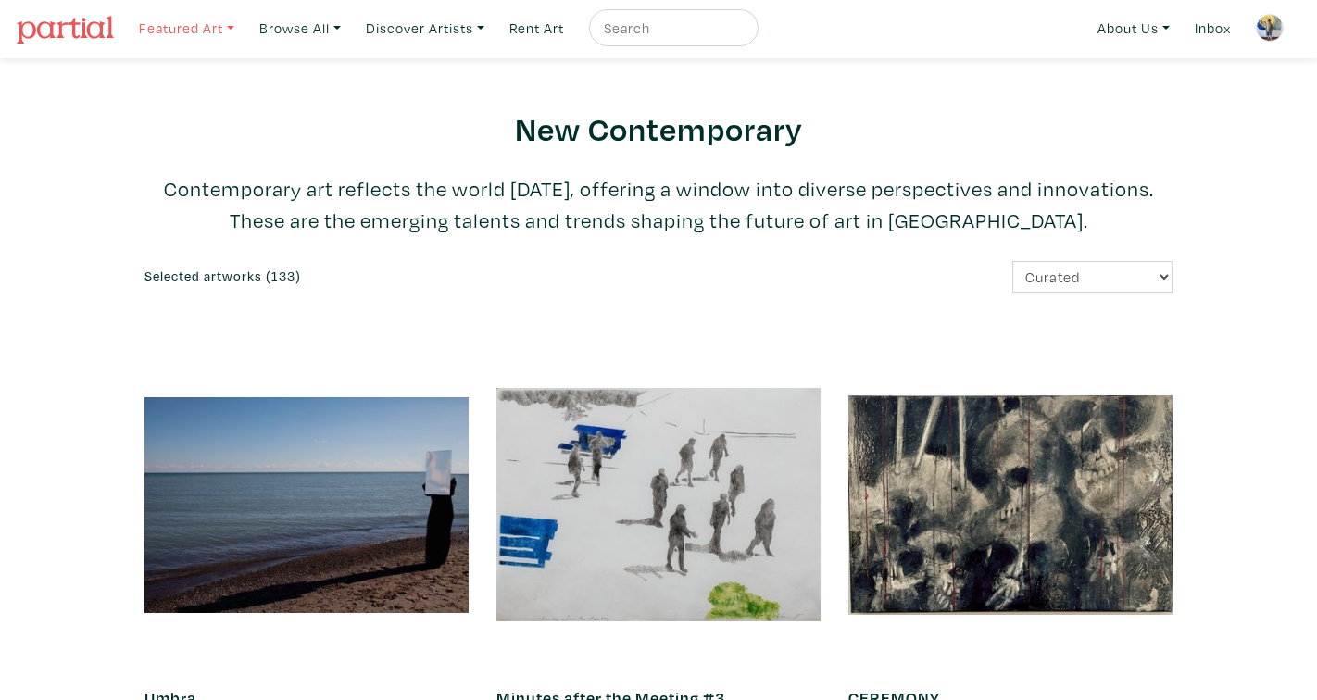
click at [197, 24] on link "Featured Art" at bounding box center [187, 28] width 112 height 38
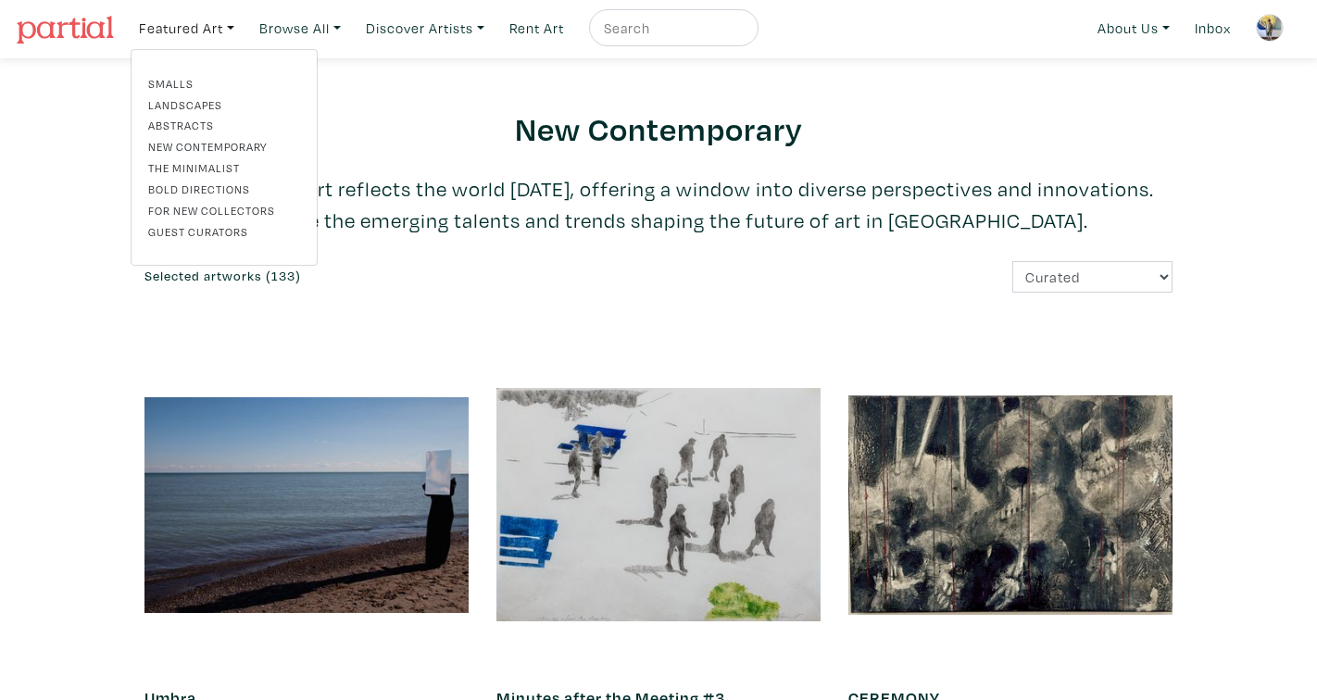
click at [184, 123] on link "Abstracts" at bounding box center [224, 125] width 152 height 17
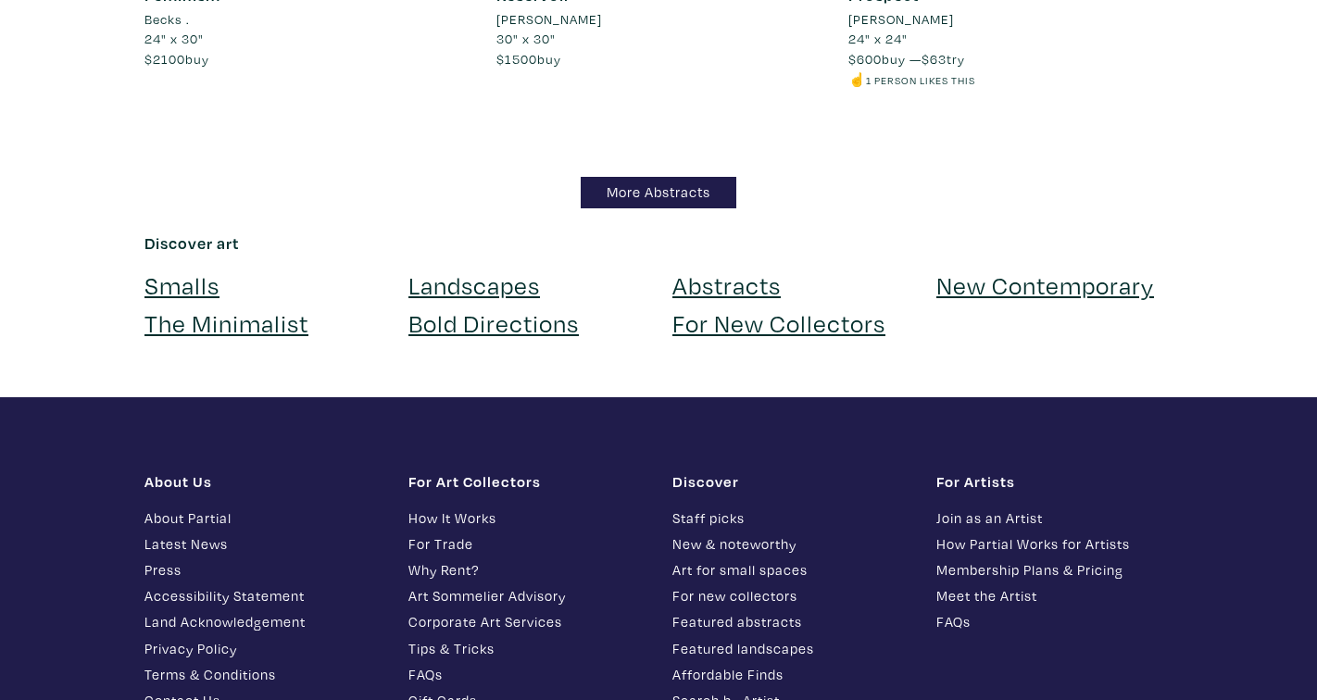
scroll to position [16281, 0]
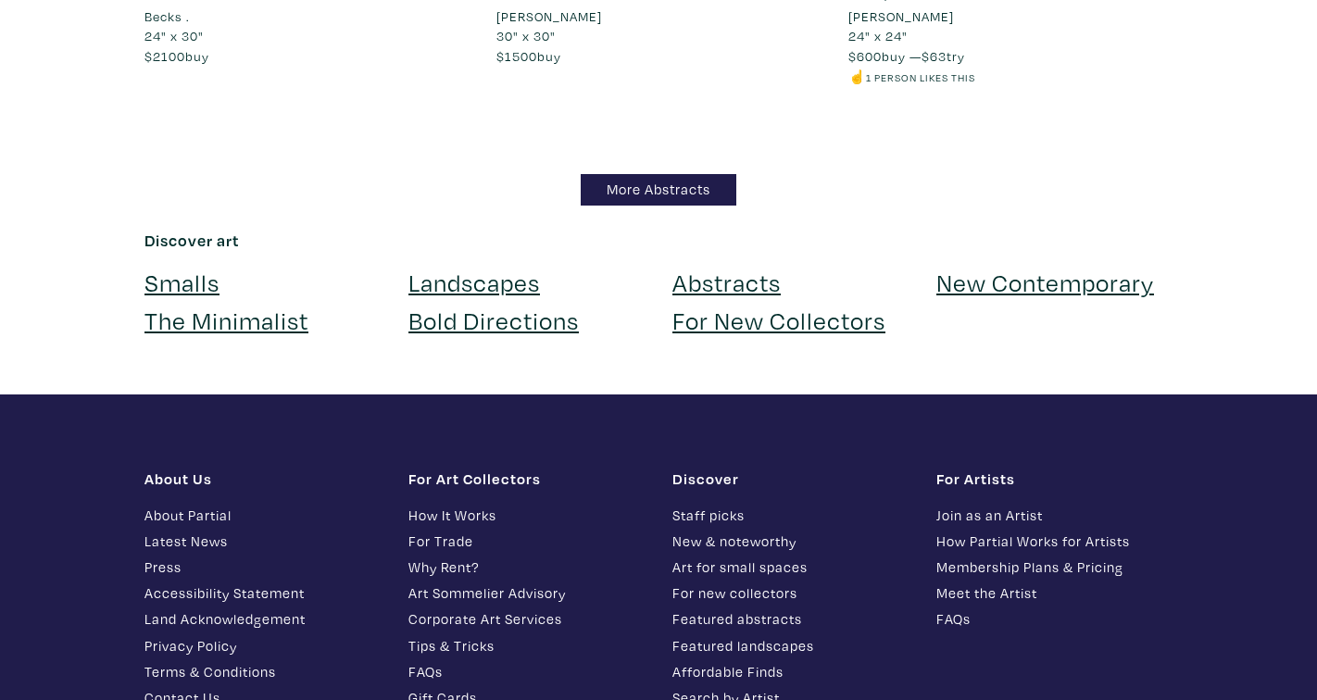
click at [1072, 287] on link "New Contemporary" at bounding box center [1045, 282] width 218 height 32
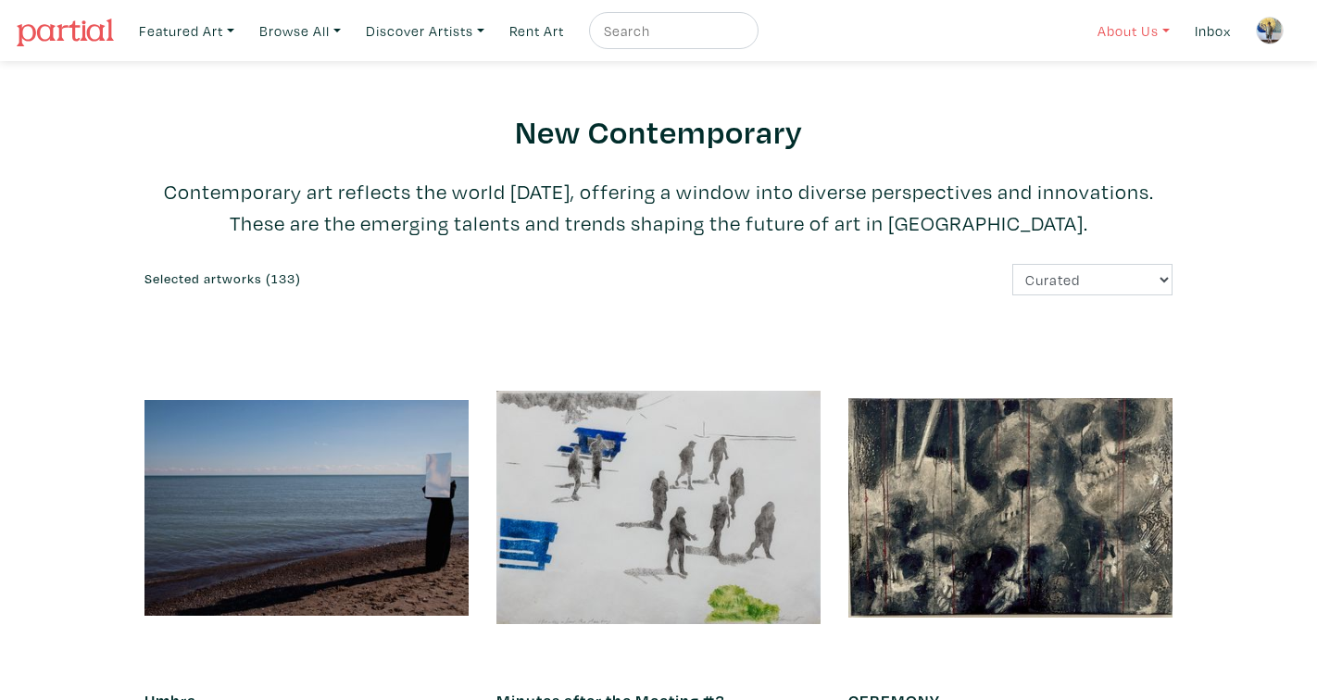
click at [1115, 35] on link "About Us" at bounding box center [1133, 31] width 89 height 38
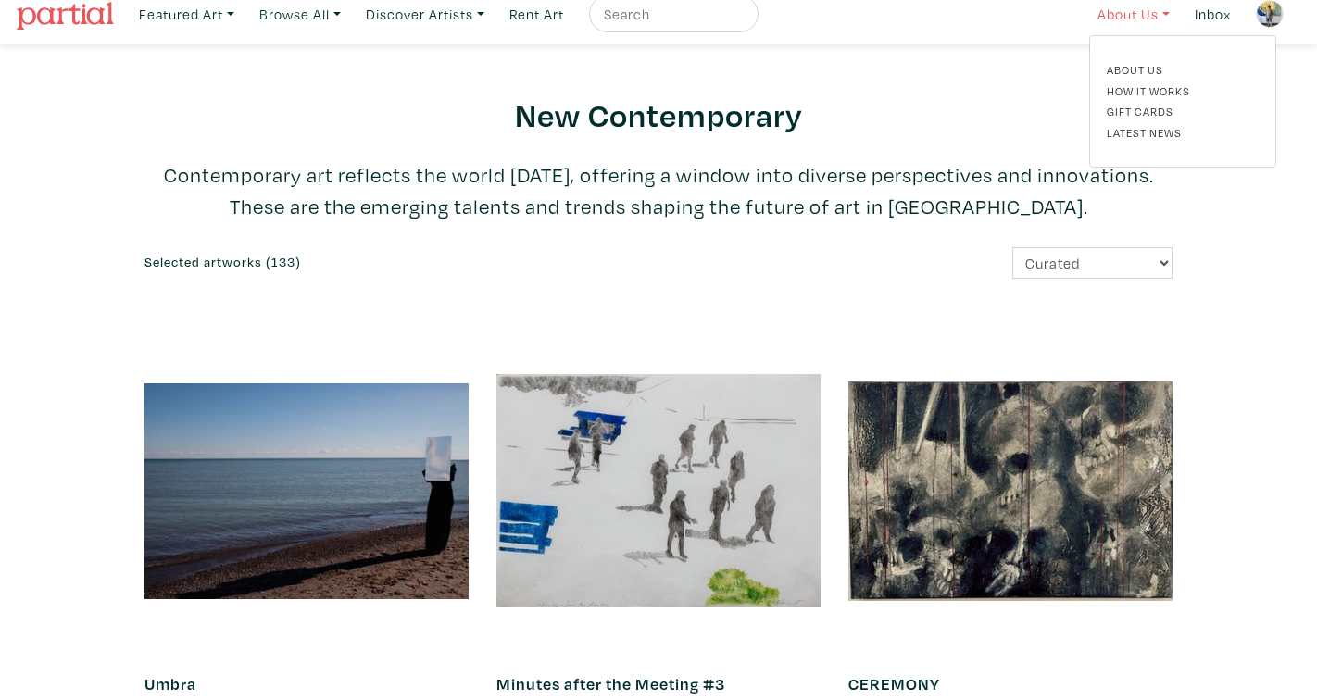
scroll to position [19, 0]
click at [1216, 10] on link "Inbox" at bounding box center [1212, 14] width 53 height 38
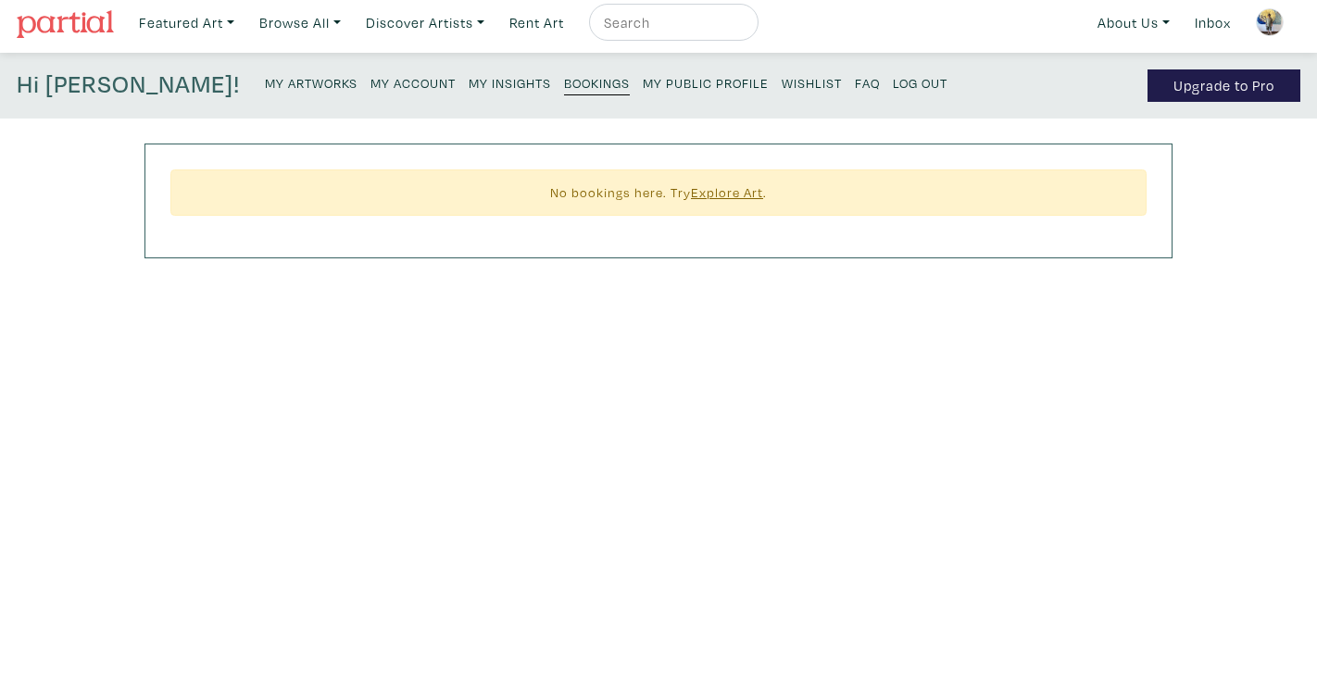
scroll to position [6, 0]
click at [52, 19] on img at bounding box center [65, 24] width 97 height 28
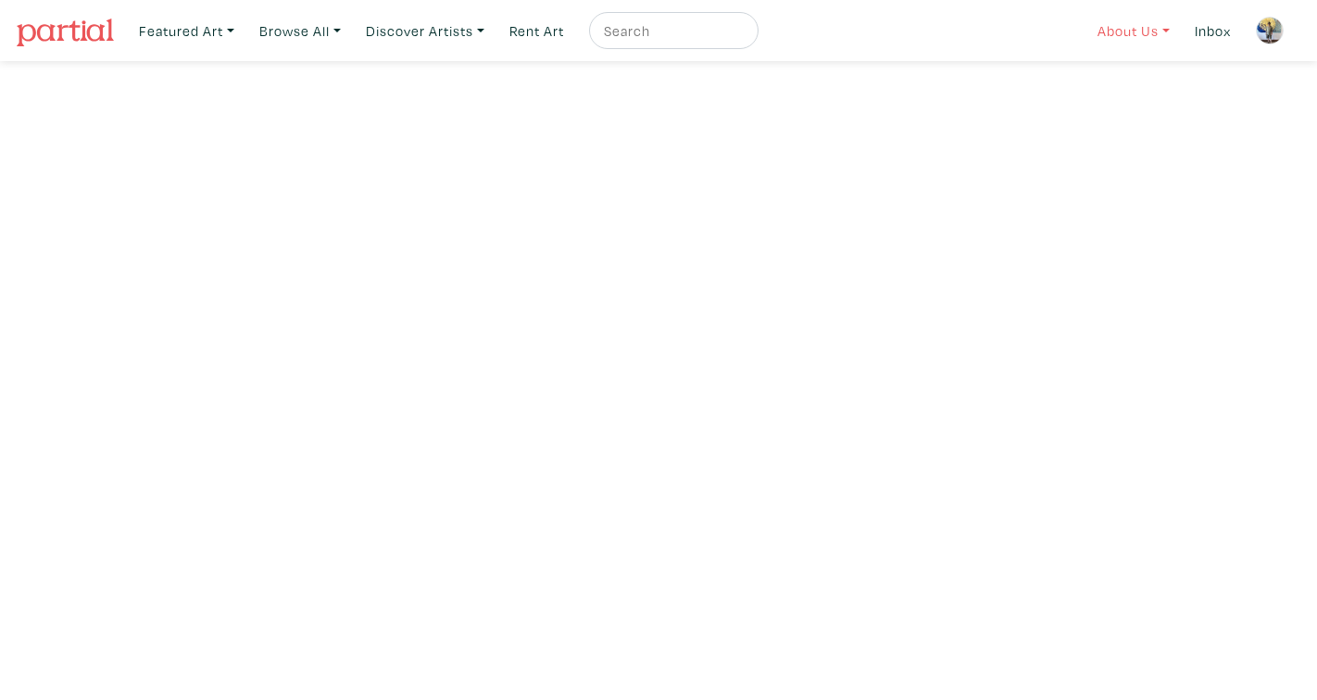
click at [1133, 33] on link "About Us" at bounding box center [1133, 31] width 89 height 38
click at [1125, 91] on link "About Us" at bounding box center [1183, 86] width 152 height 17
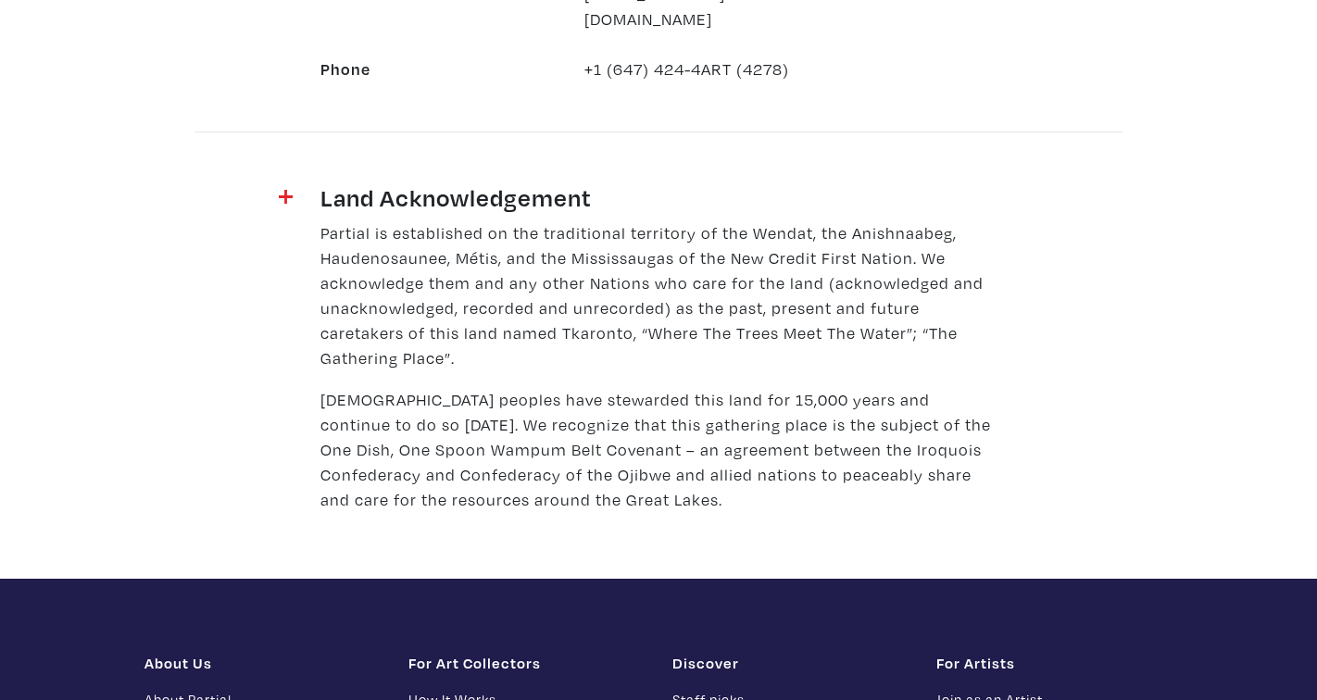
scroll to position [2317, 0]
